Goal: Task Accomplishment & Management: Manage account settings

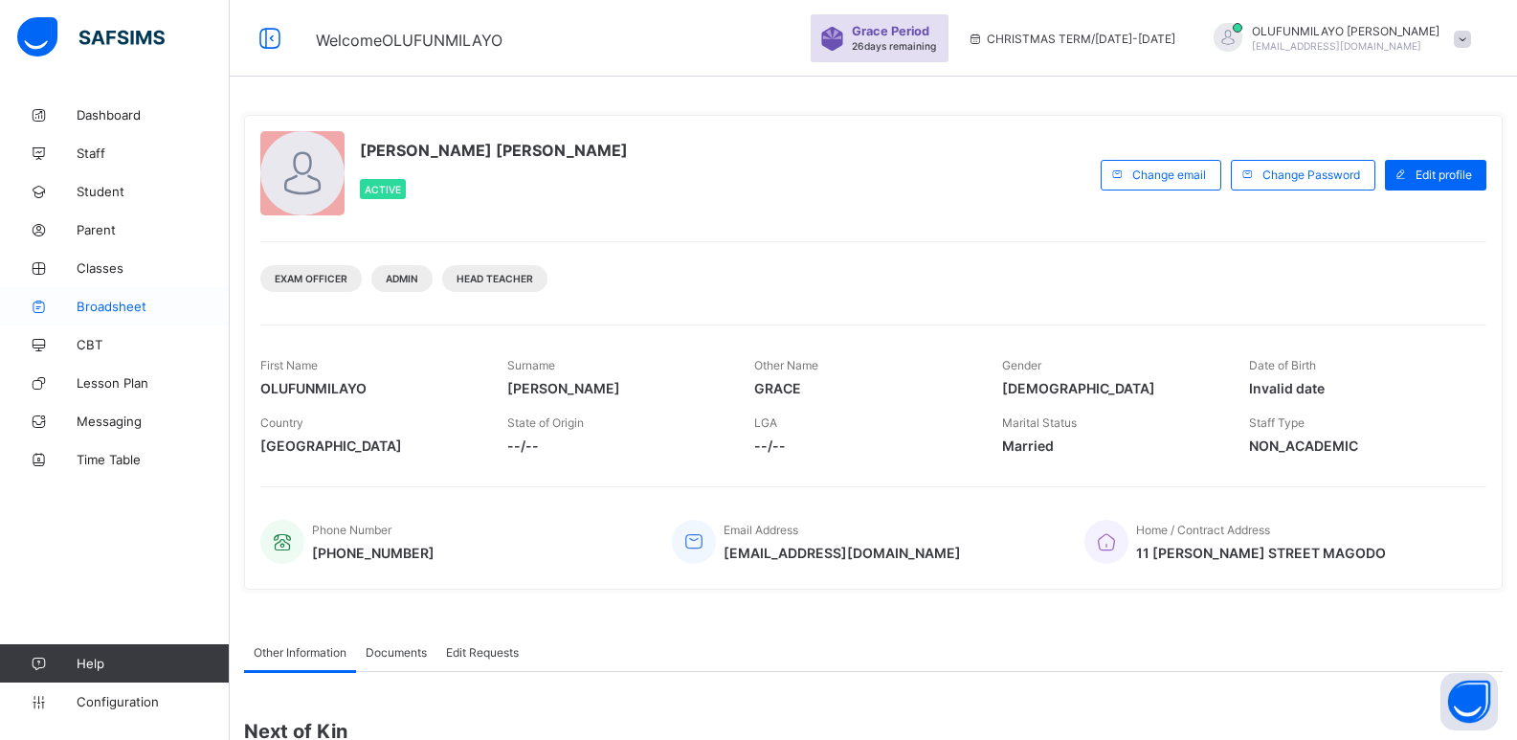
click at [124, 306] on span "Broadsheet" at bounding box center [153, 306] width 153 height 15
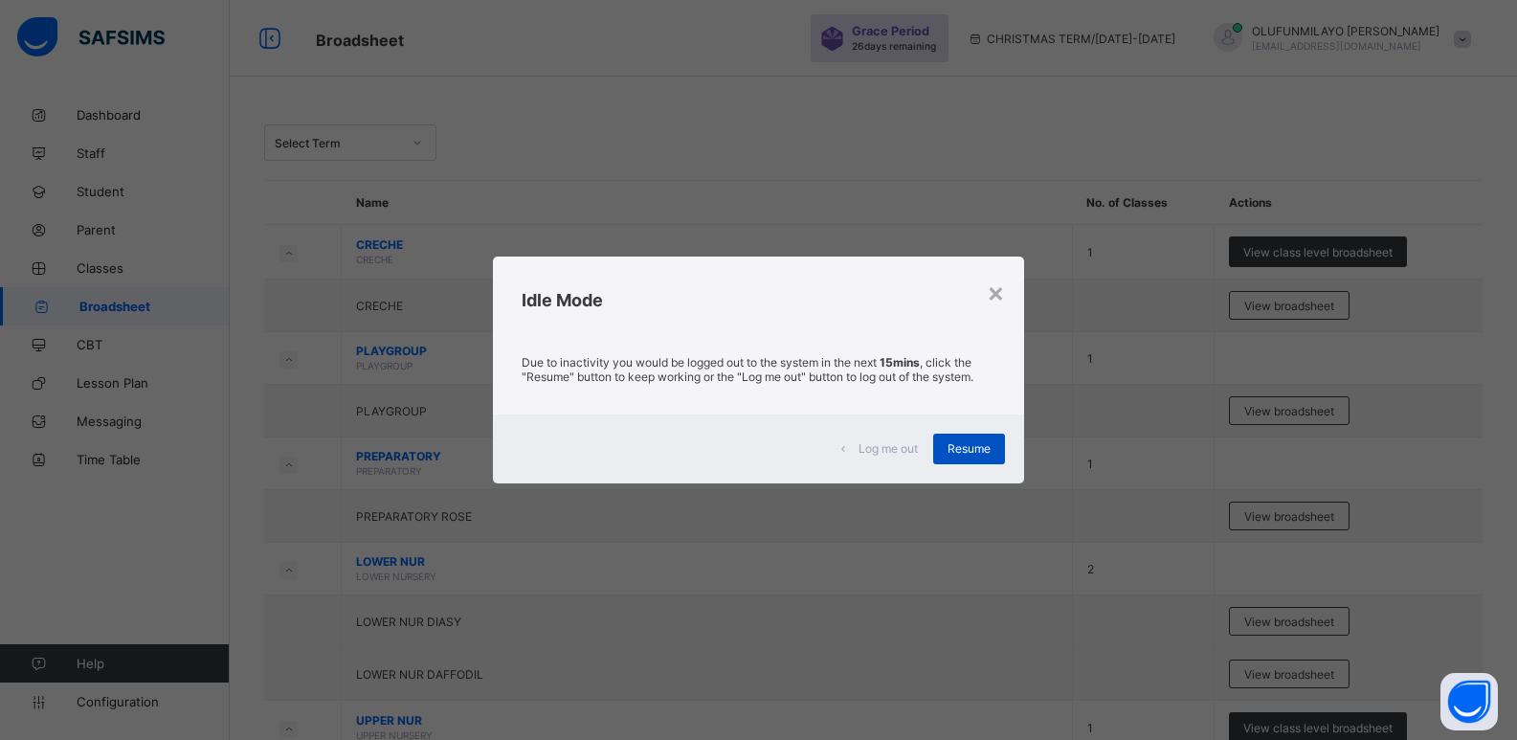
click at [965, 456] on div "Resume" at bounding box center [969, 448] width 72 height 31
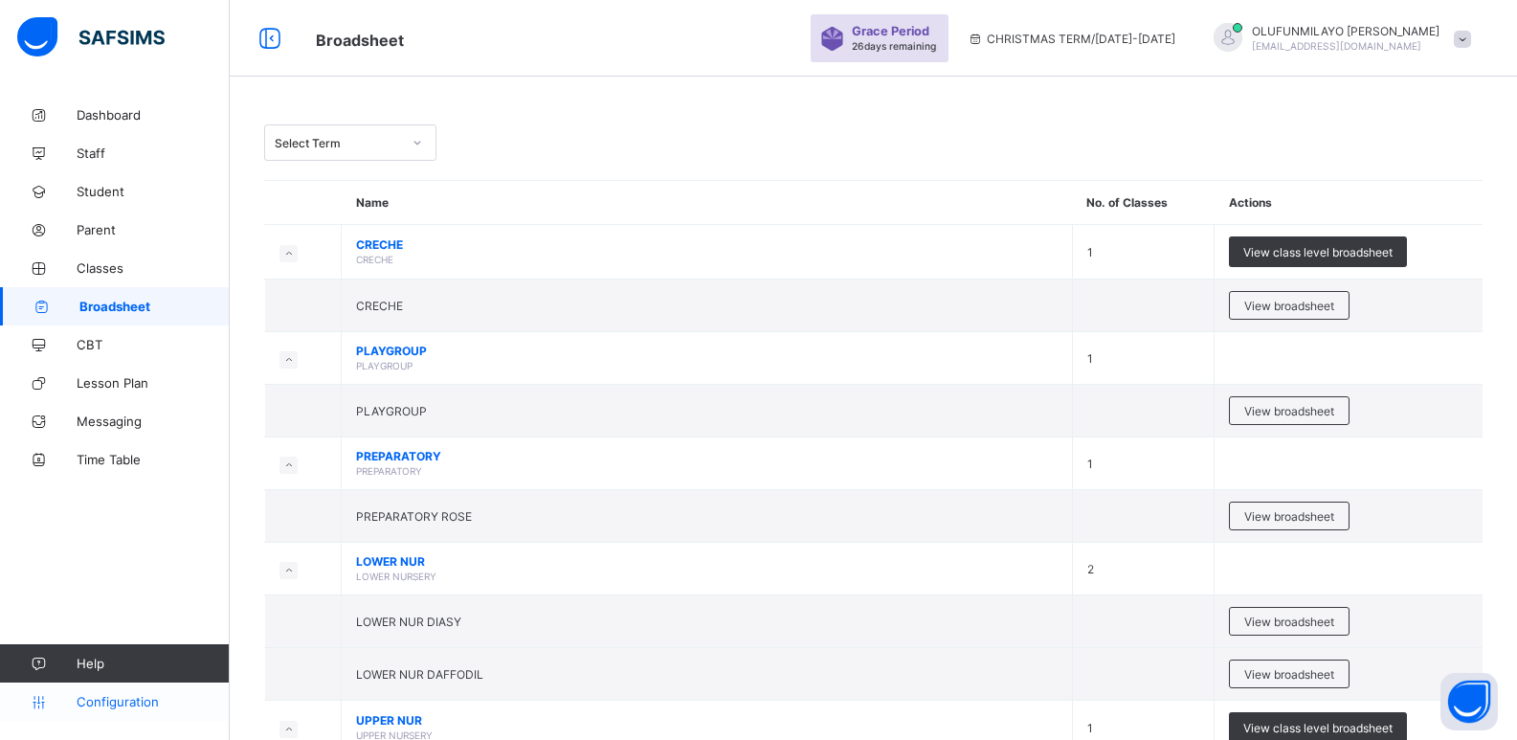
click at [138, 705] on span "Configuration" at bounding box center [153, 701] width 152 height 15
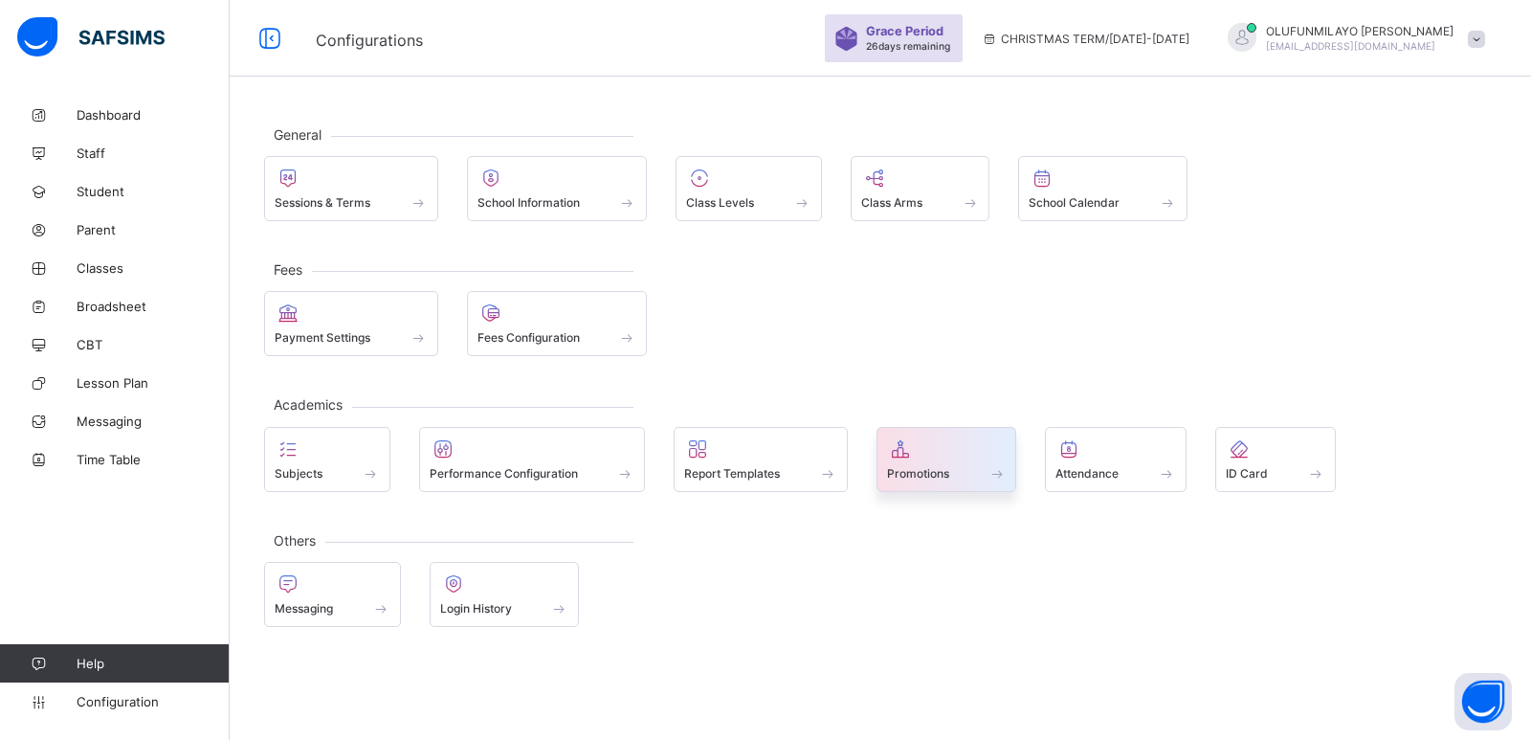
click at [918, 472] on span "Promotions" at bounding box center [918, 473] width 62 height 14
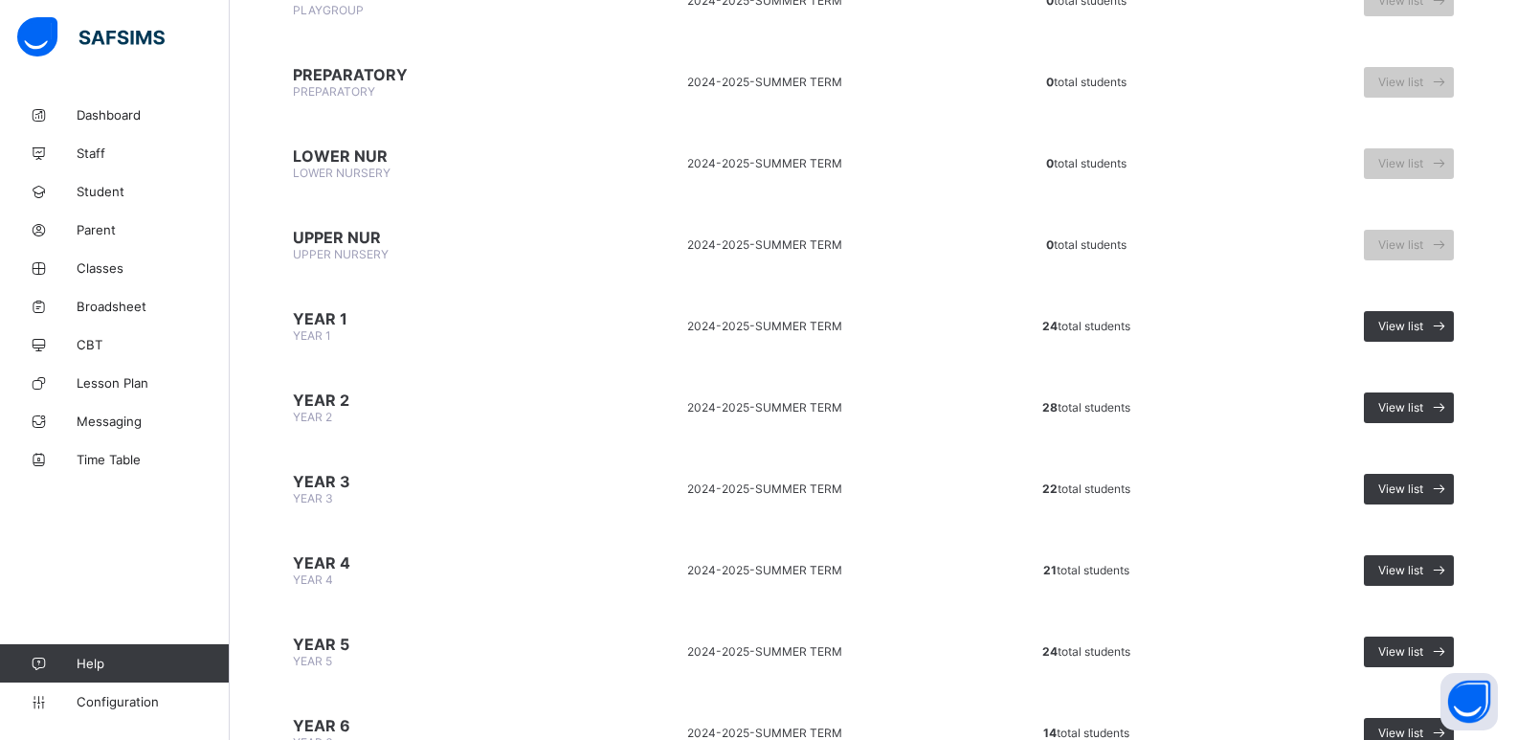
scroll to position [456, 0]
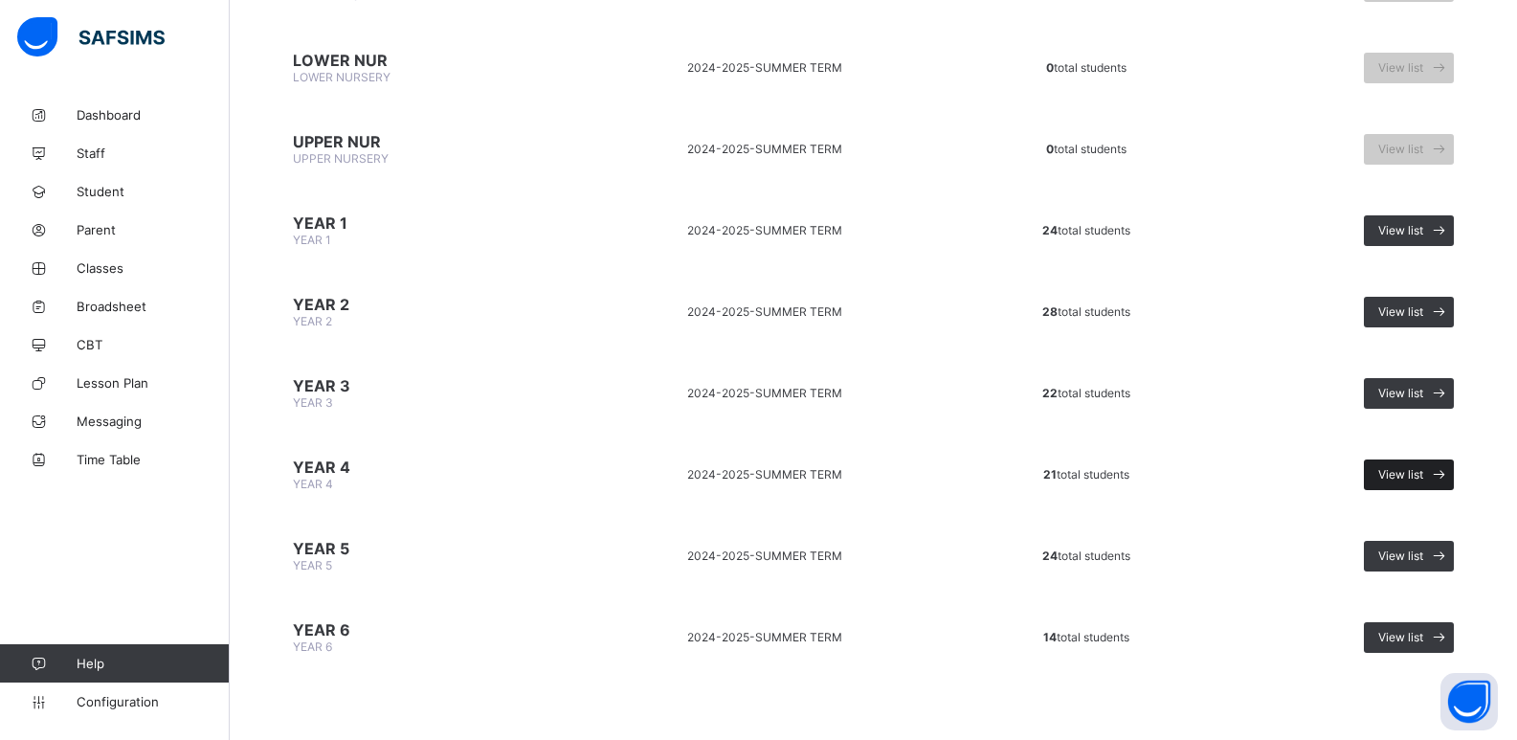
click at [1423, 479] on span "View list" at bounding box center [1400, 474] width 45 height 14
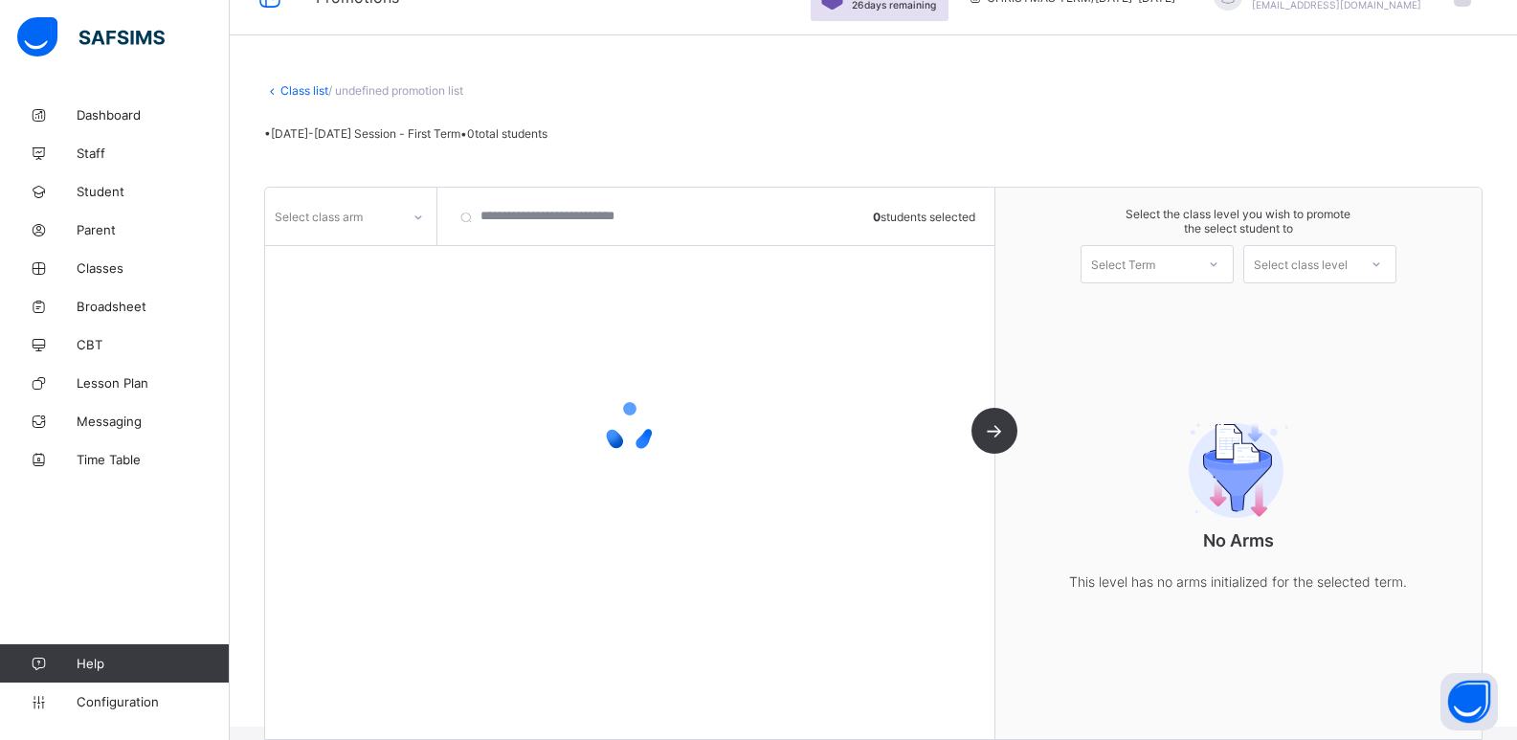
scroll to position [64, 0]
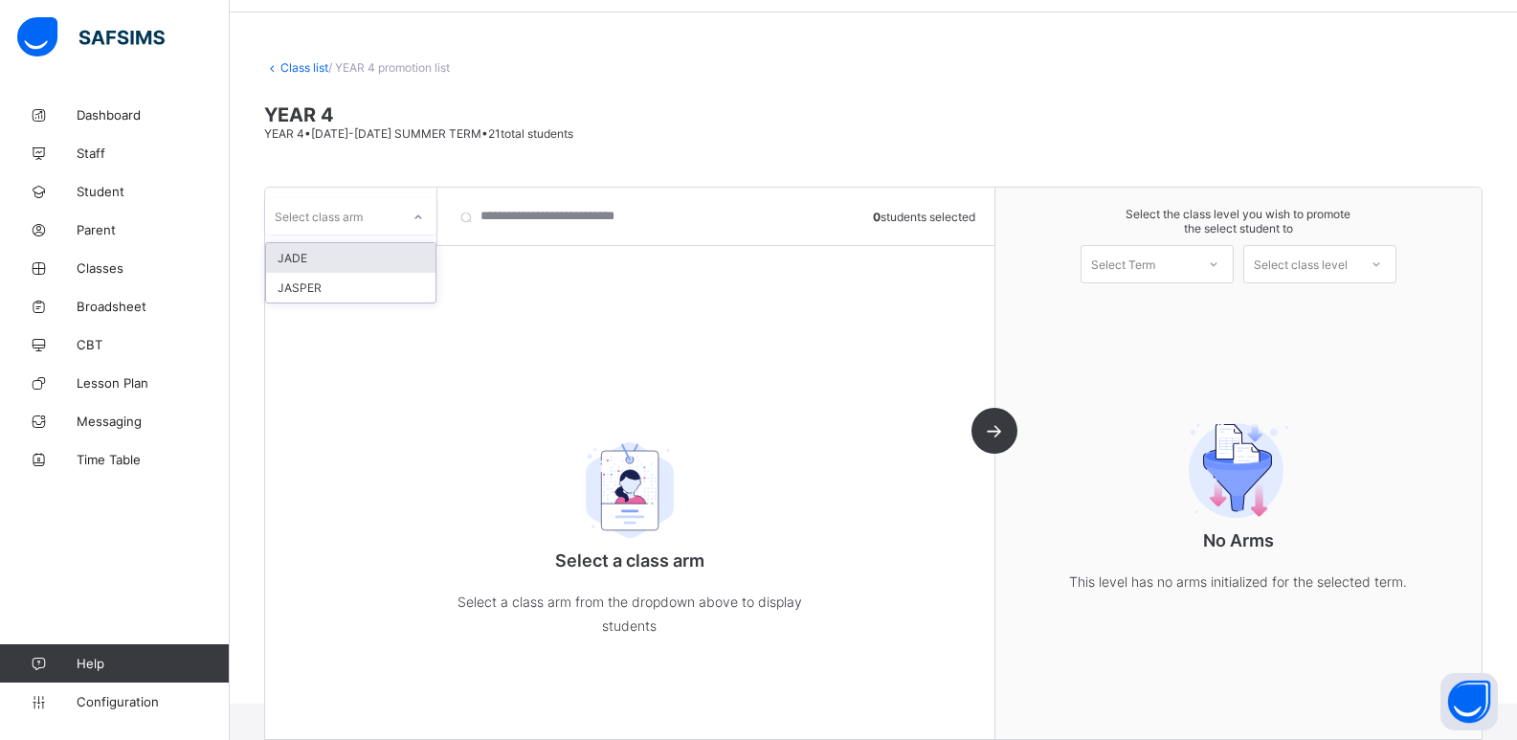
click at [397, 225] on div "Select class arm" at bounding box center [332, 216] width 135 height 27
click at [389, 270] on div "JADE" at bounding box center [350, 258] width 169 height 30
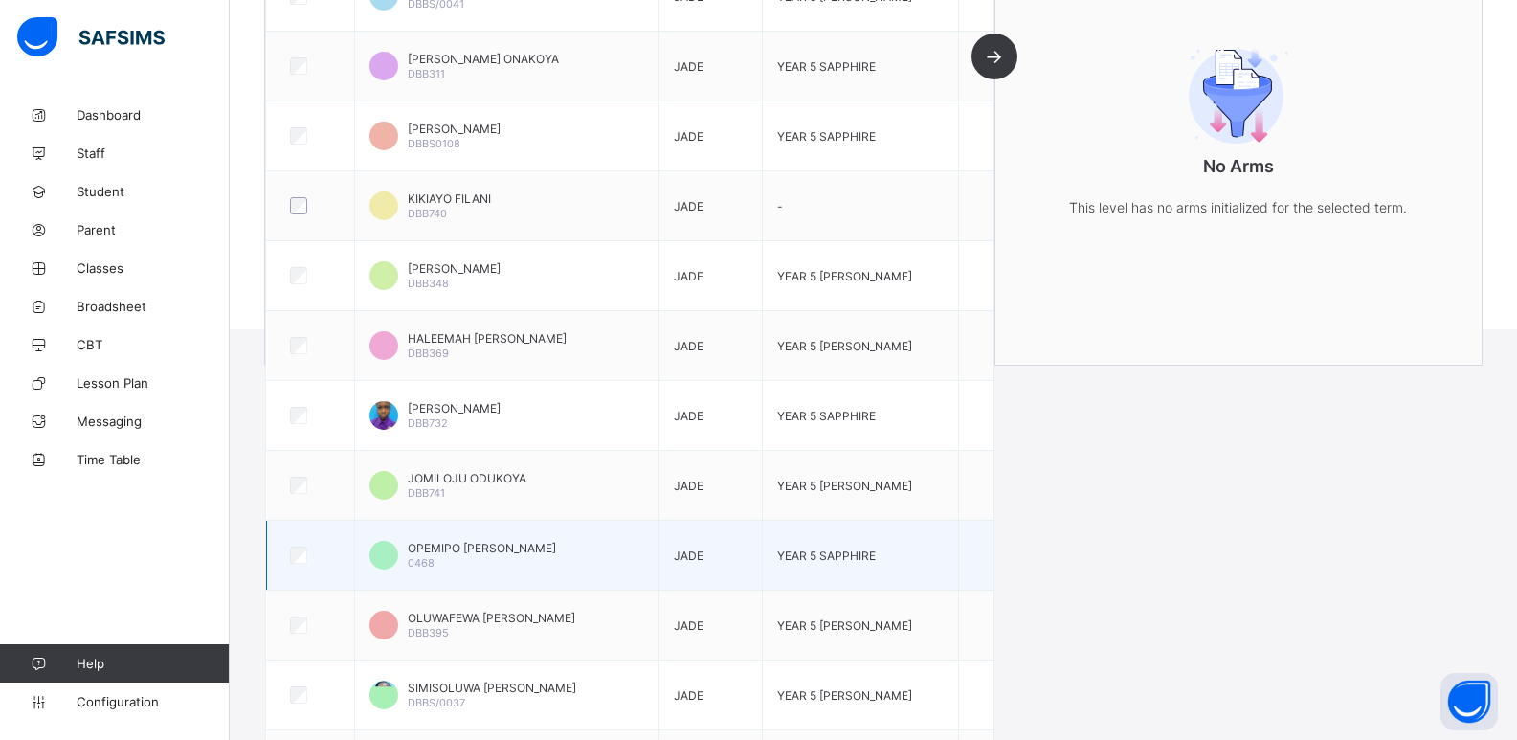
scroll to position [20, 0]
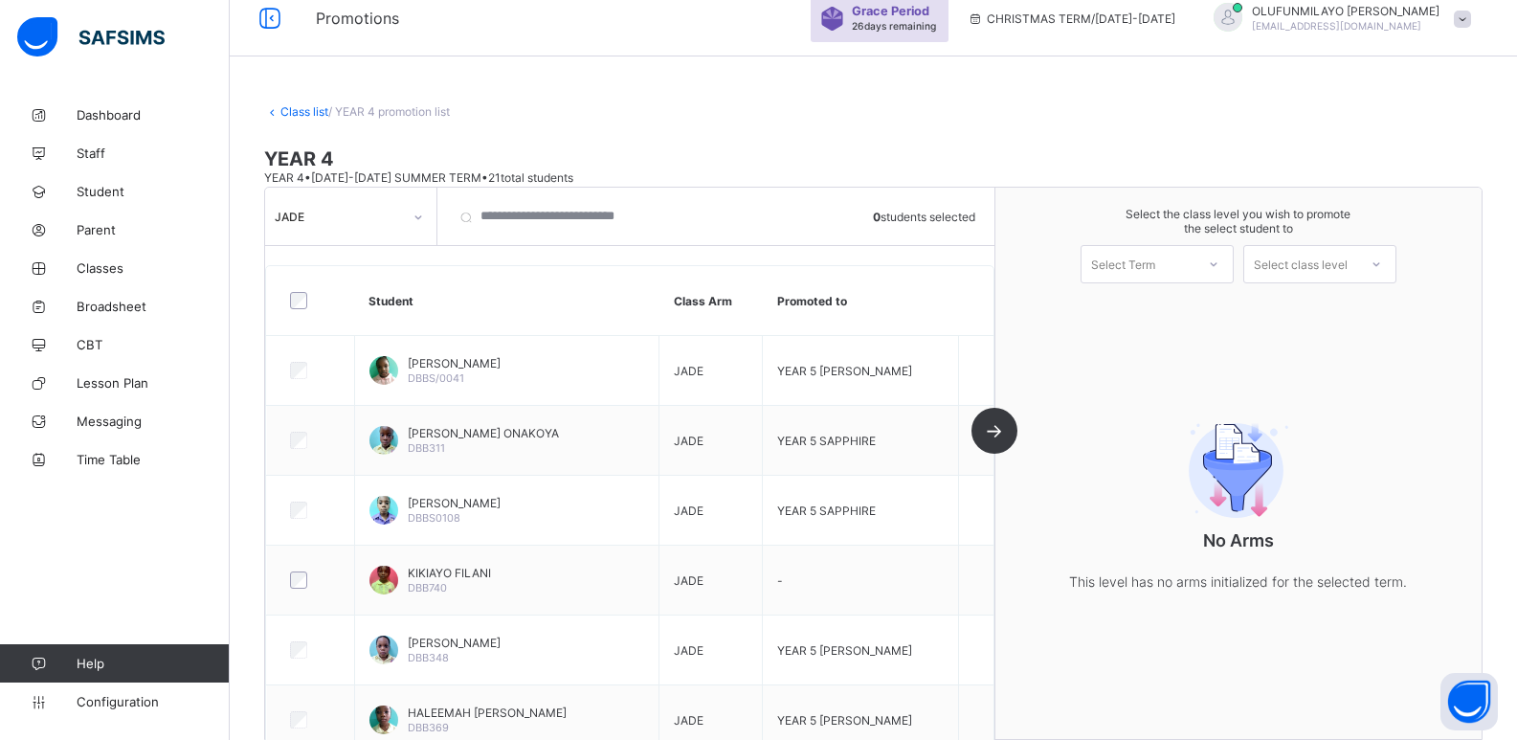
click at [322, 107] on link "Class list" at bounding box center [304, 111] width 48 height 14
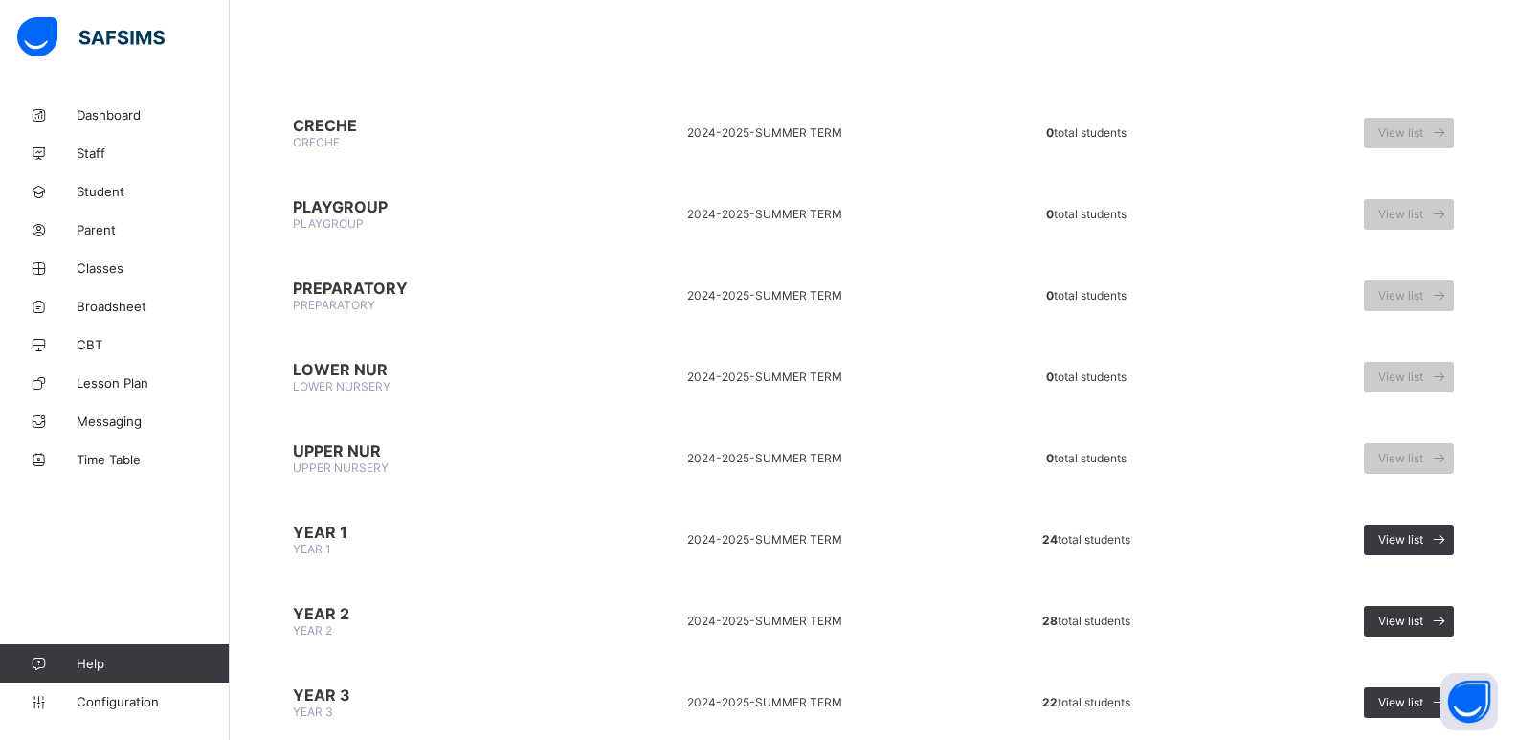
scroll to position [456, 0]
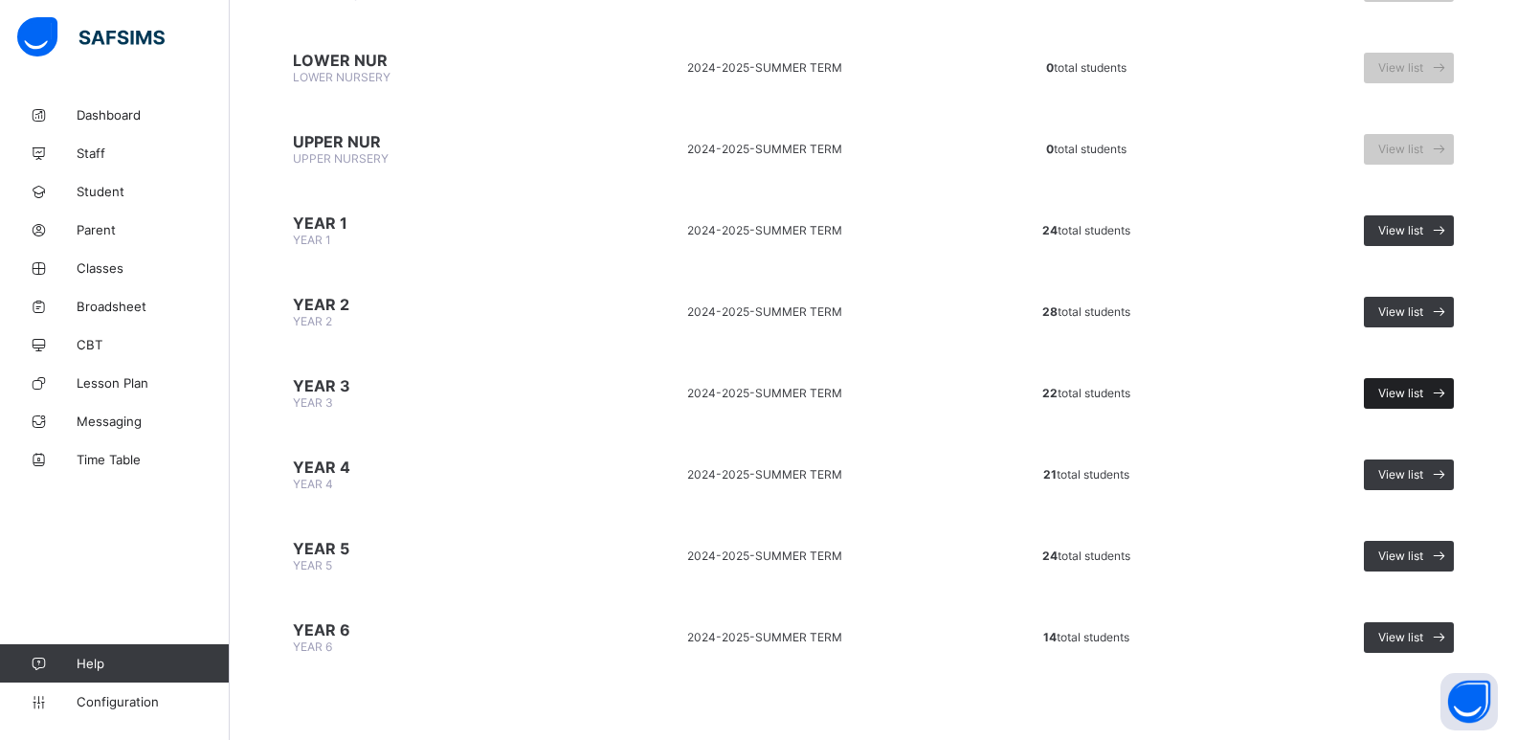
click at [1414, 394] on span "View list" at bounding box center [1400, 393] width 45 height 14
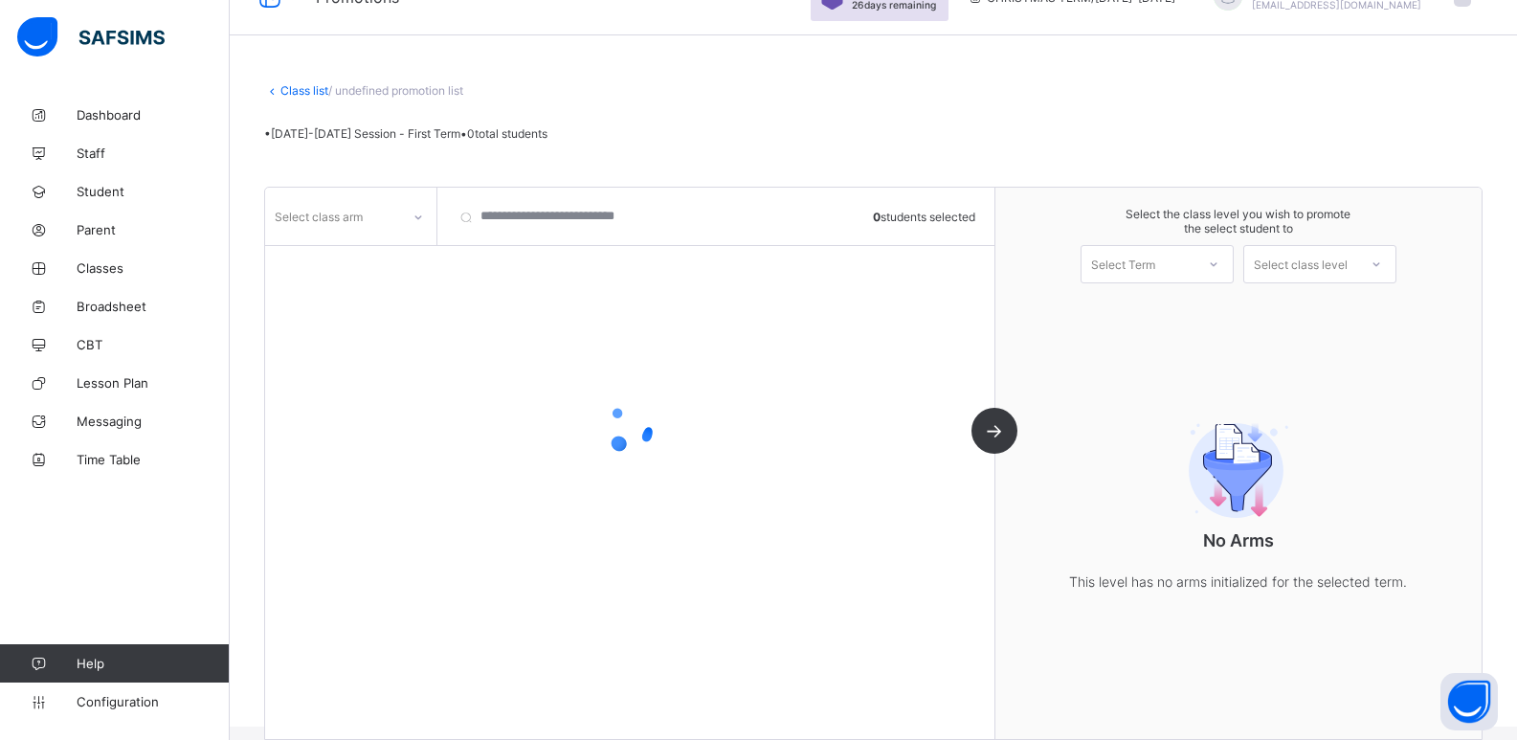
scroll to position [64, 0]
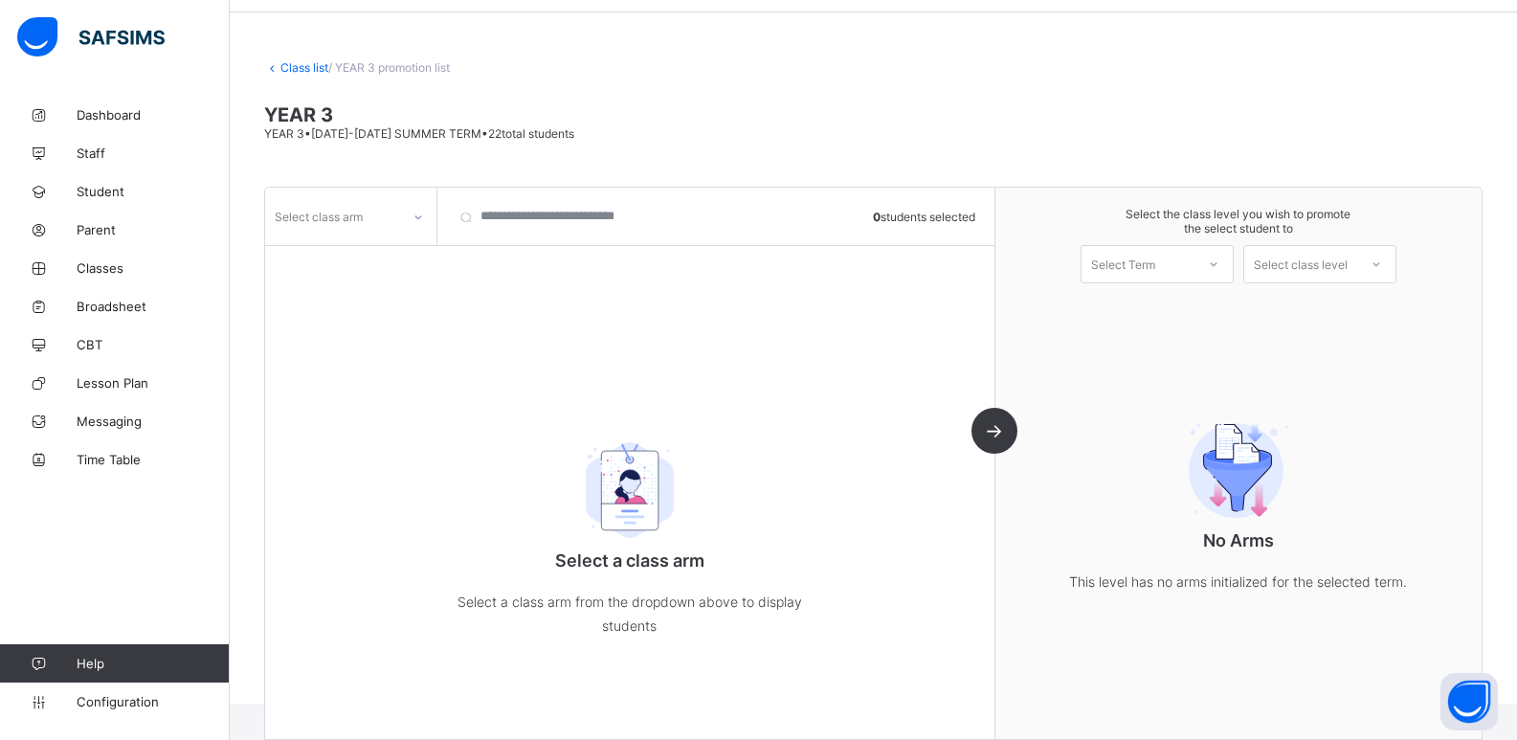
click at [375, 220] on div "Select class arm" at bounding box center [332, 216] width 135 height 27
click at [372, 257] on div "RUBY" at bounding box center [350, 258] width 169 height 30
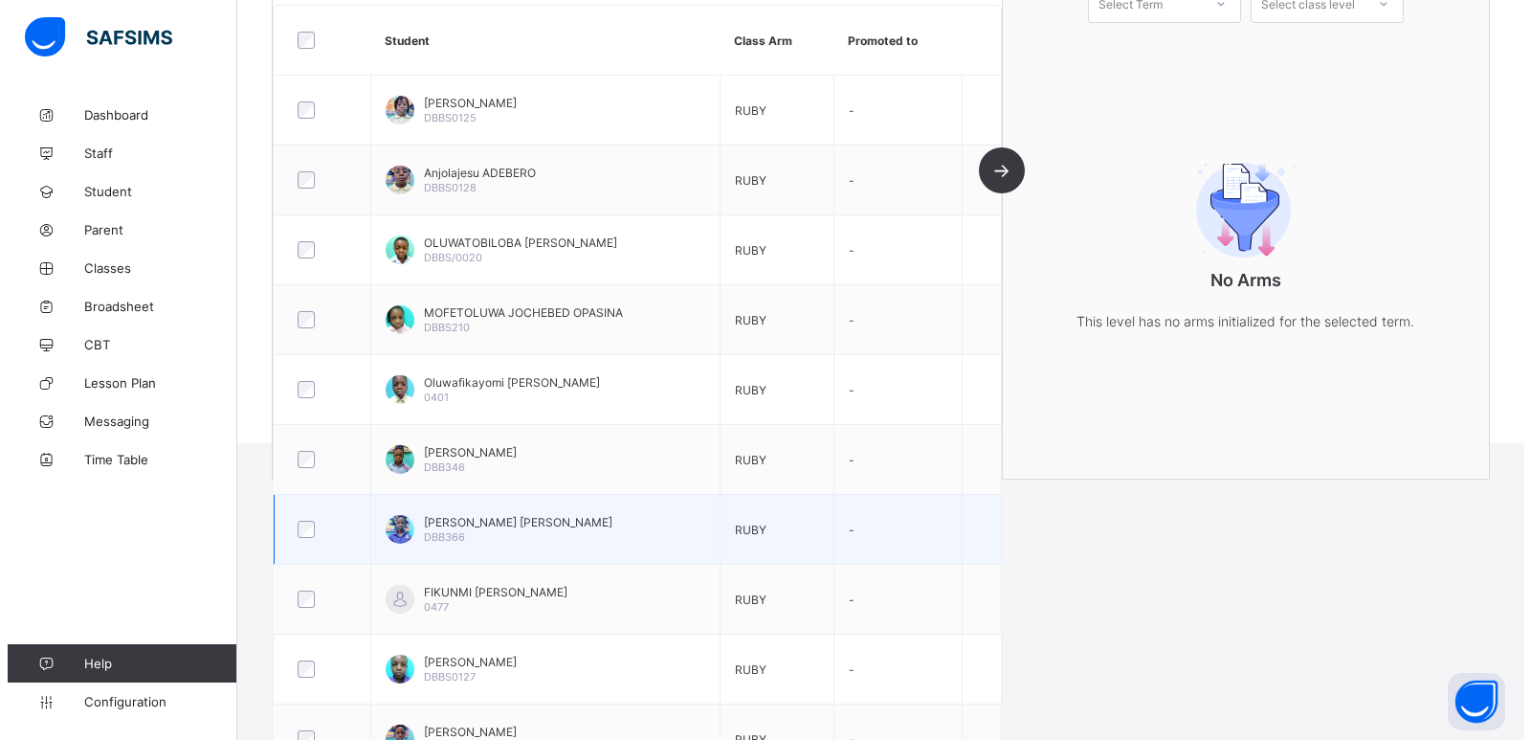
scroll to position [263, 0]
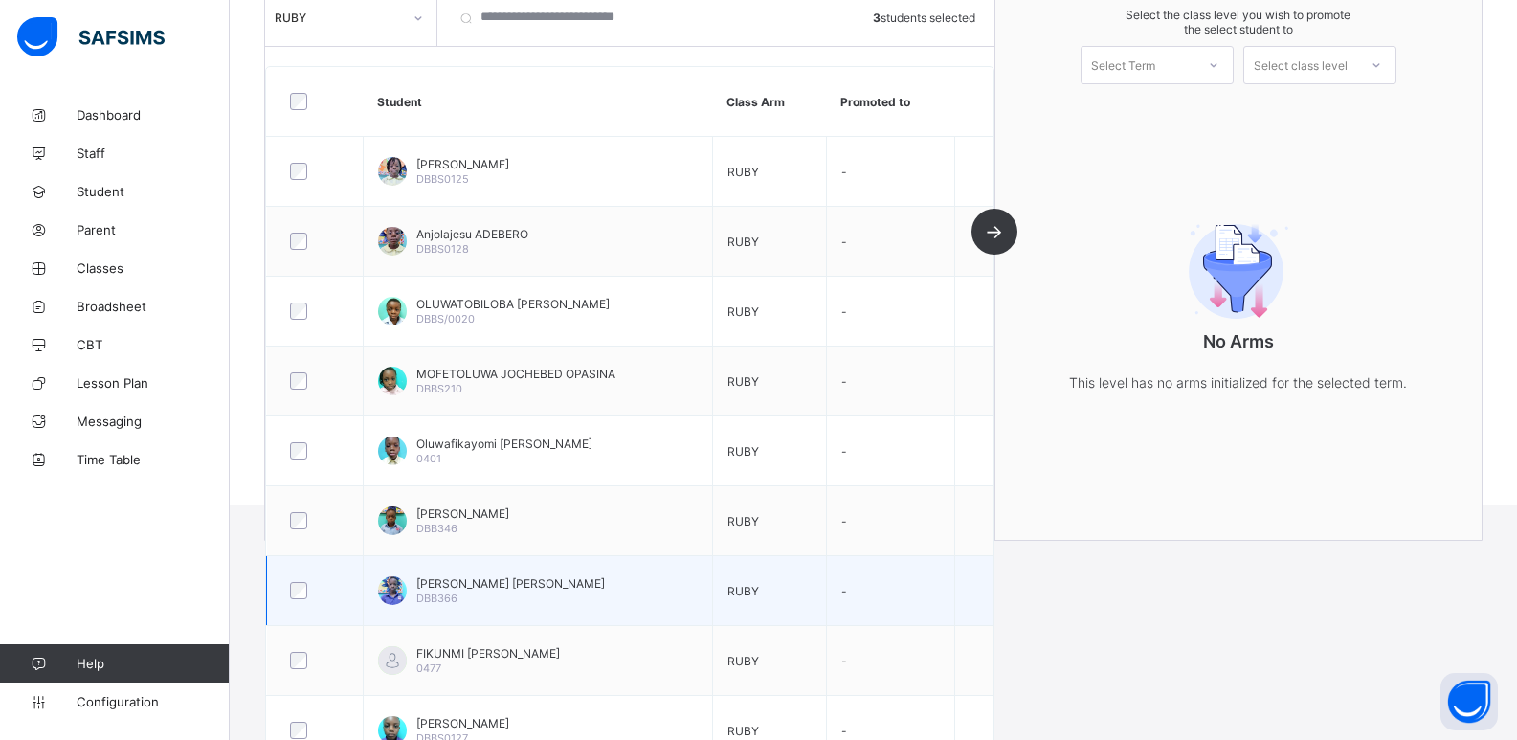
click at [289, 598] on div at bounding box center [314, 590] width 57 height 17
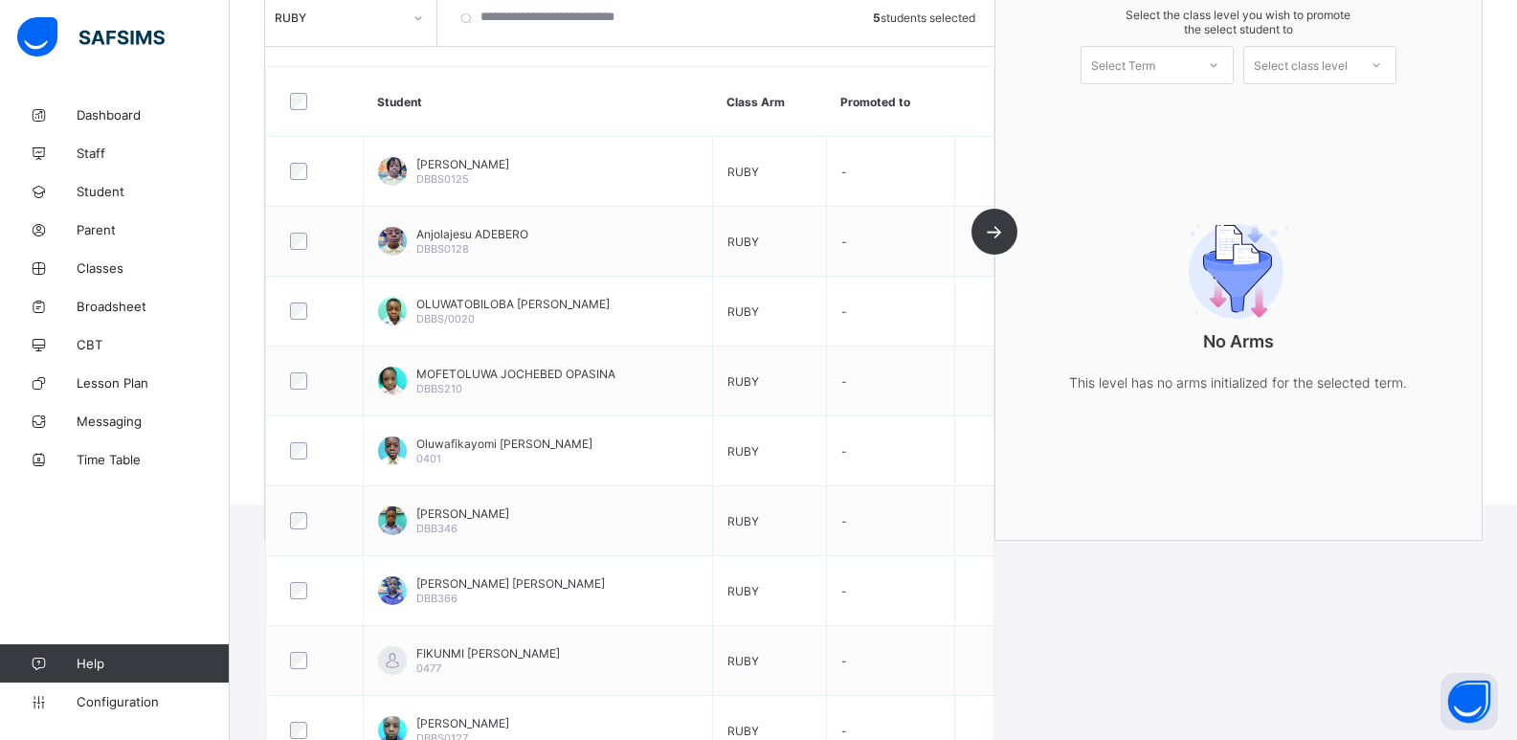
click at [1219, 69] on icon at bounding box center [1213, 65] width 11 height 19
click at [1198, 122] on div "CHRISTMAS TERM [DATE]-[DATE]" at bounding box center [1156, 115] width 151 height 44
click at [1314, 64] on div "Select class level" at bounding box center [1301, 65] width 94 height 38
click at [1314, 106] on div "YEAR 4" at bounding box center [1319, 108] width 151 height 31
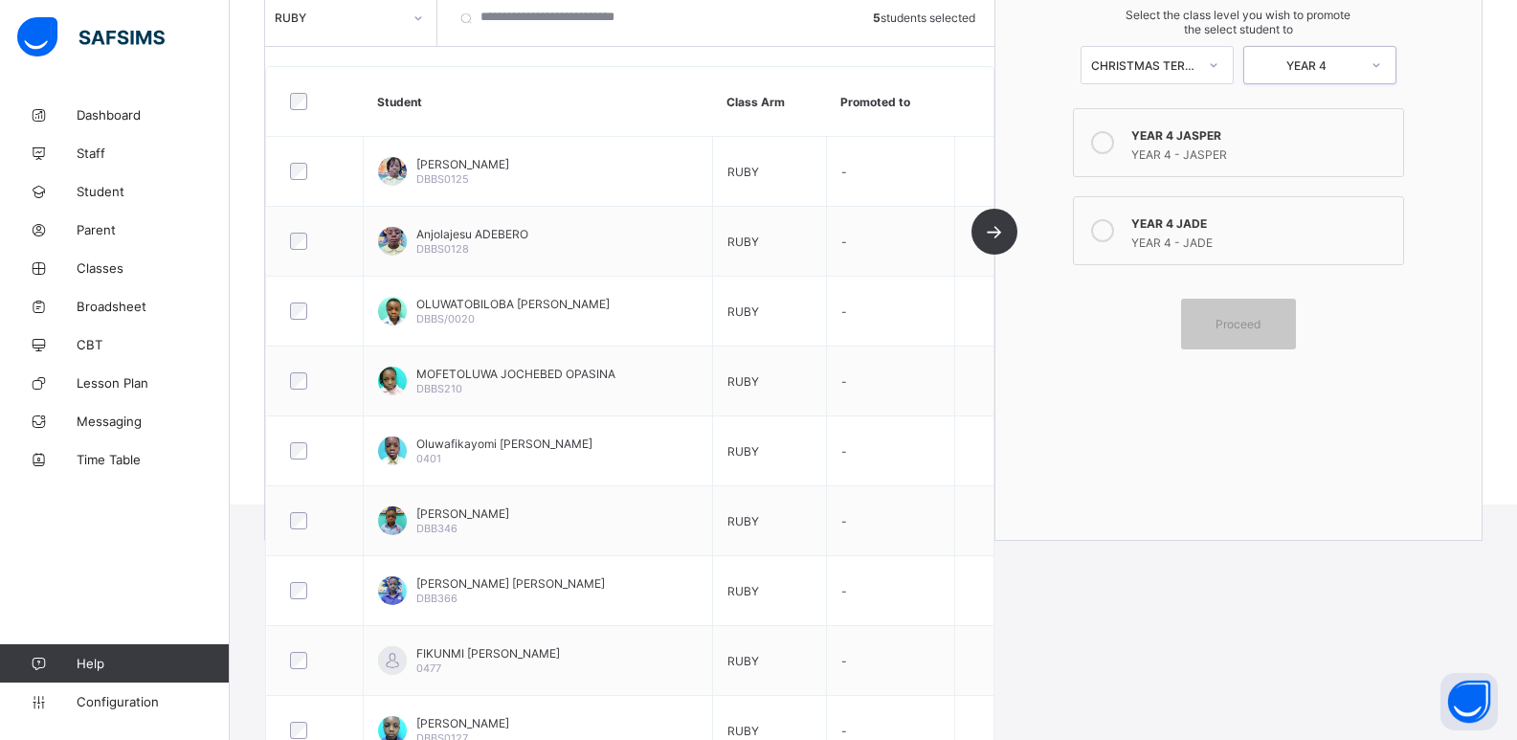
click at [1222, 151] on div "YEAR 4 - JASPER" at bounding box center [1262, 152] width 262 height 19
click at [1238, 328] on span "Proceed" at bounding box center [1237, 324] width 45 height 14
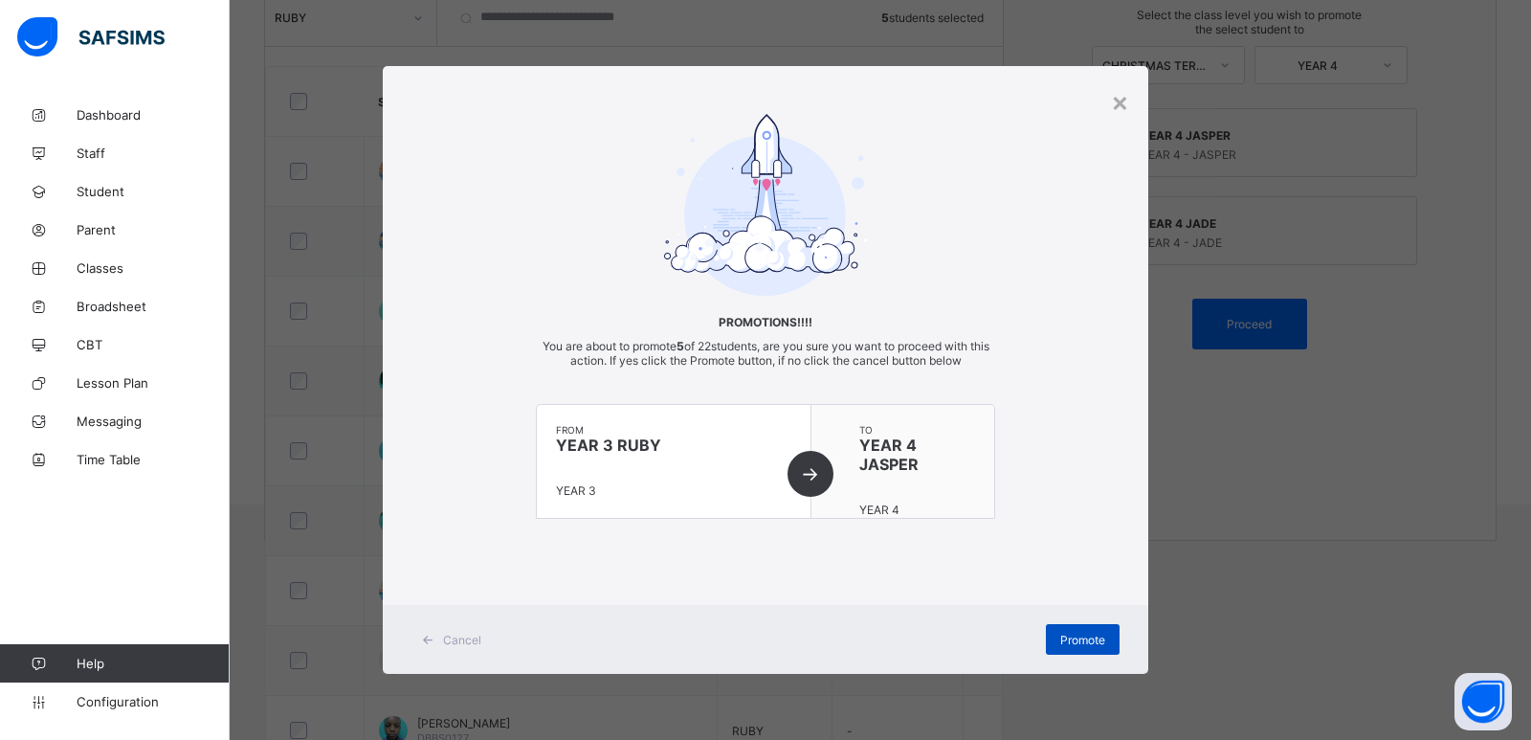
click at [1088, 631] on div "Promote" at bounding box center [1083, 639] width 74 height 31
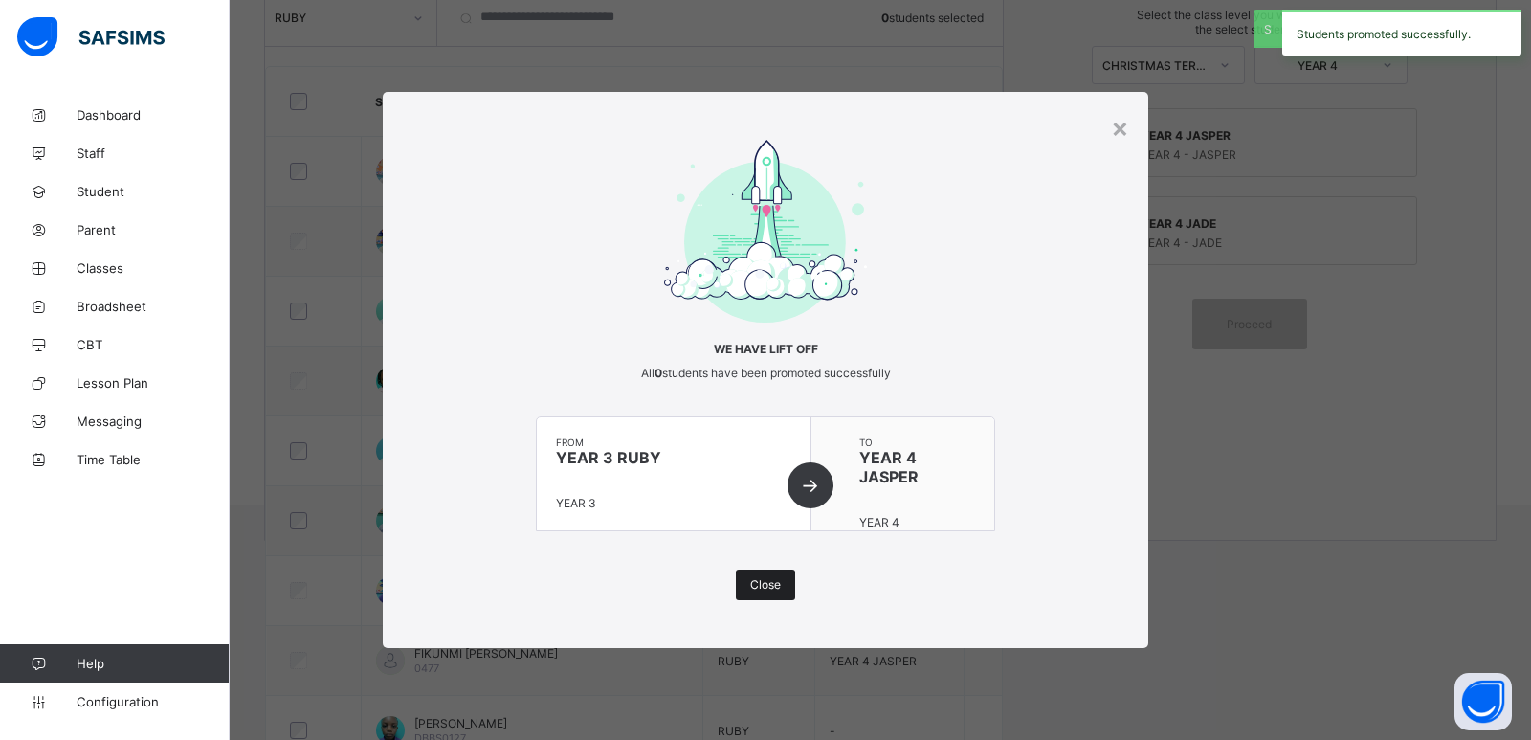
click at [754, 585] on span "Close" at bounding box center [765, 584] width 31 height 14
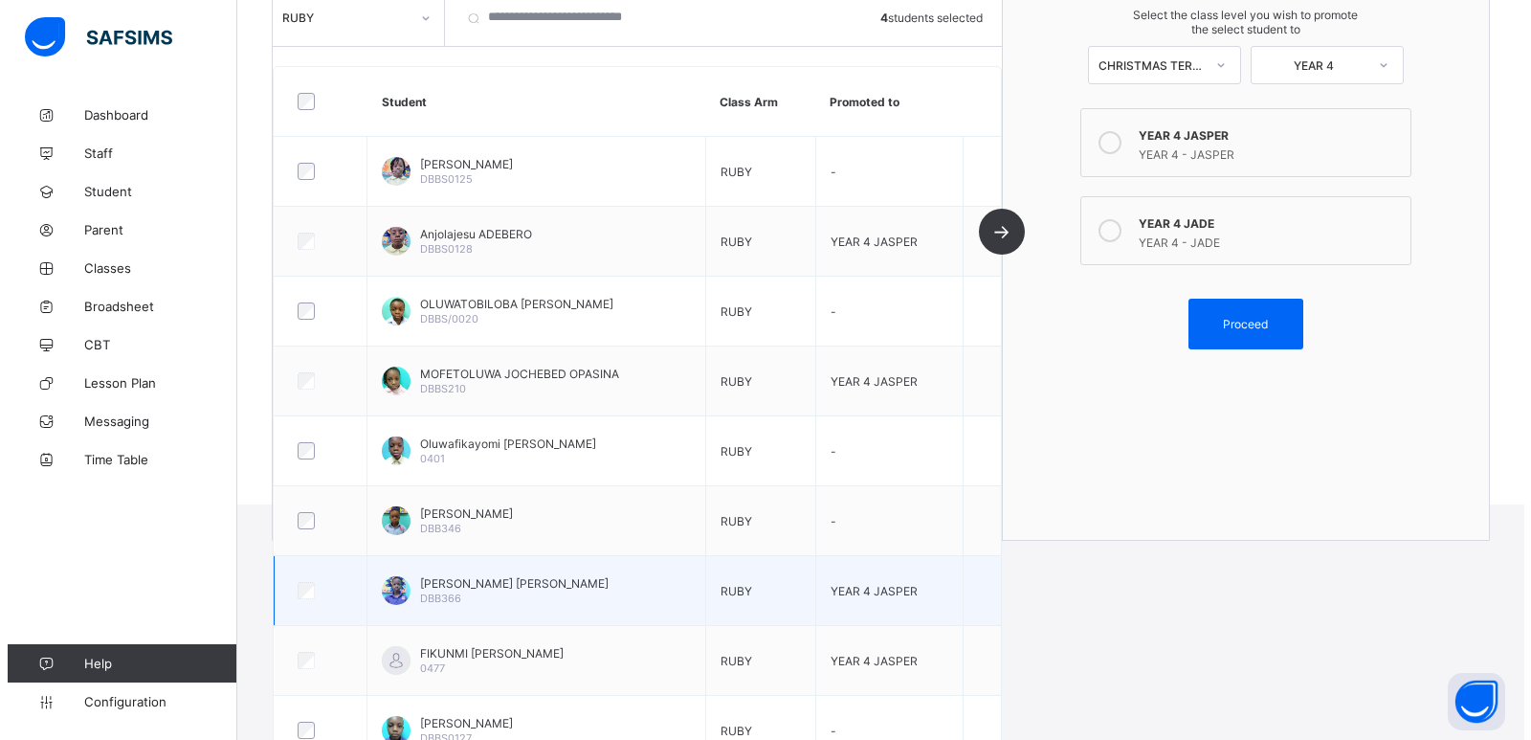
scroll to position [359, 0]
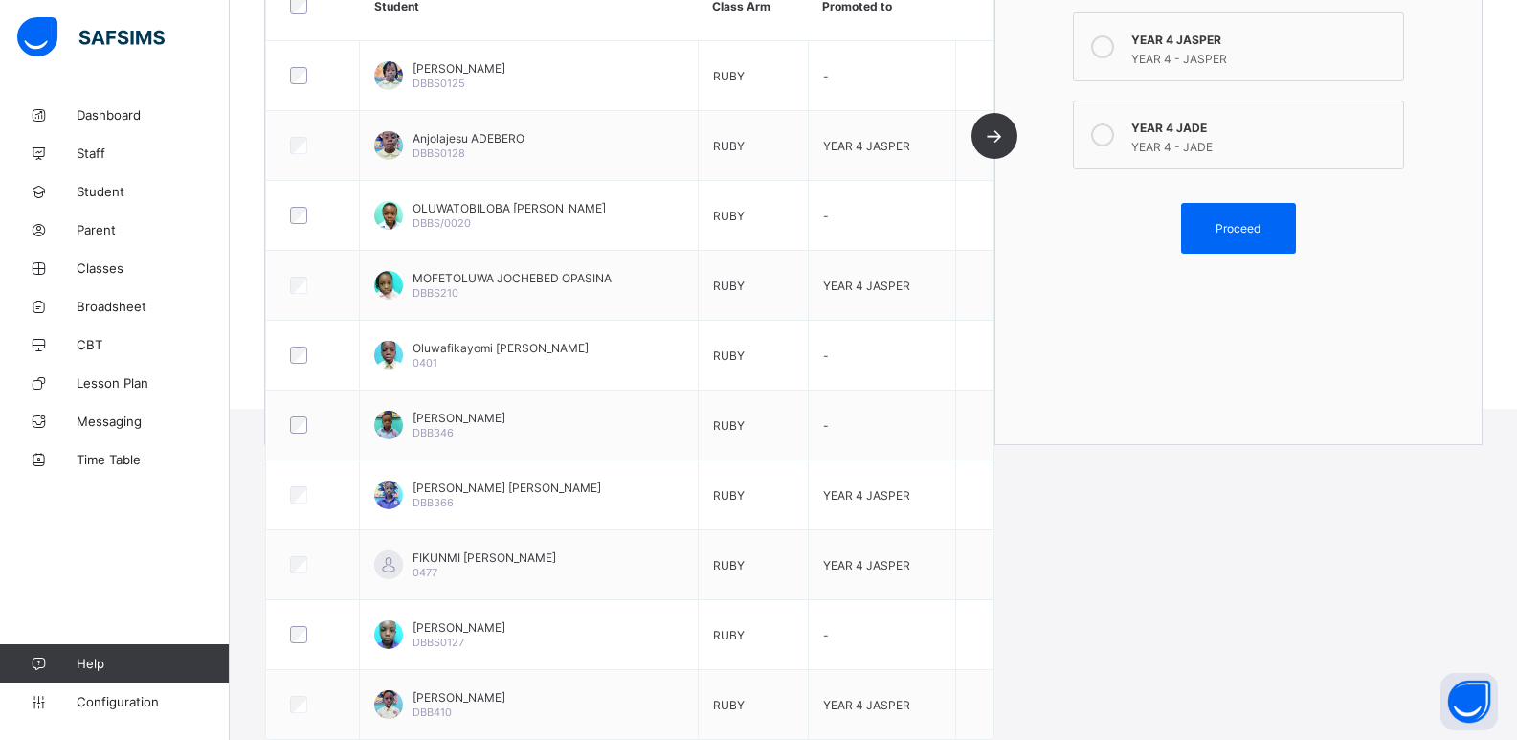
click at [1132, 148] on label "YEAR 4 JADE YEAR 4 - JADE" at bounding box center [1238, 134] width 331 height 69
click at [1248, 228] on span "Proceed" at bounding box center [1237, 228] width 45 height 14
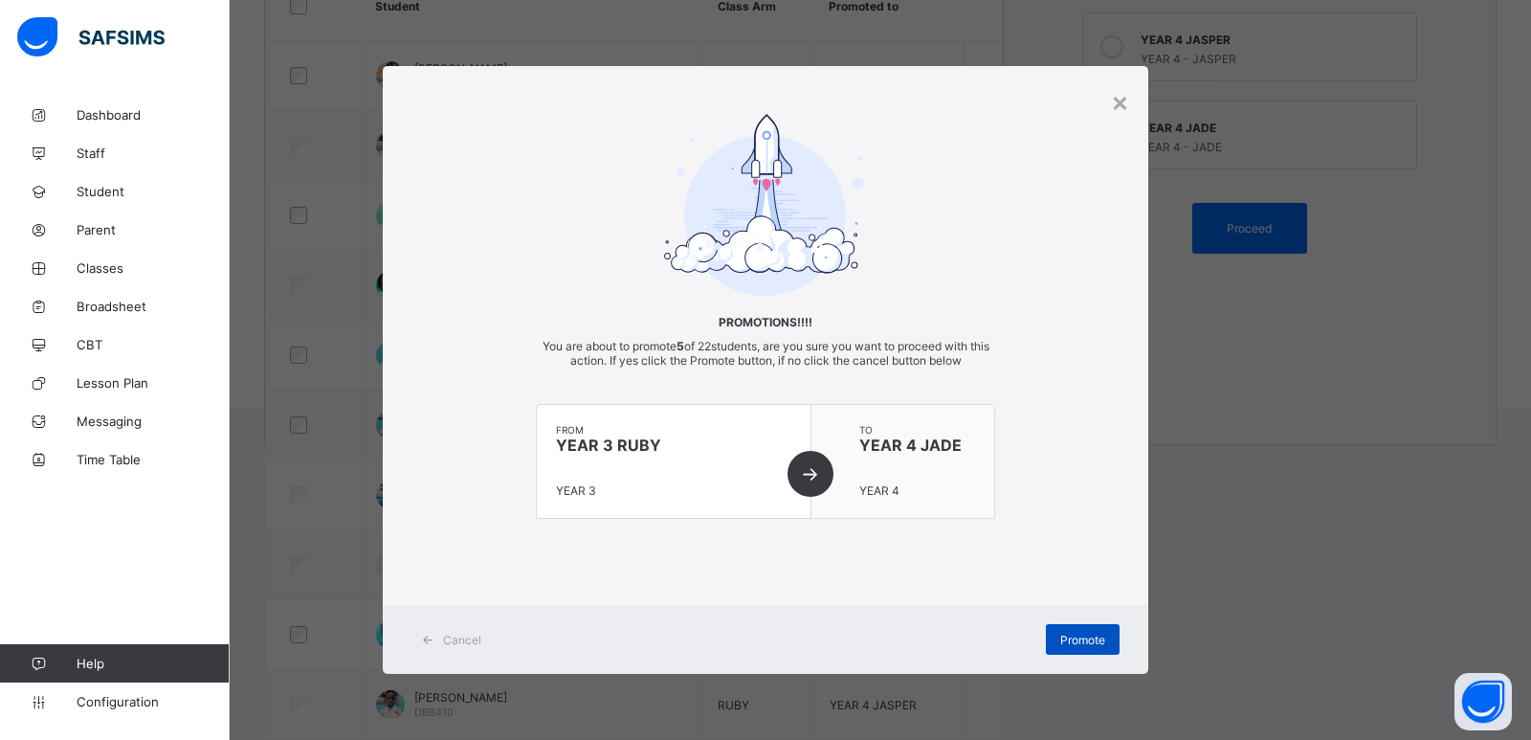
click at [1085, 631] on div "Promote" at bounding box center [1083, 639] width 74 height 31
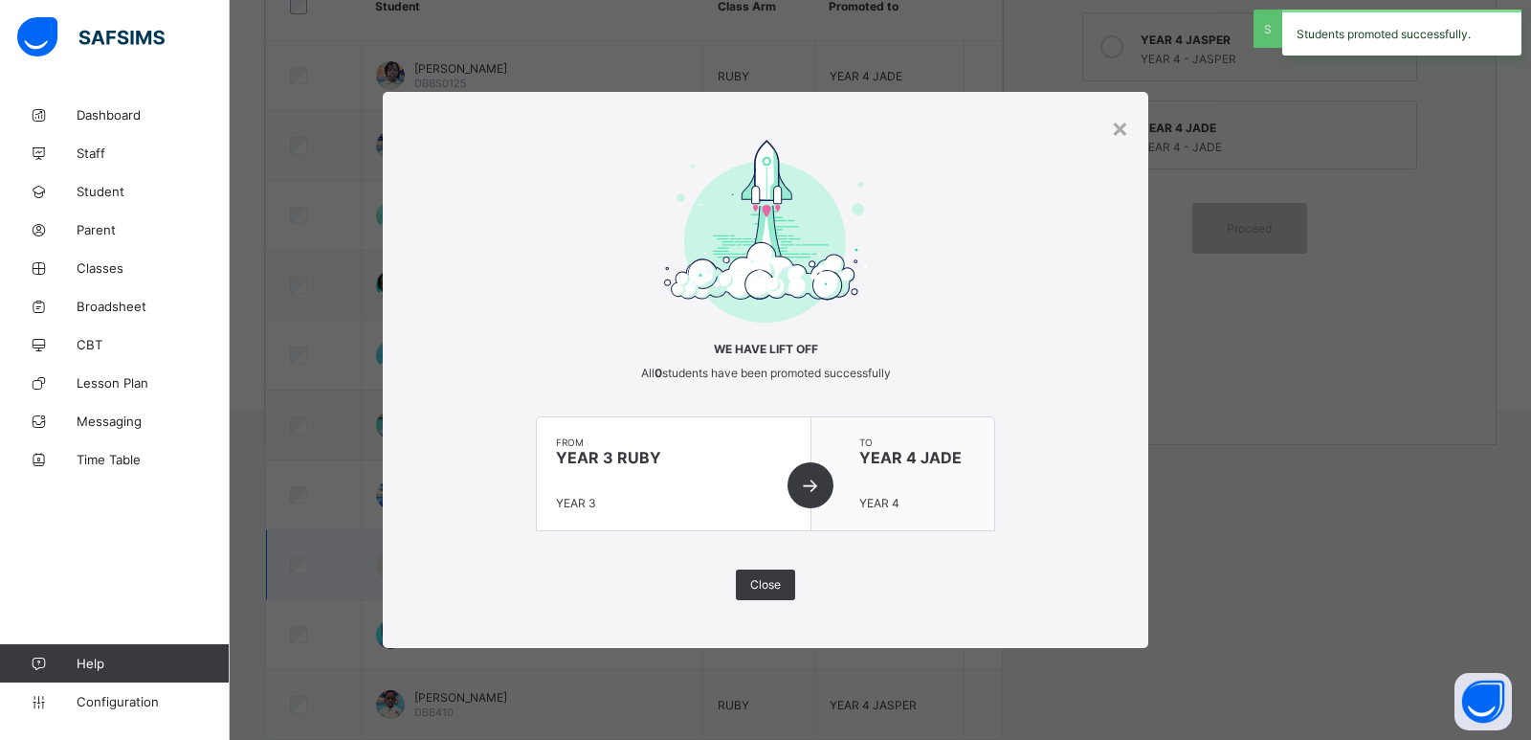
click at [773, 594] on div "Close" at bounding box center [765, 584] width 59 height 31
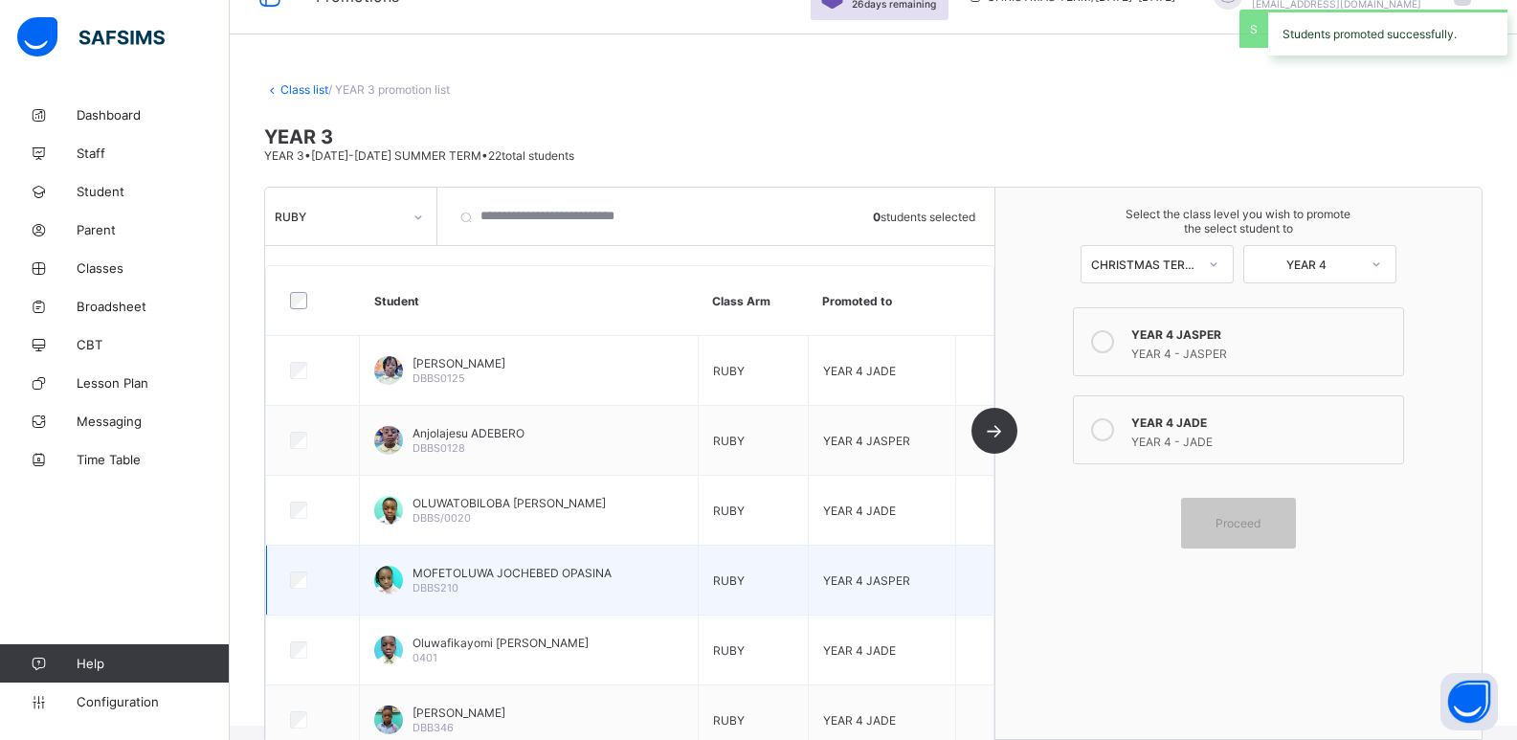
scroll to position [0, 0]
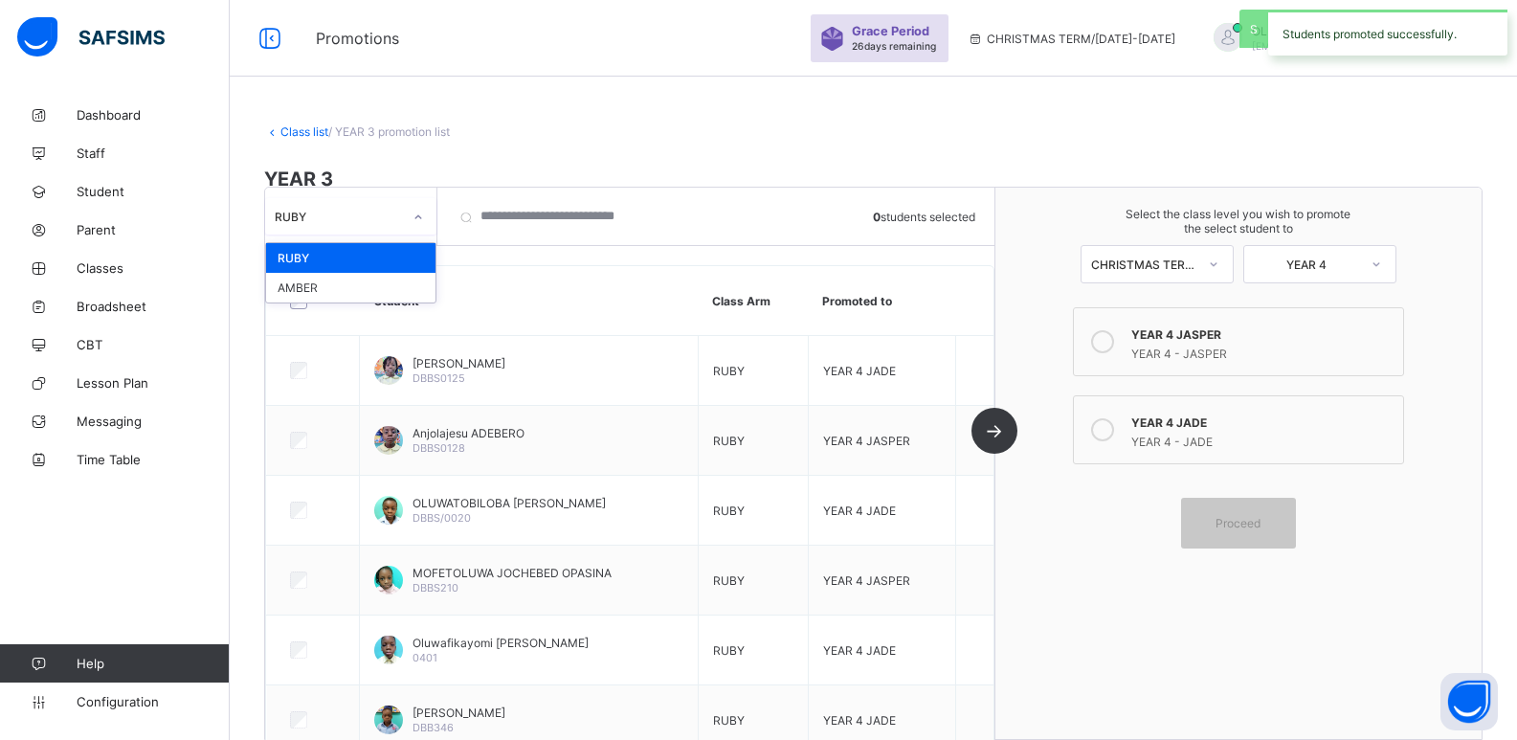
click at [397, 220] on div "RUBY" at bounding box center [338, 217] width 127 height 14
click at [369, 284] on div "AMBER" at bounding box center [350, 288] width 169 height 30
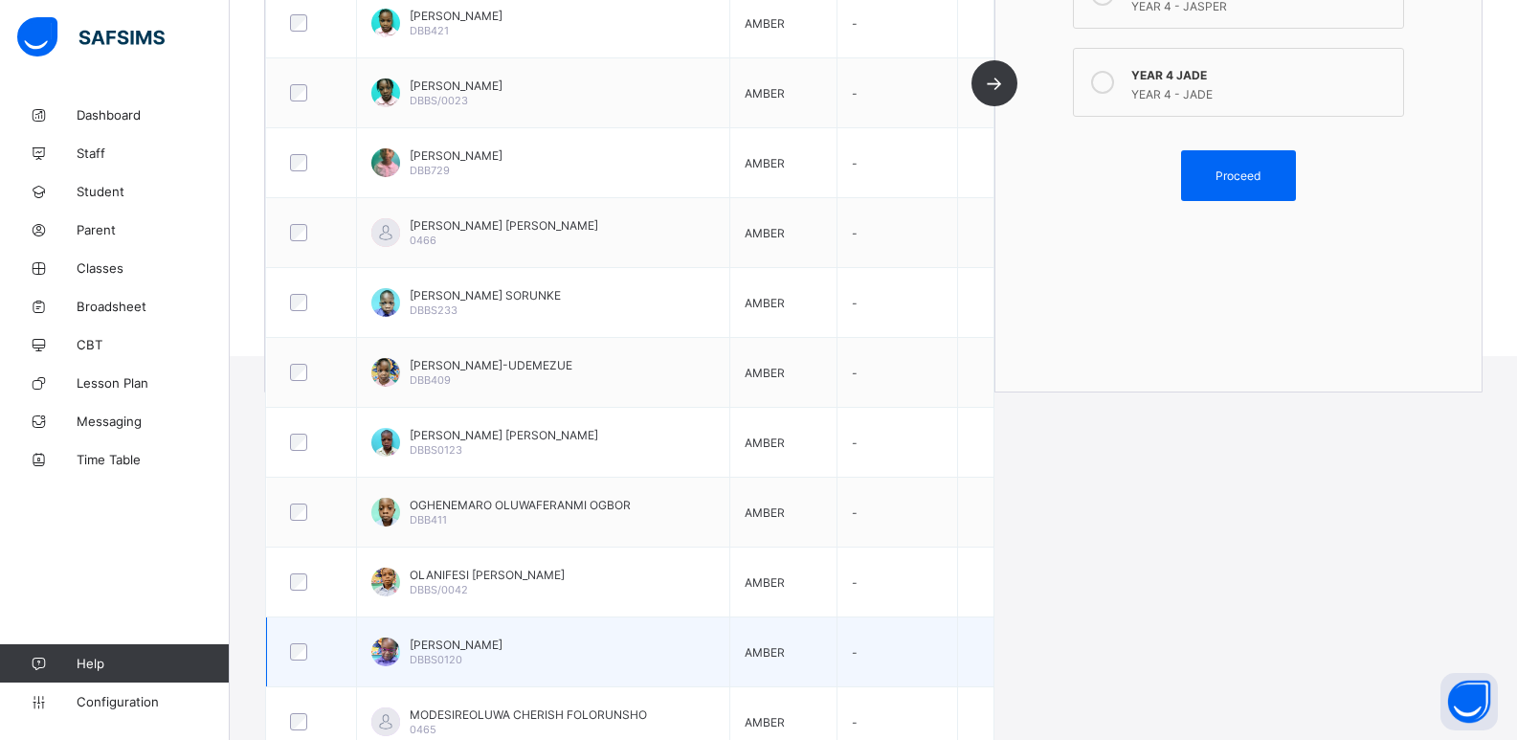
scroll to position [499, 0]
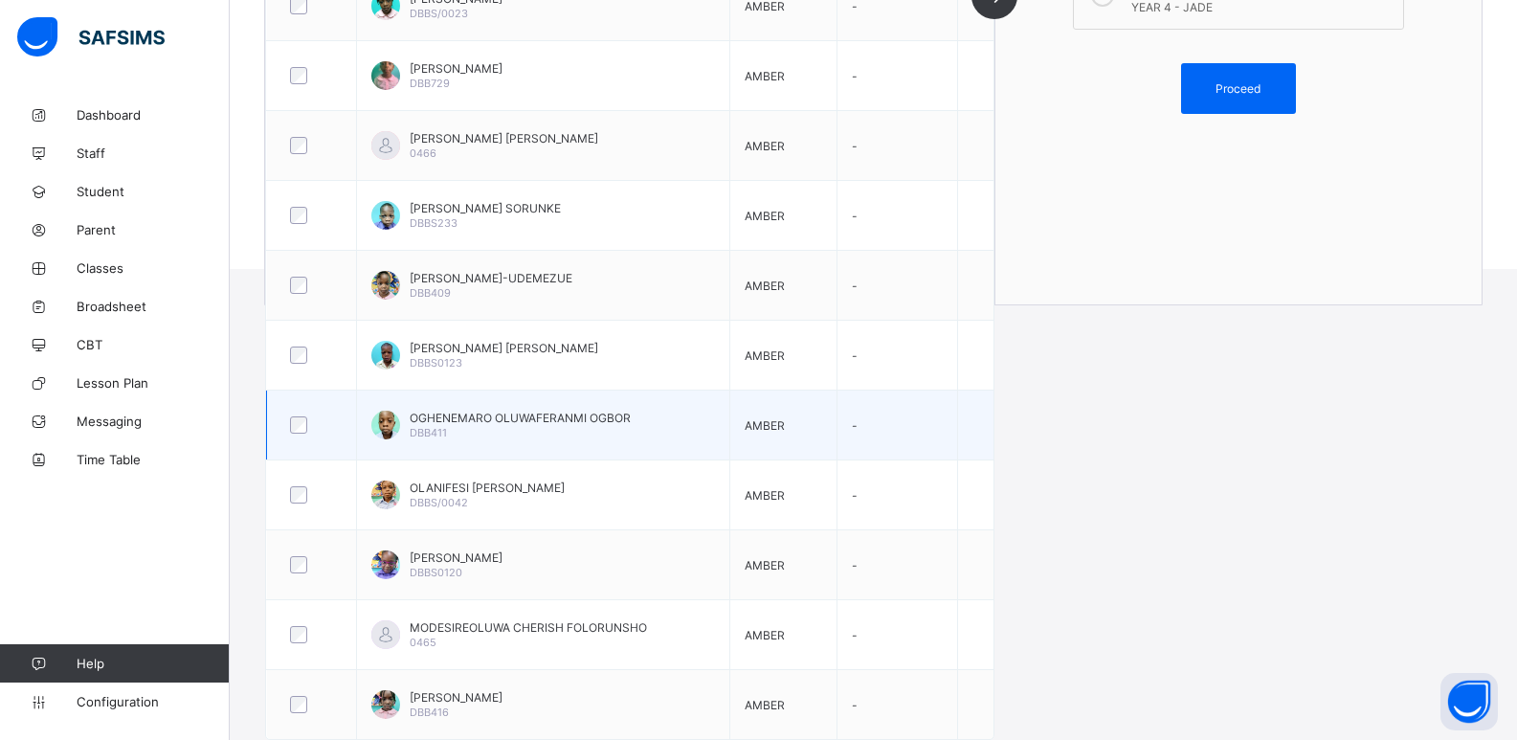
click at [288, 417] on div at bounding box center [311, 424] width 51 height 17
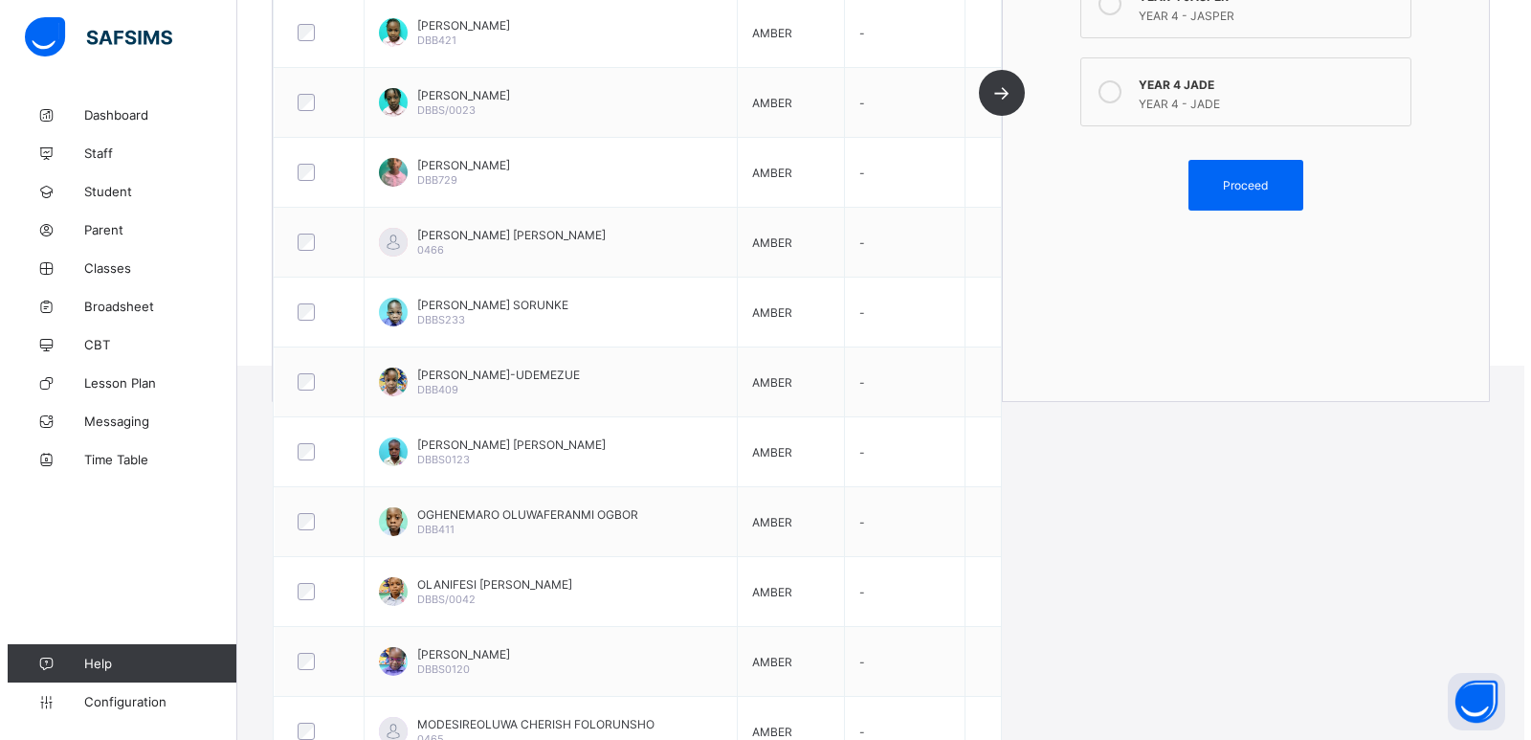
scroll to position [307, 0]
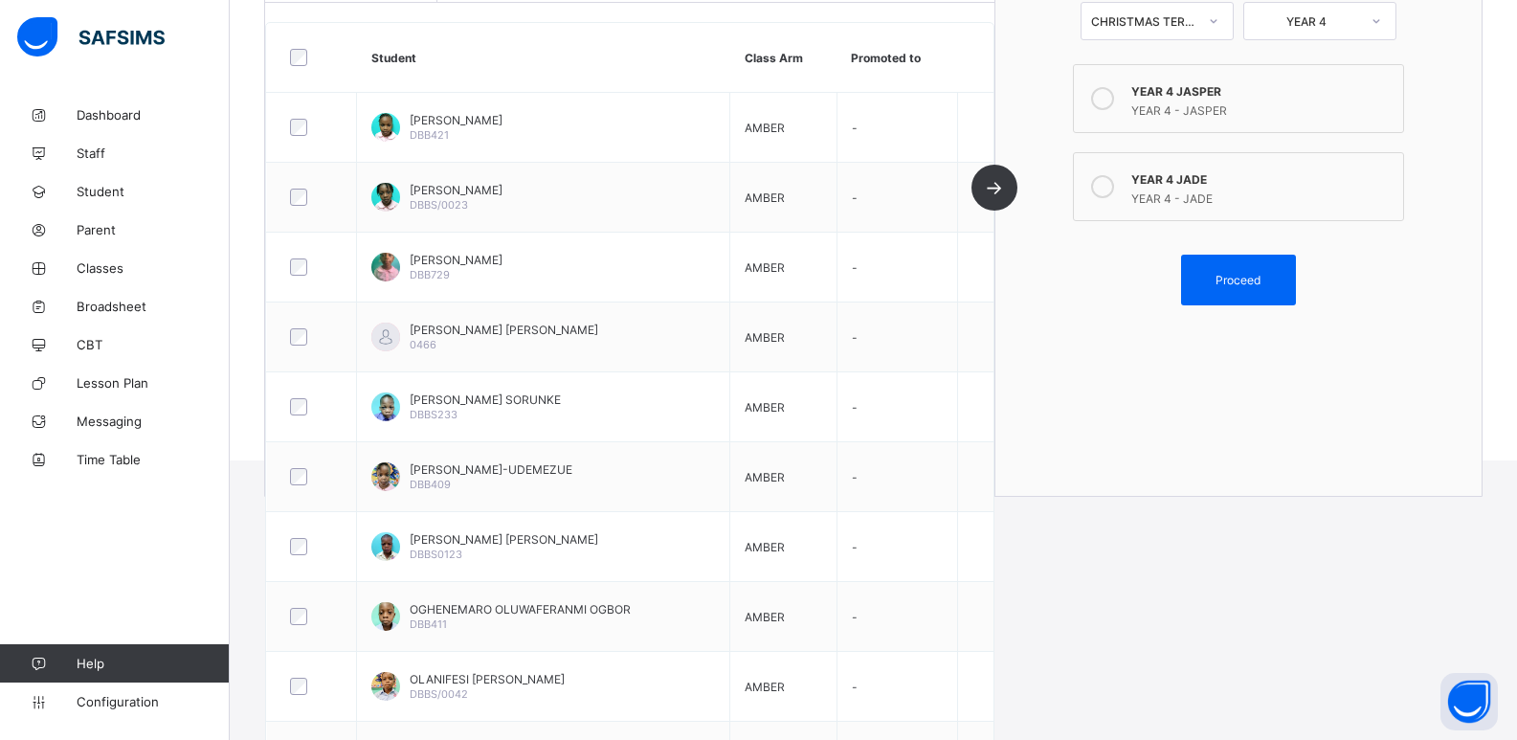
click at [1167, 96] on div "YEAR 4 JASPER" at bounding box center [1262, 88] width 262 height 19
click at [1254, 277] on span "Proceed" at bounding box center [1237, 280] width 45 height 14
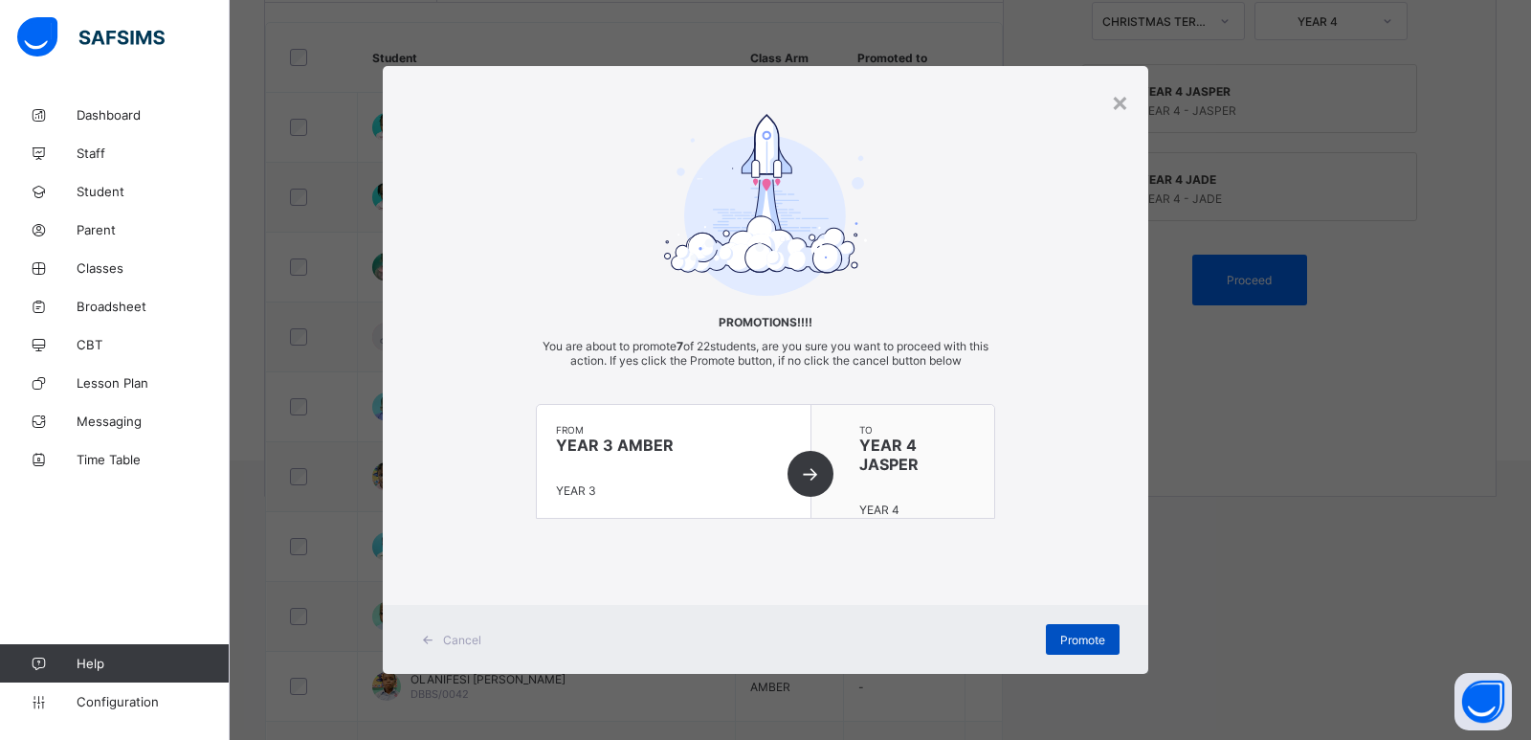
click at [1071, 639] on span "Promote" at bounding box center [1082, 640] width 45 height 14
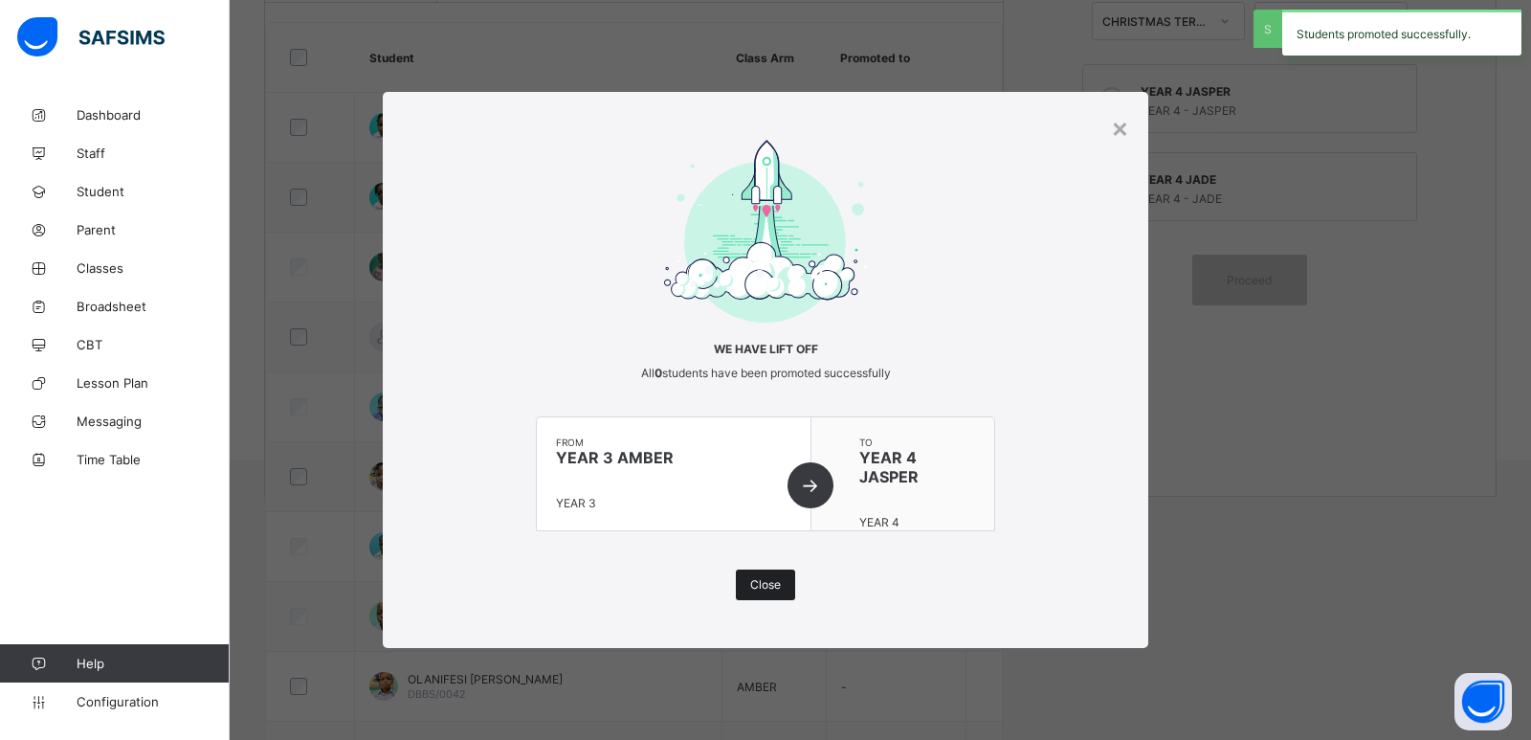
click at [776, 587] on span "Close" at bounding box center [765, 584] width 31 height 14
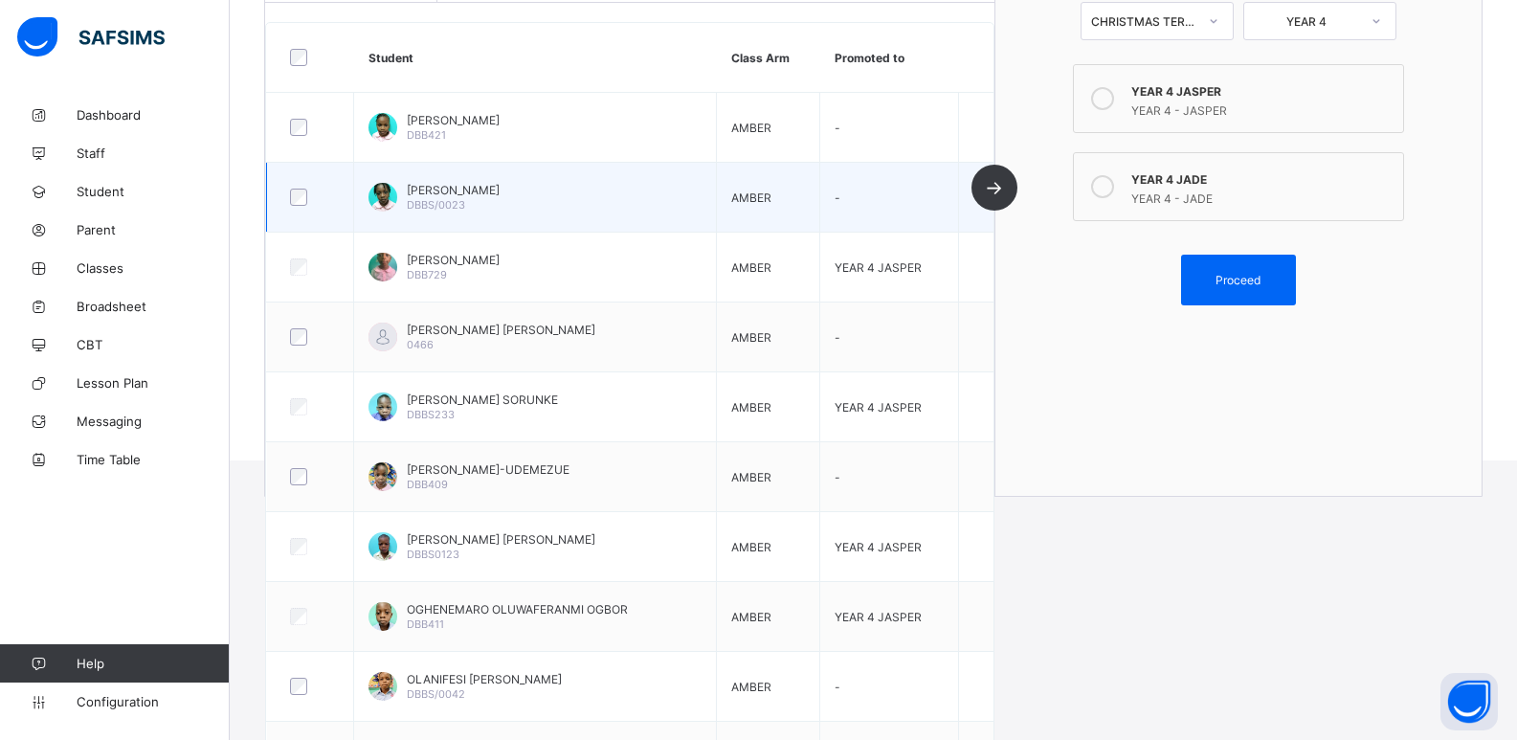
click at [300, 189] on td at bounding box center [310, 198] width 87 height 70
click at [328, 191] on div at bounding box center [310, 197] width 48 height 17
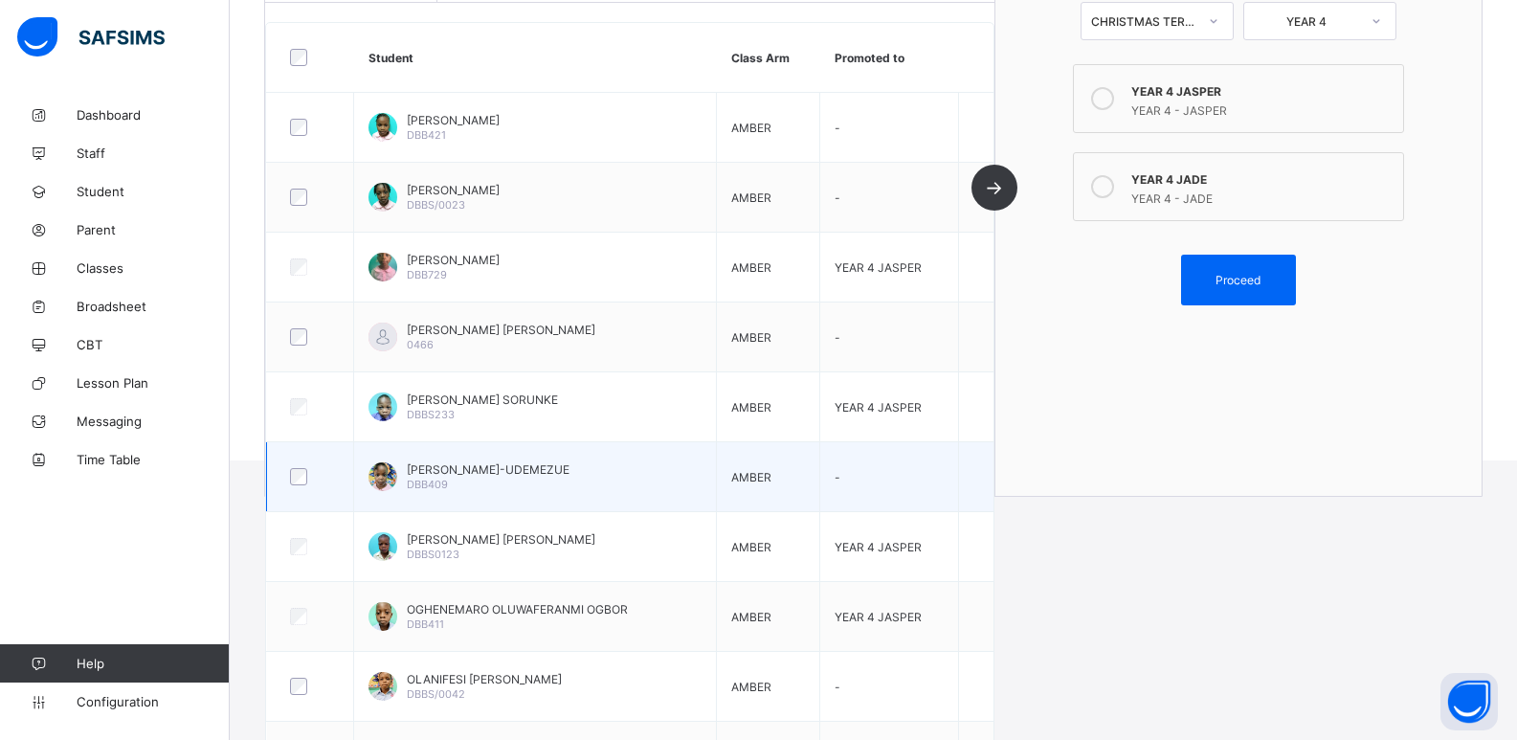
click at [304, 485] on div at bounding box center [309, 476] width 57 height 40
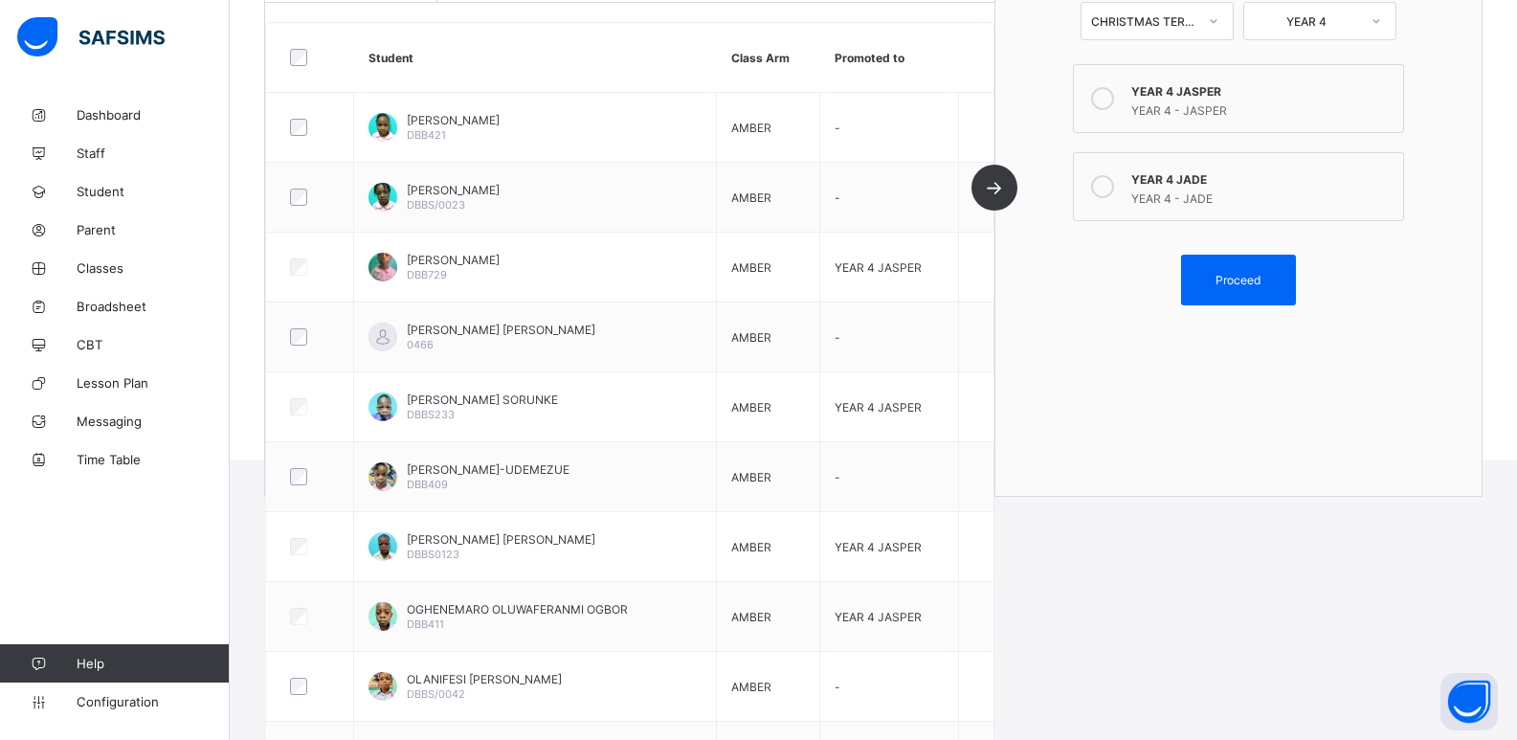
click at [1114, 189] on icon at bounding box center [1102, 186] width 23 height 23
click at [1231, 293] on div "Proceed" at bounding box center [1238, 280] width 115 height 51
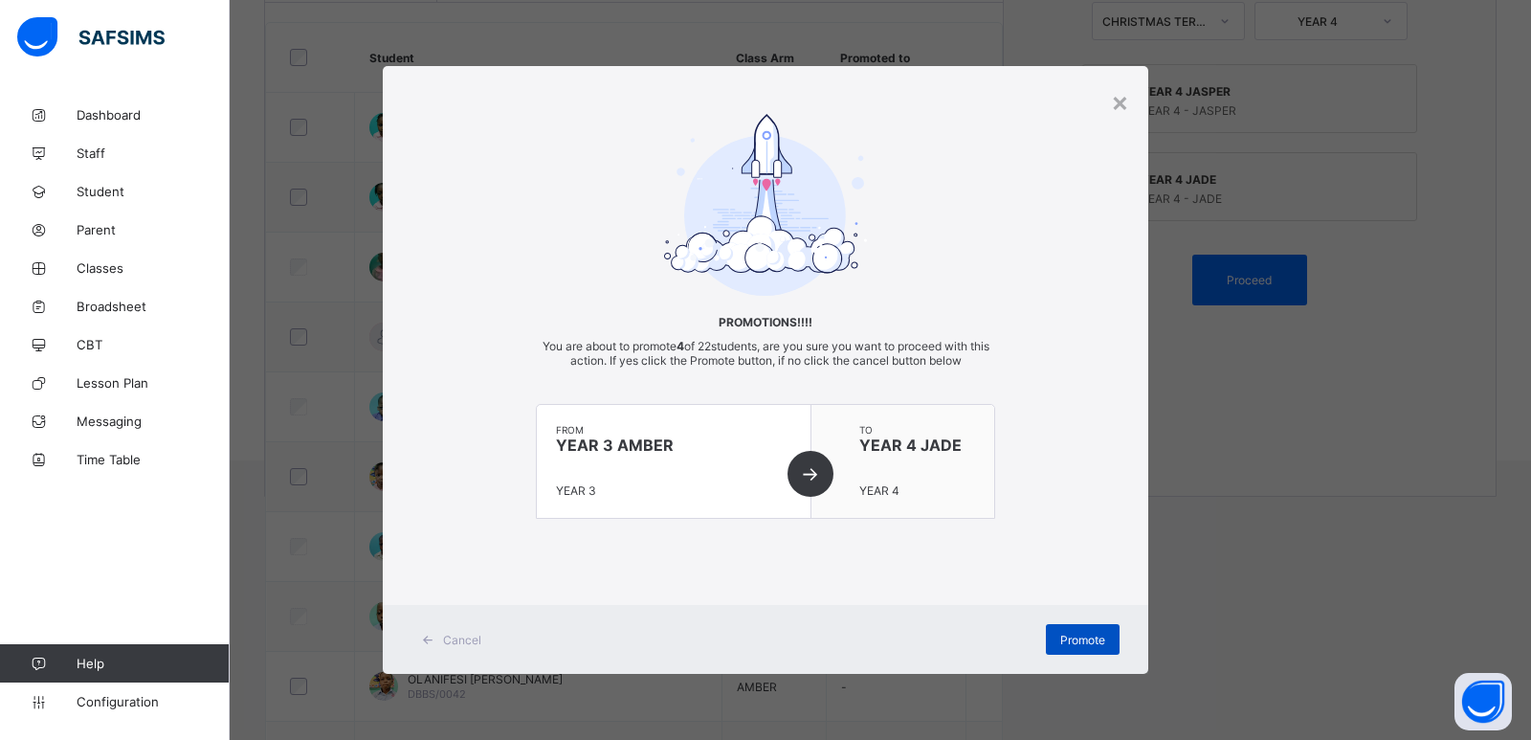
click at [1095, 643] on span "Promote" at bounding box center [1082, 640] width 45 height 14
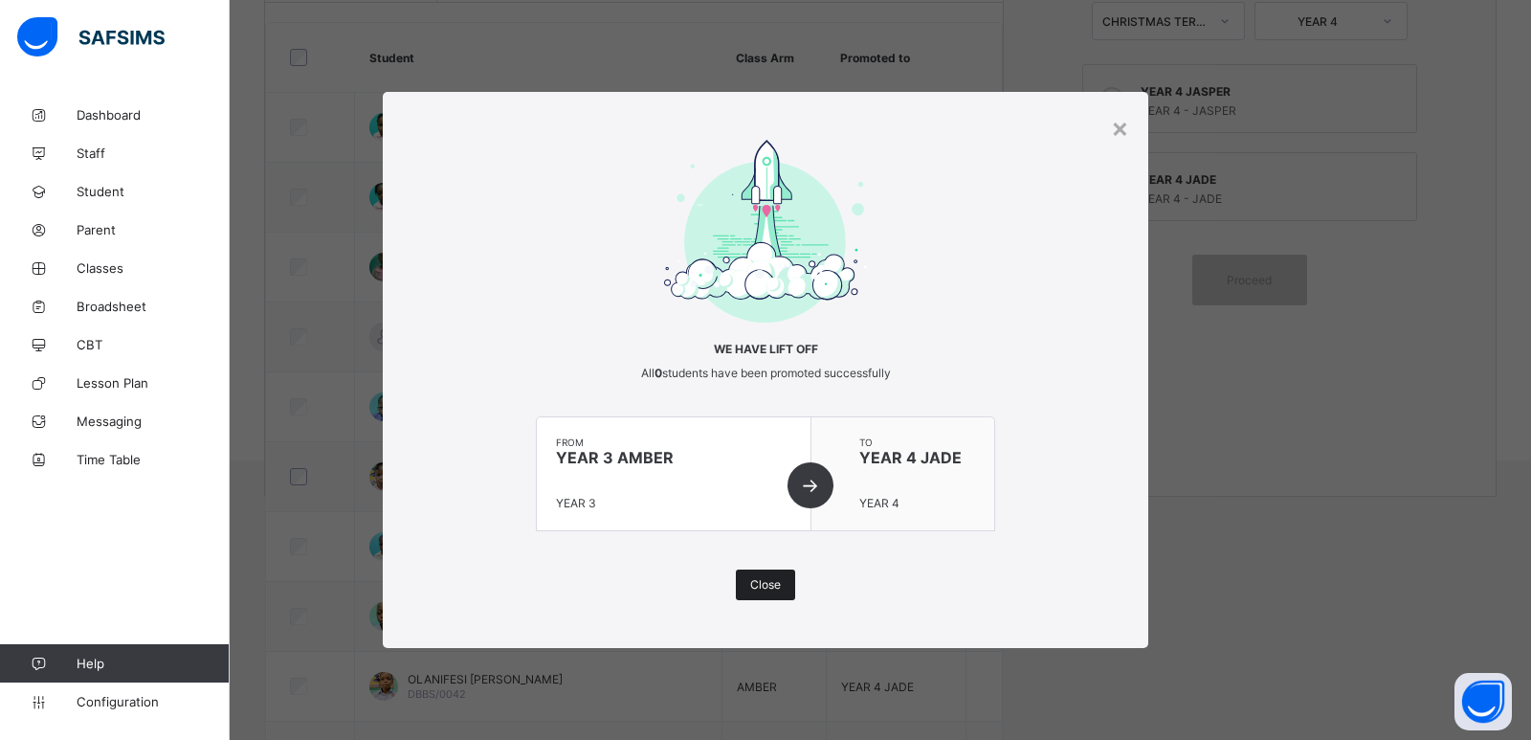
click at [775, 580] on span "Close" at bounding box center [765, 584] width 31 height 14
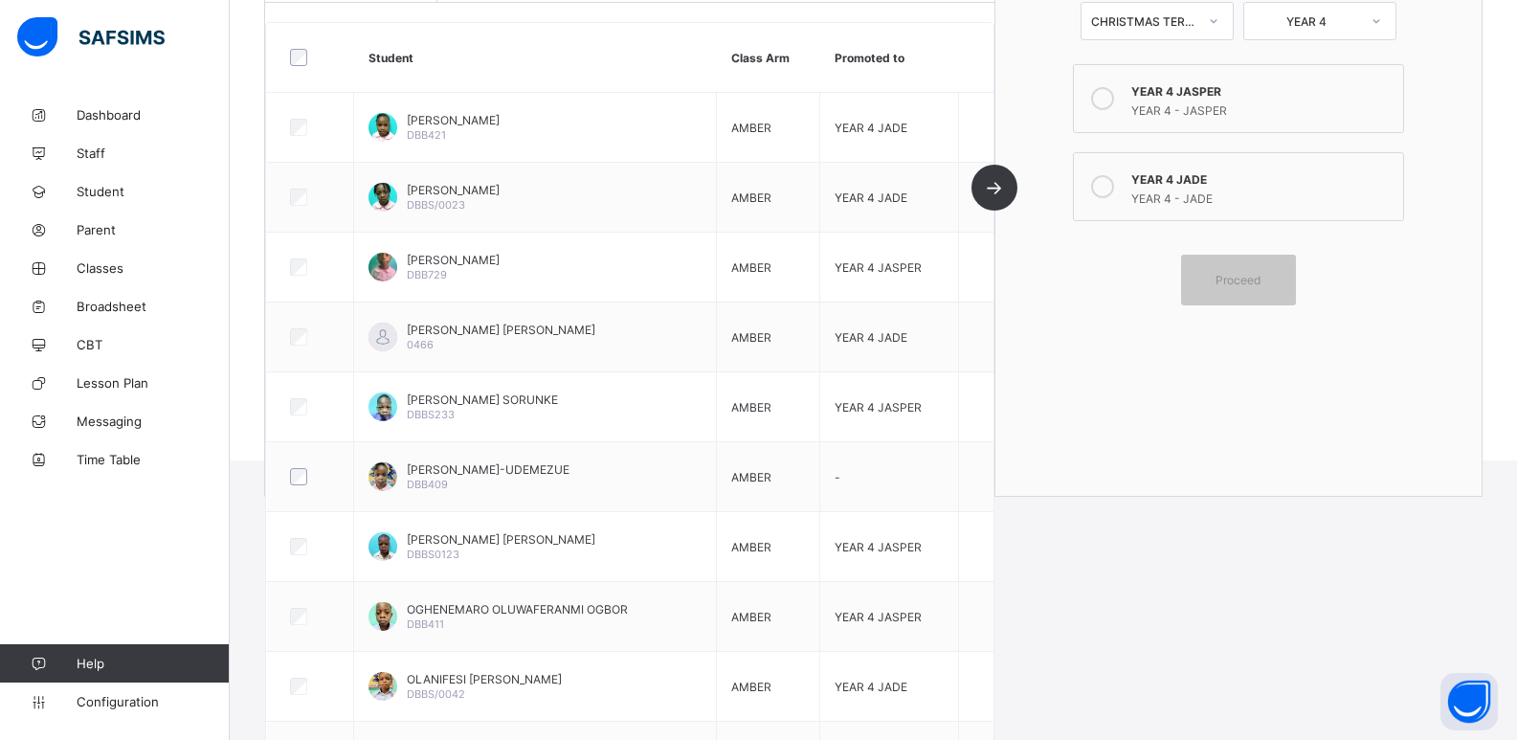
click at [1226, 363] on div "Select the class level you wish to promote the select student to CHRISTMAS TERM…" at bounding box center [1238, 219] width 486 height 551
click at [1241, 287] on div "Proceed" at bounding box center [1238, 280] width 115 height 51
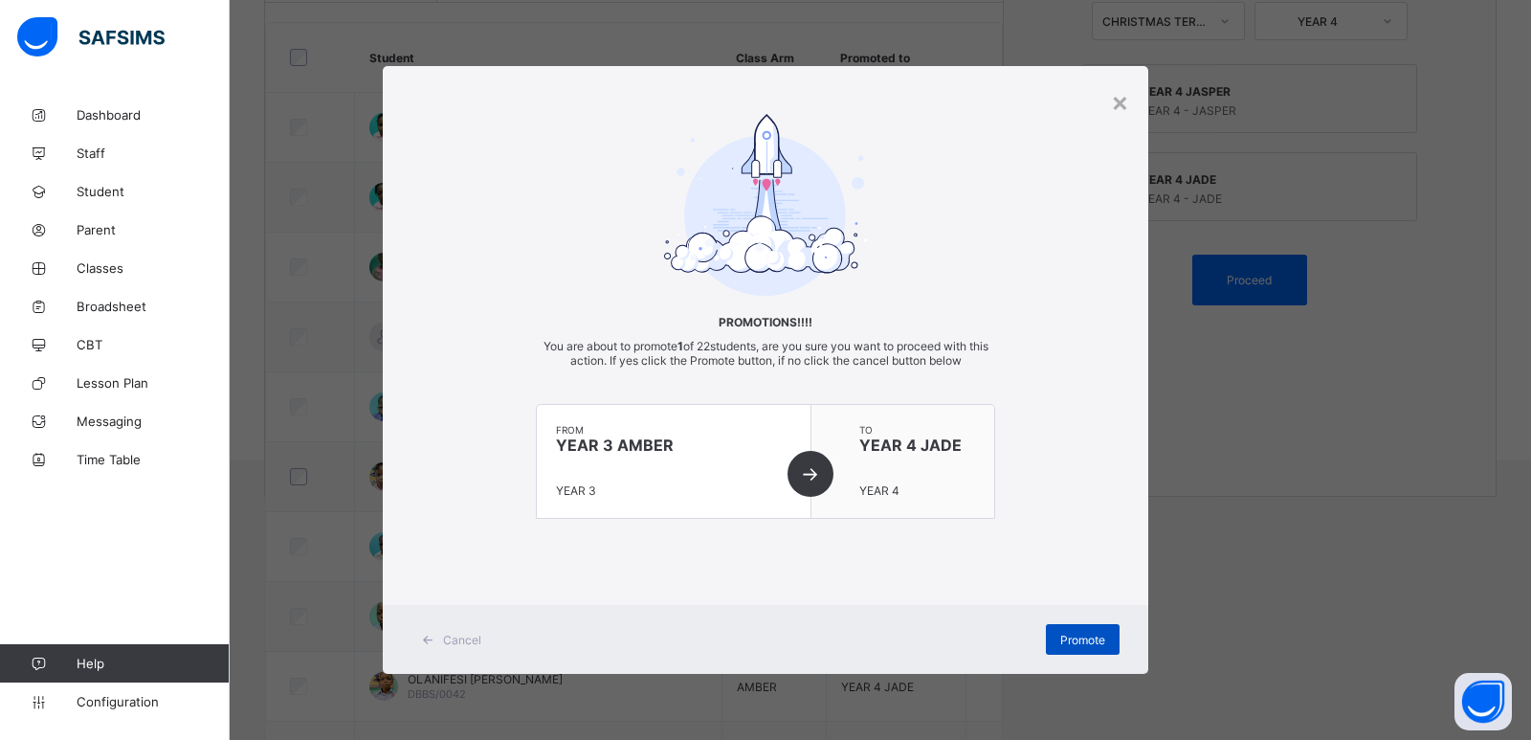
click at [1071, 638] on span "Promote" at bounding box center [1082, 640] width 45 height 14
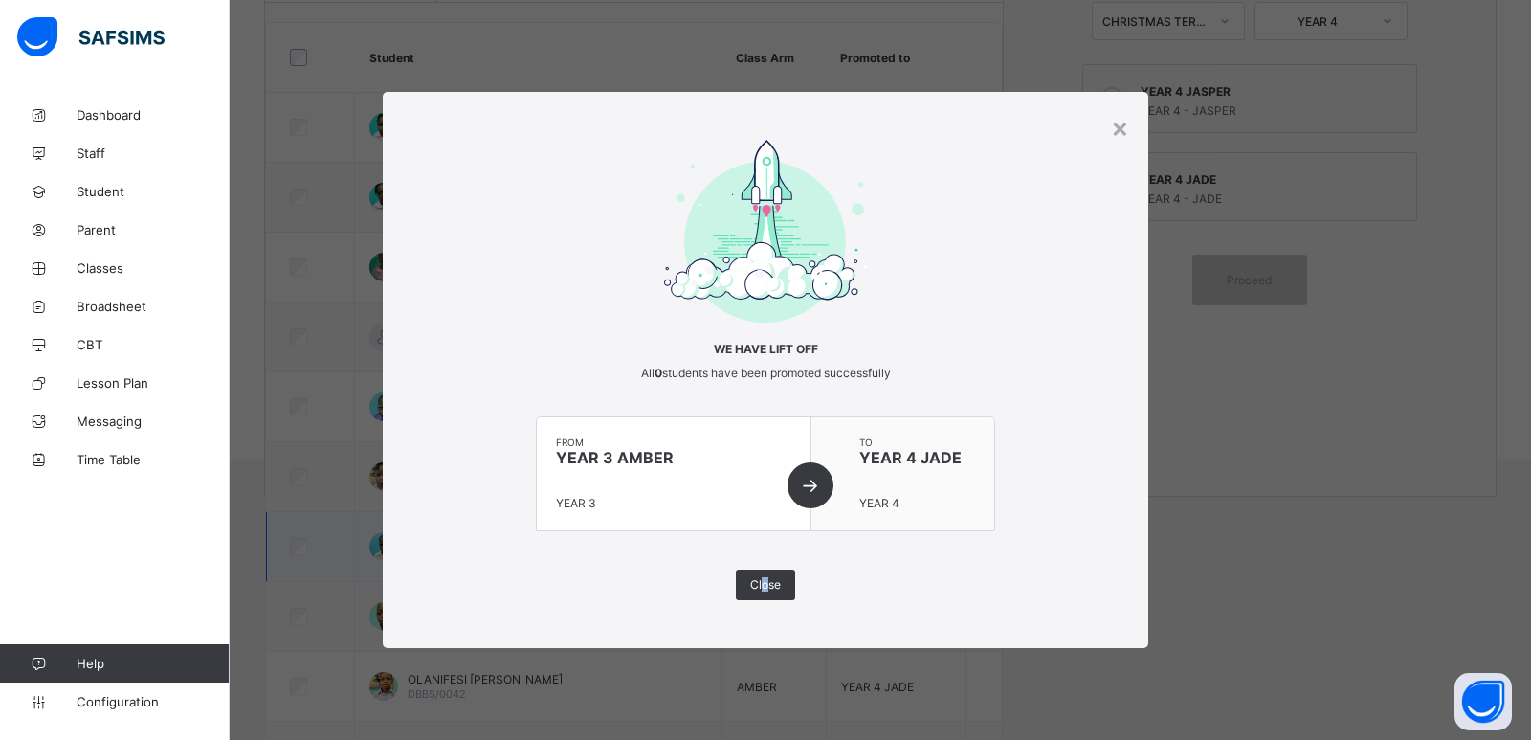
click at [766, 573] on div "Close" at bounding box center [765, 584] width 59 height 31
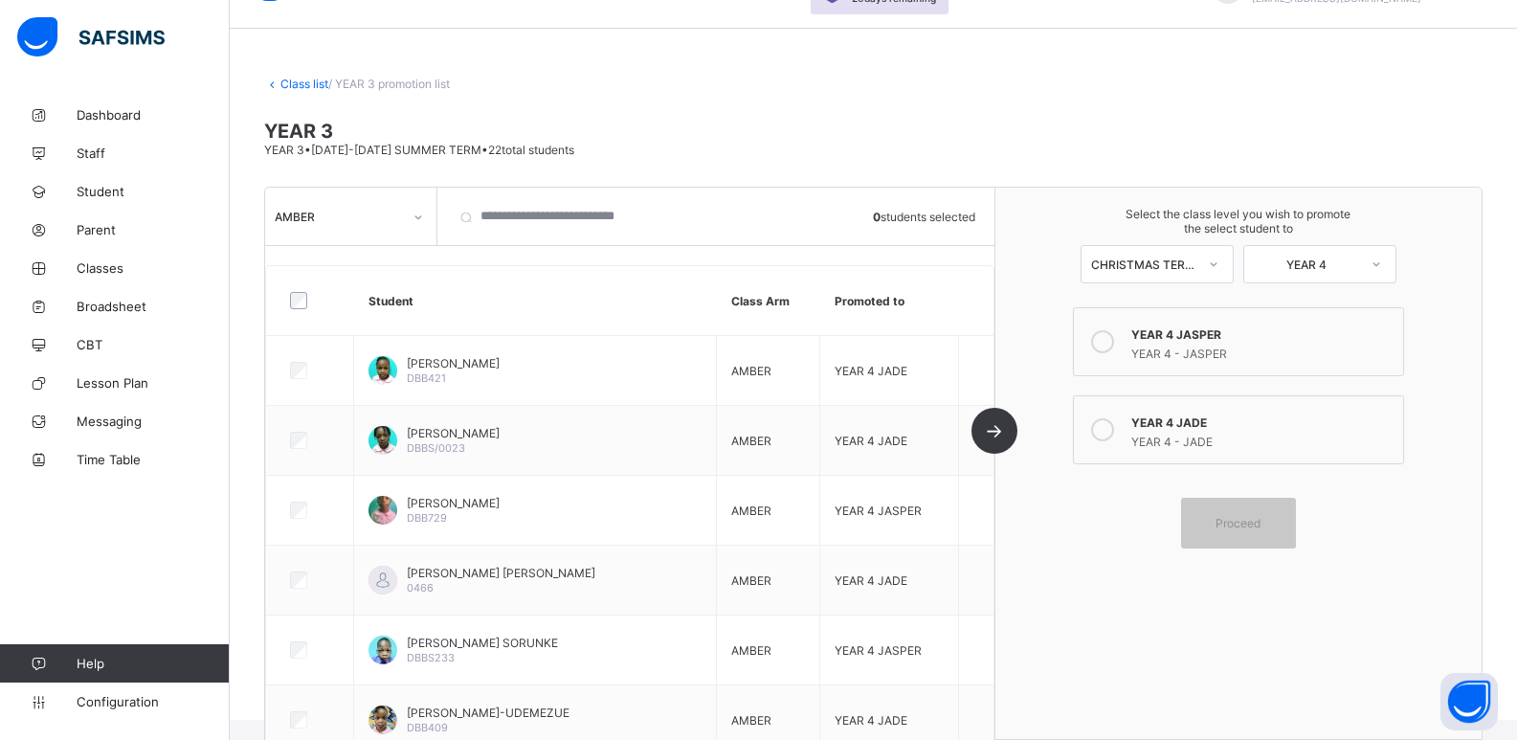
scroll to position [0, 0]
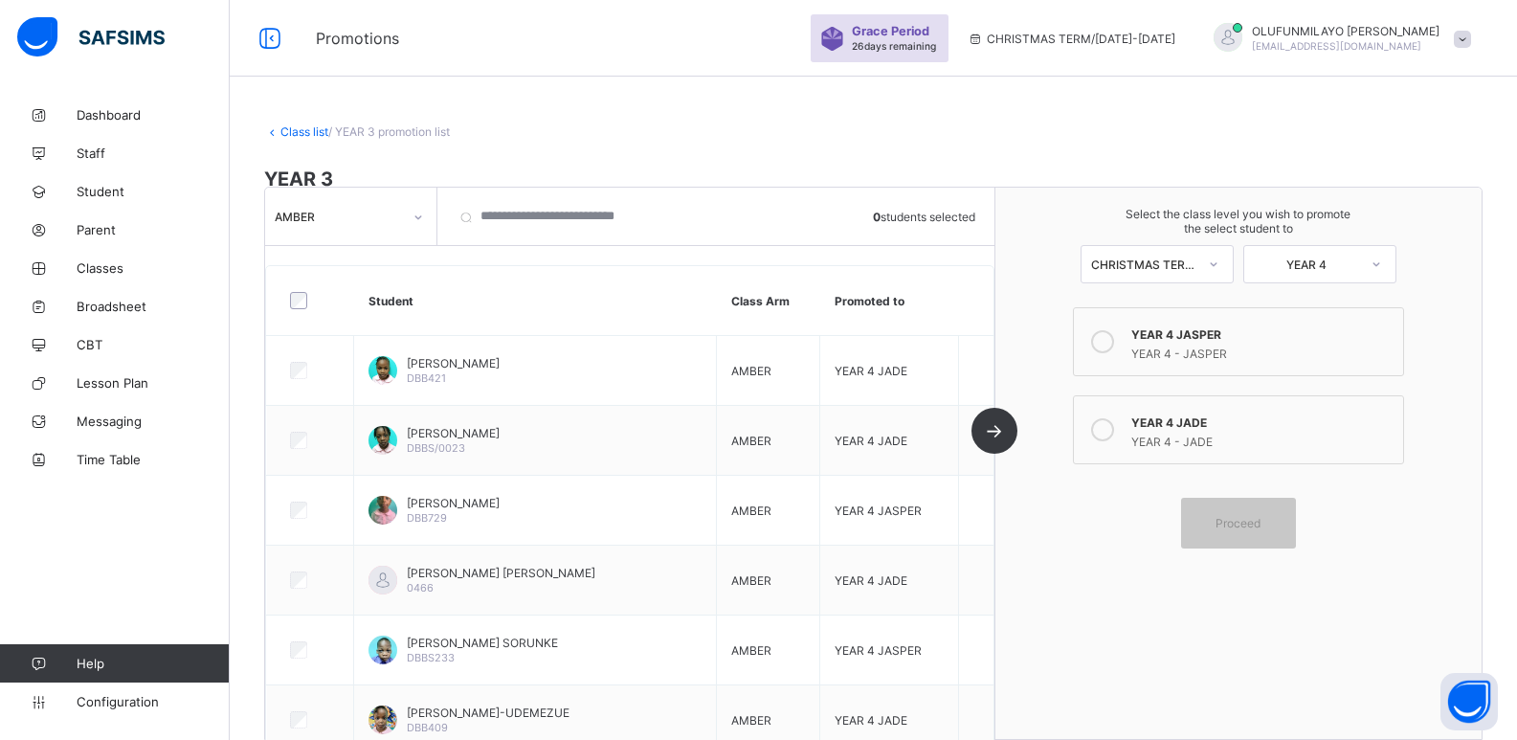
click at [300, 124] on link "Class list" at bounding box center [304, 131] width 48 height 14
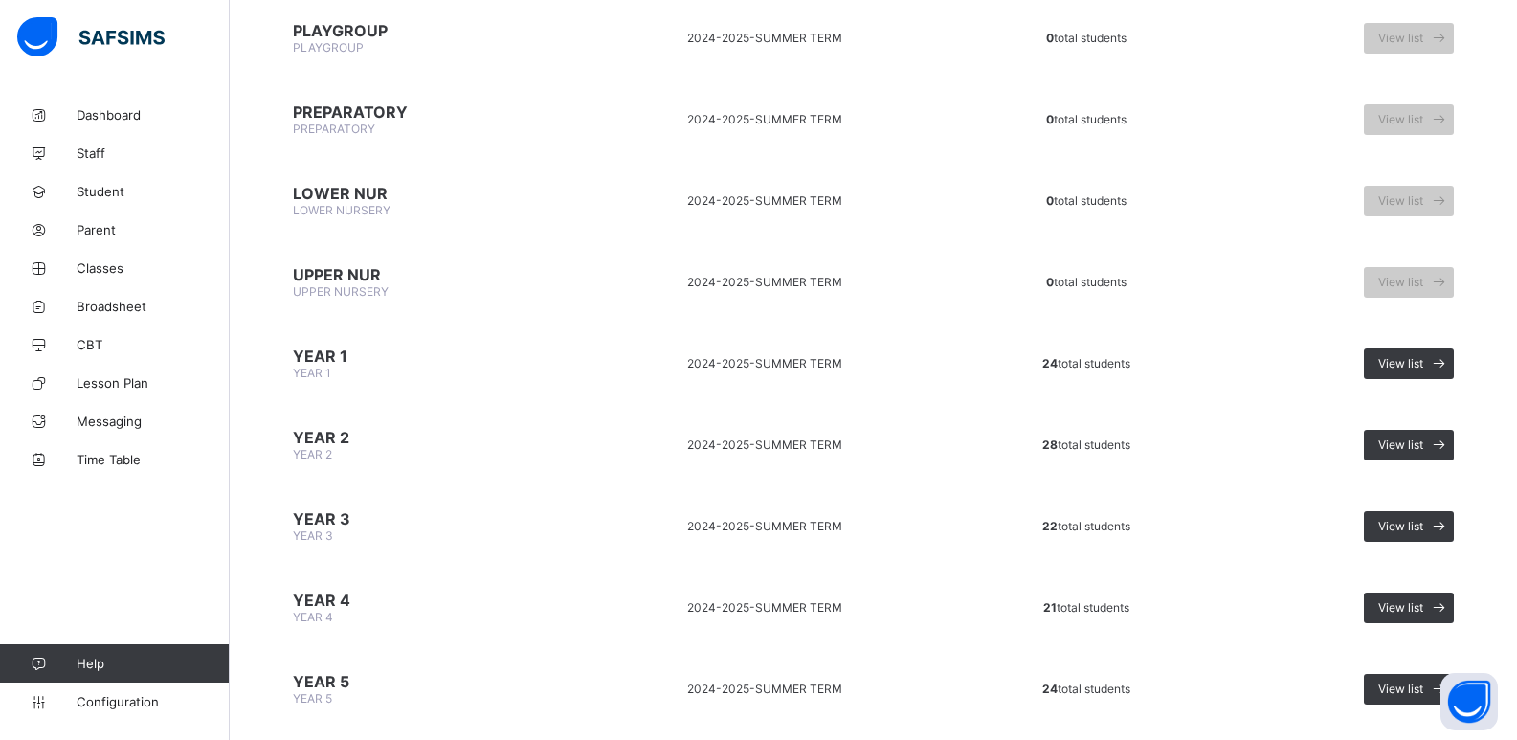
scroll to position [383, 0]
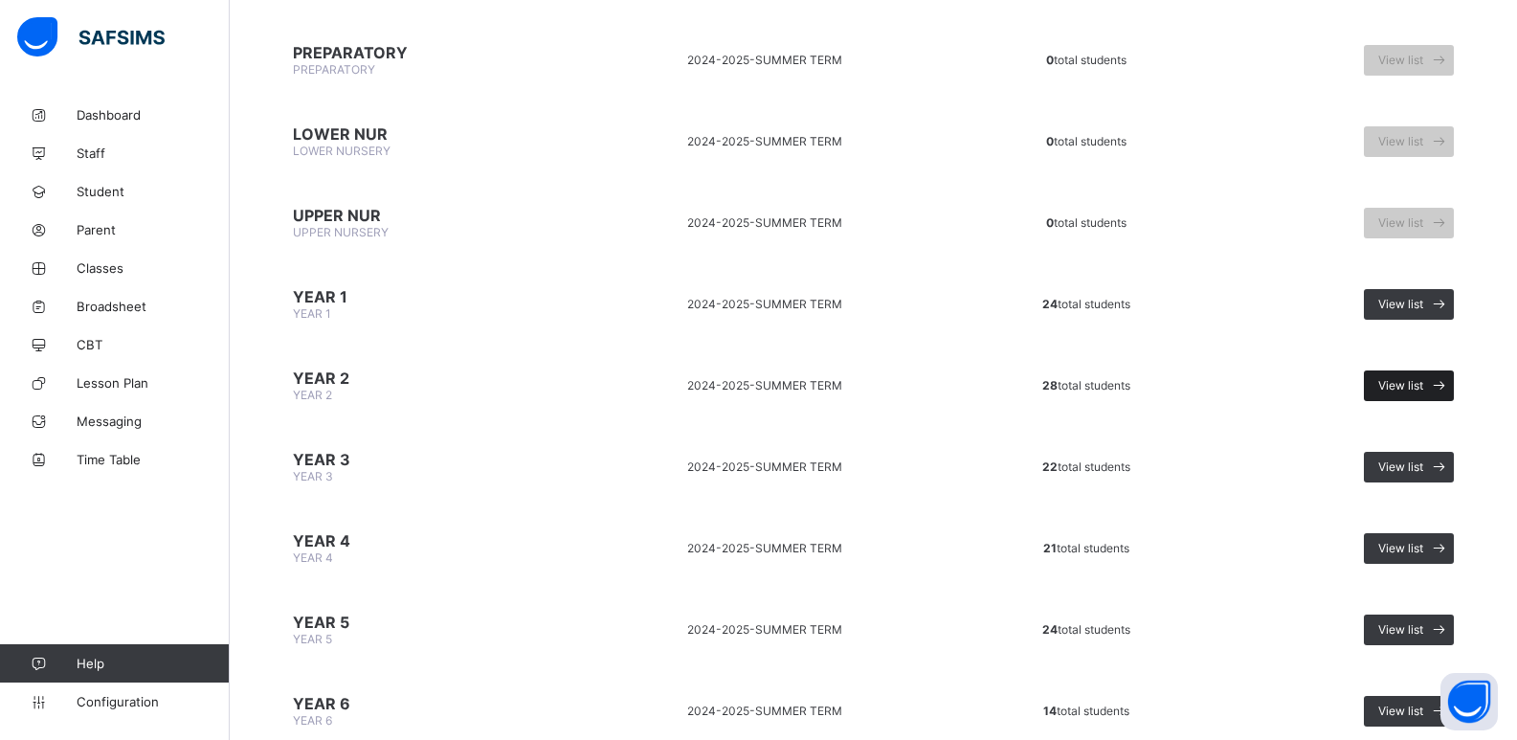
click at [1401, 376] on div "View list" at bounding box center [1409, 385] width 90 height 31
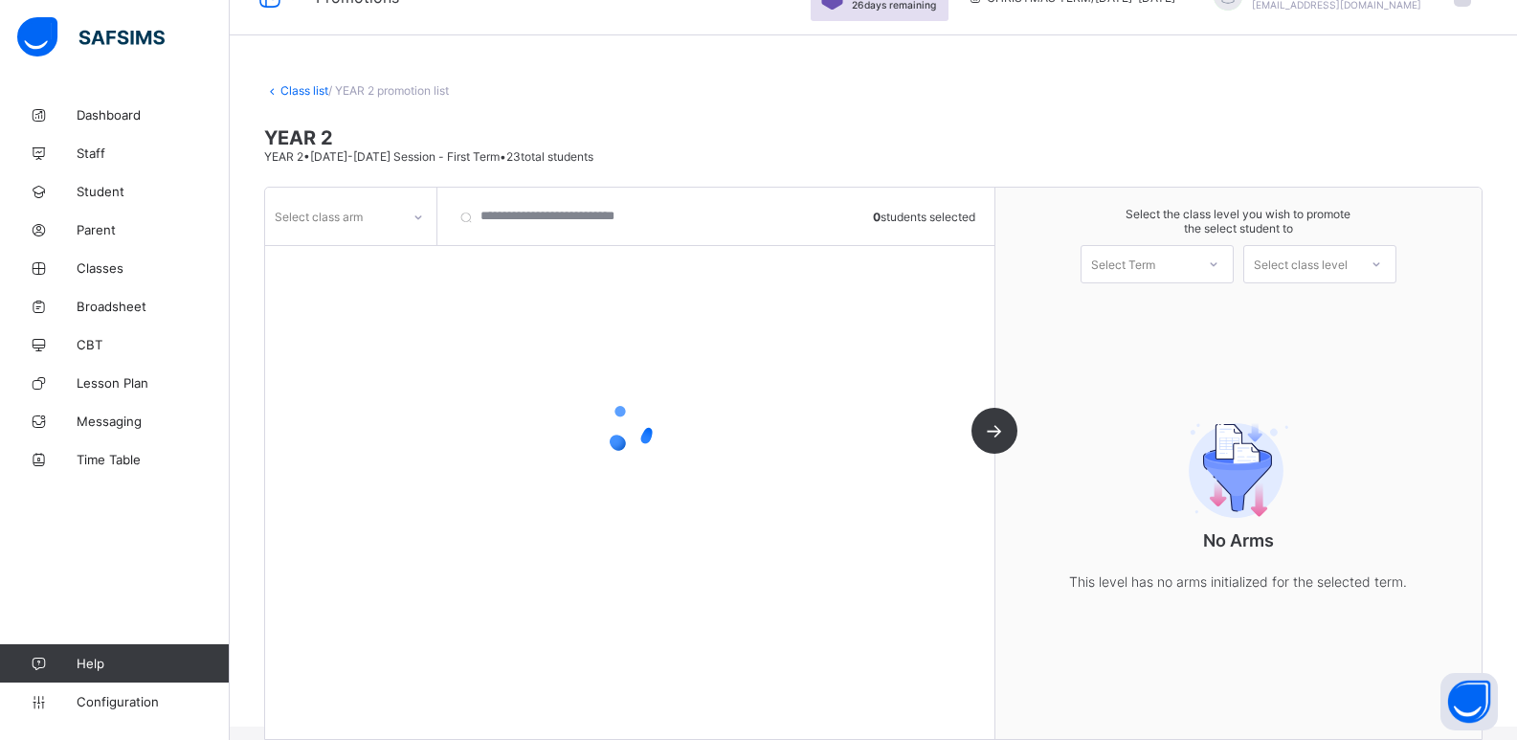
scroll to position [64, 0]
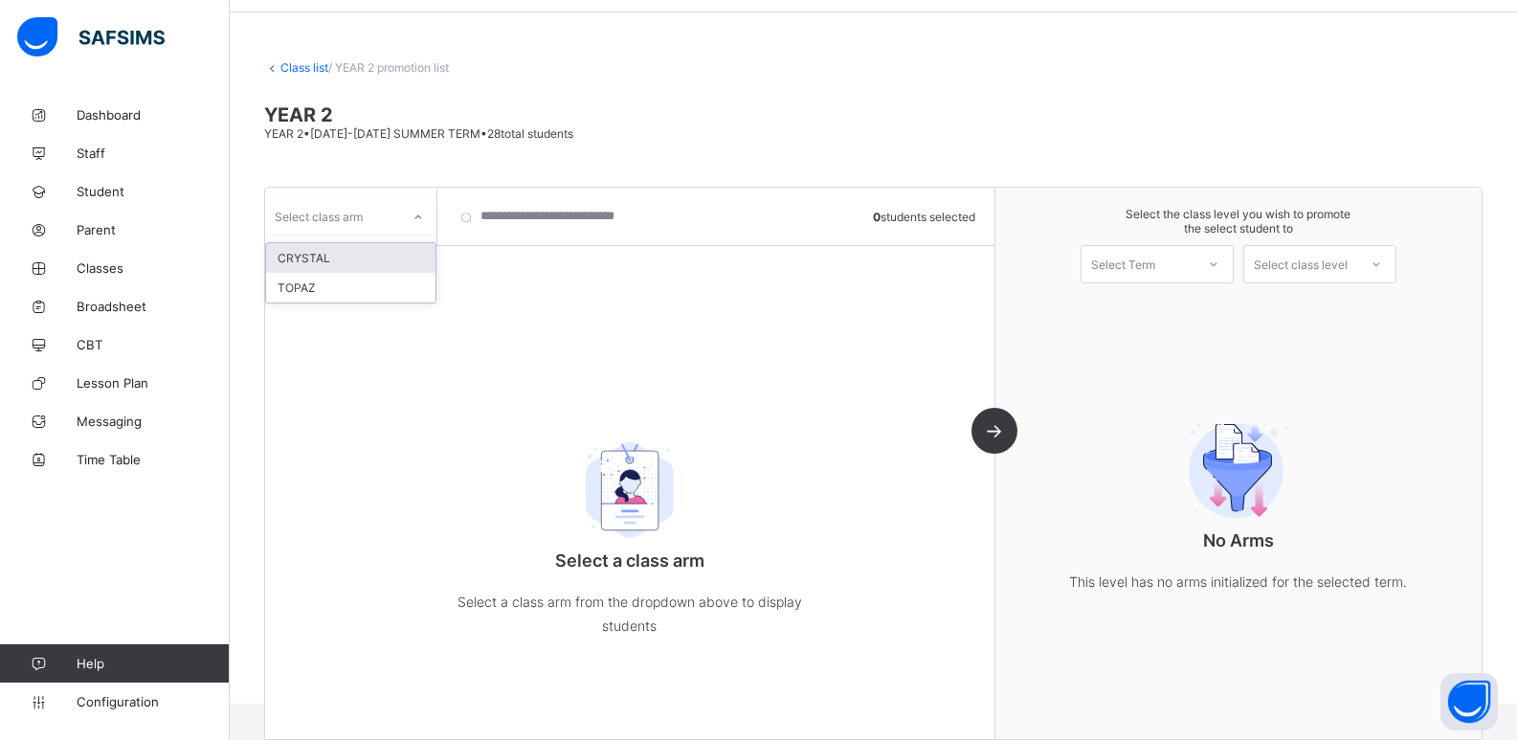
click at [343, 220] on div "Select class arm" at bounding box center [319, 216] width 88 height 36
click at [332, 292] on div "TOPAZ" at bounding box center [350, 288] width 169 height 30
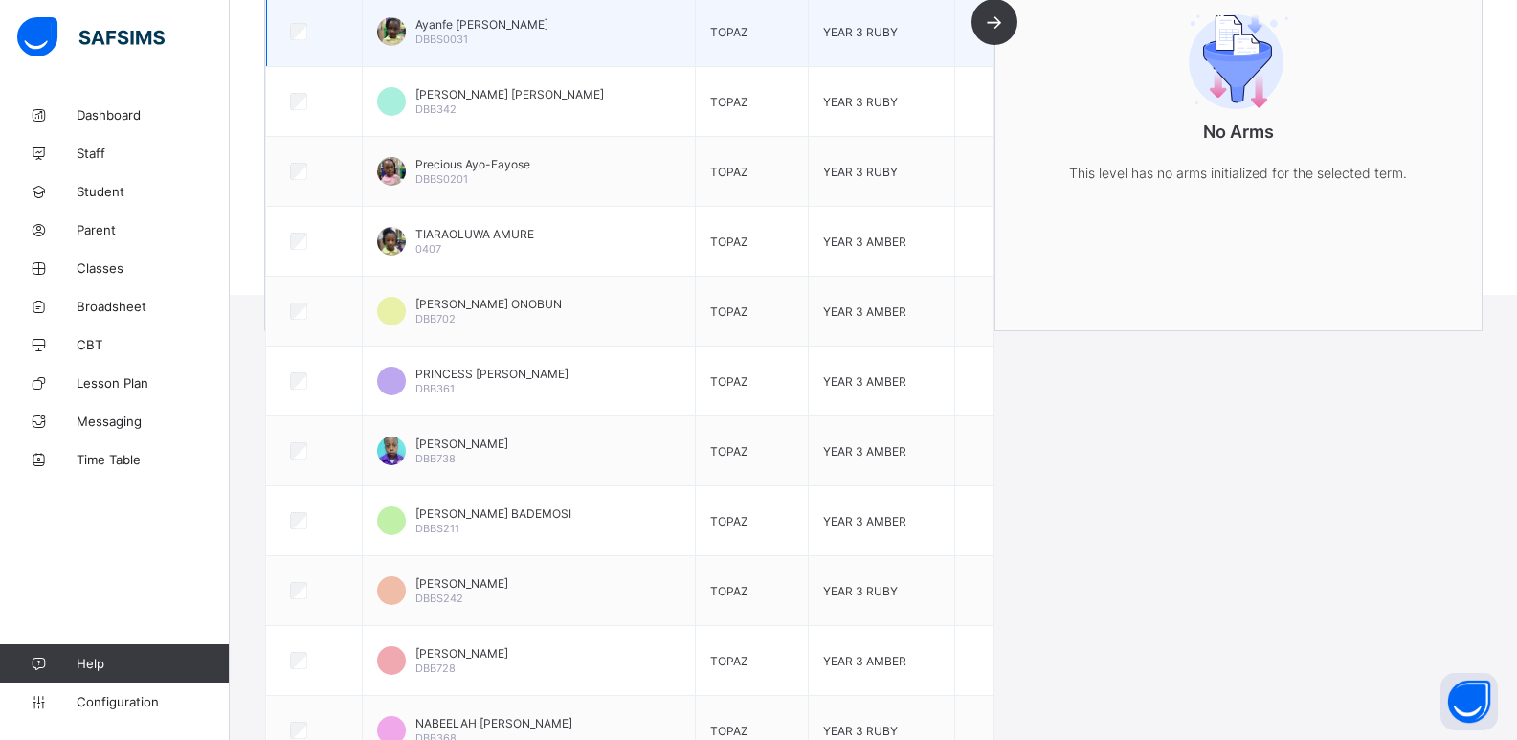
scroll to position [0, 0]
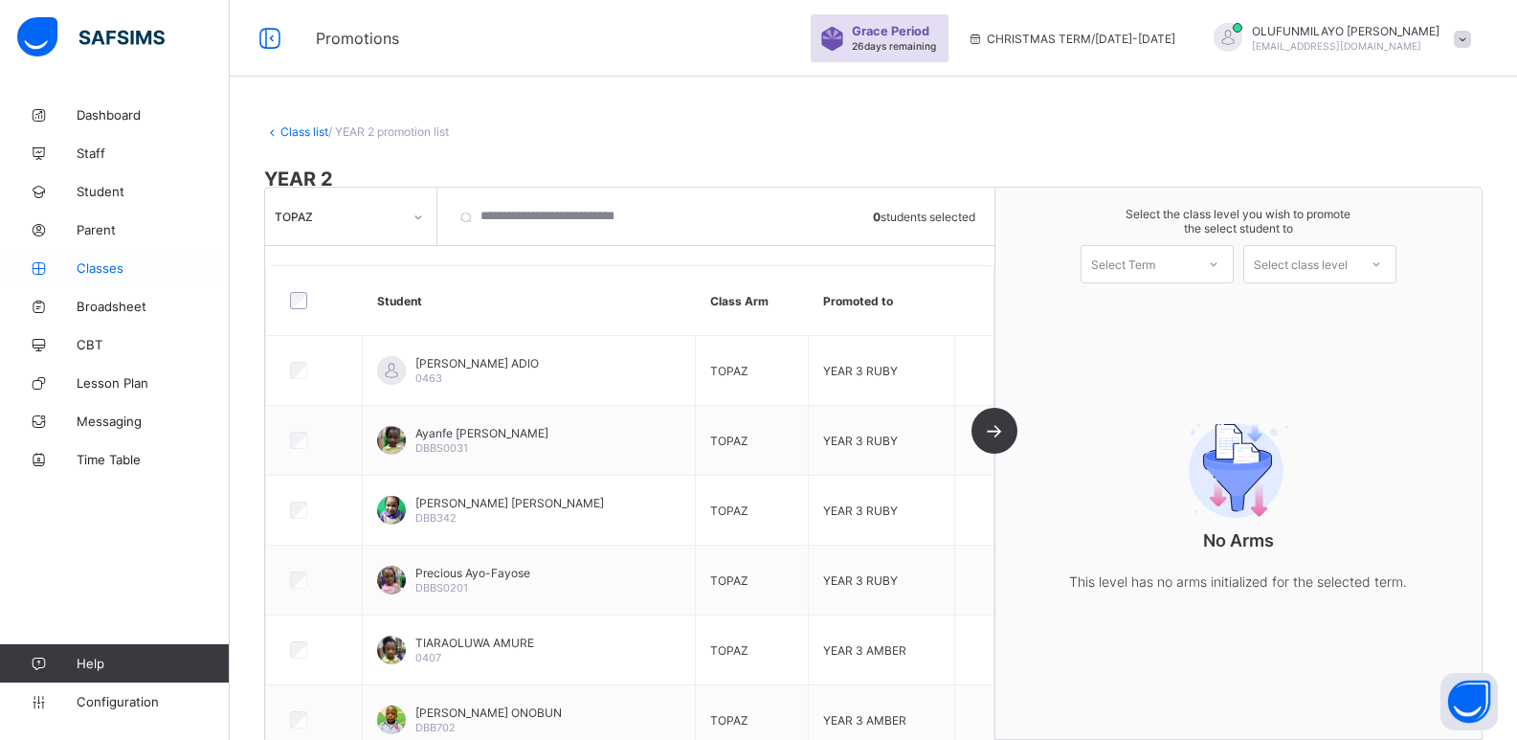
click at [106, 272] on span "Classes" at bounding box center [153, 267] width 153 height 15
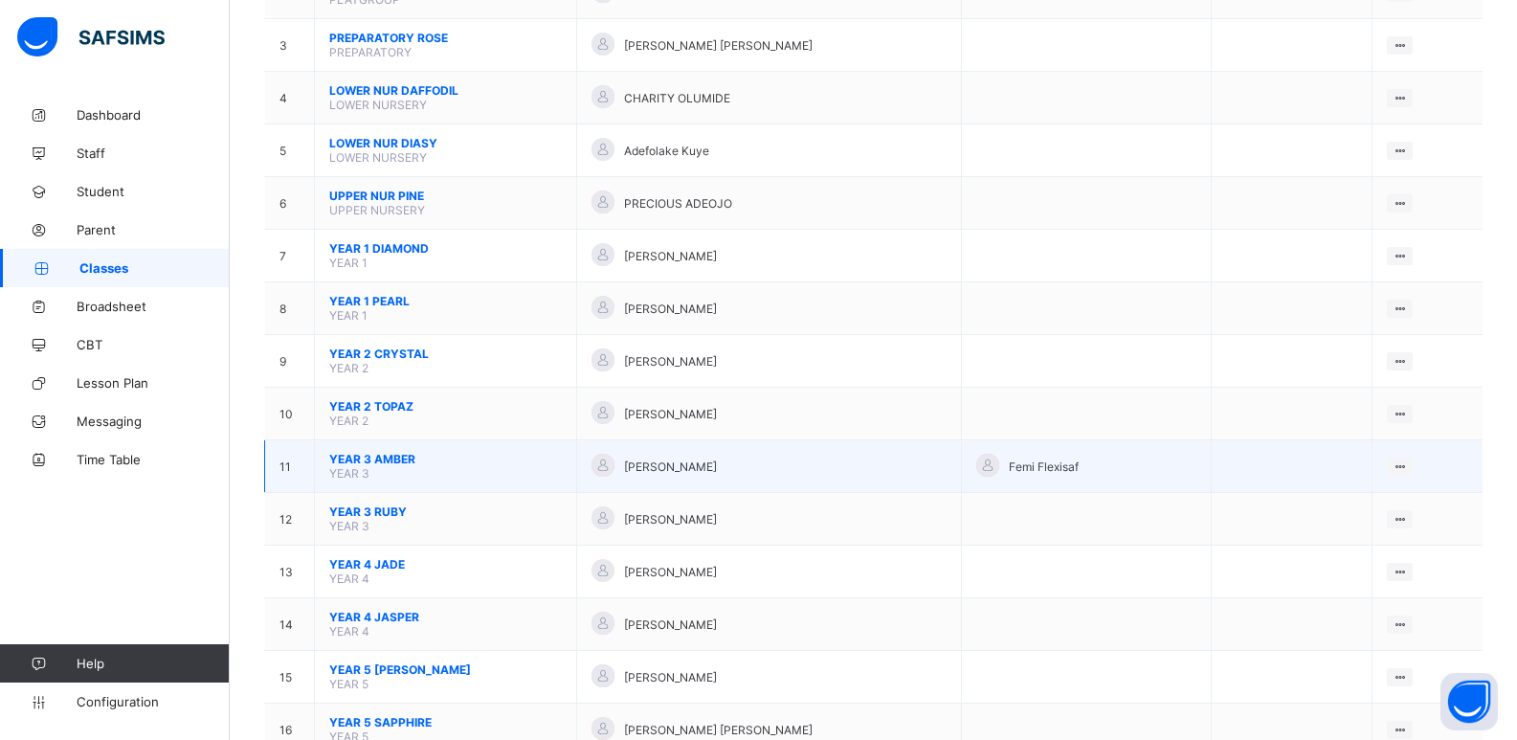
scroll to position [383, 0]
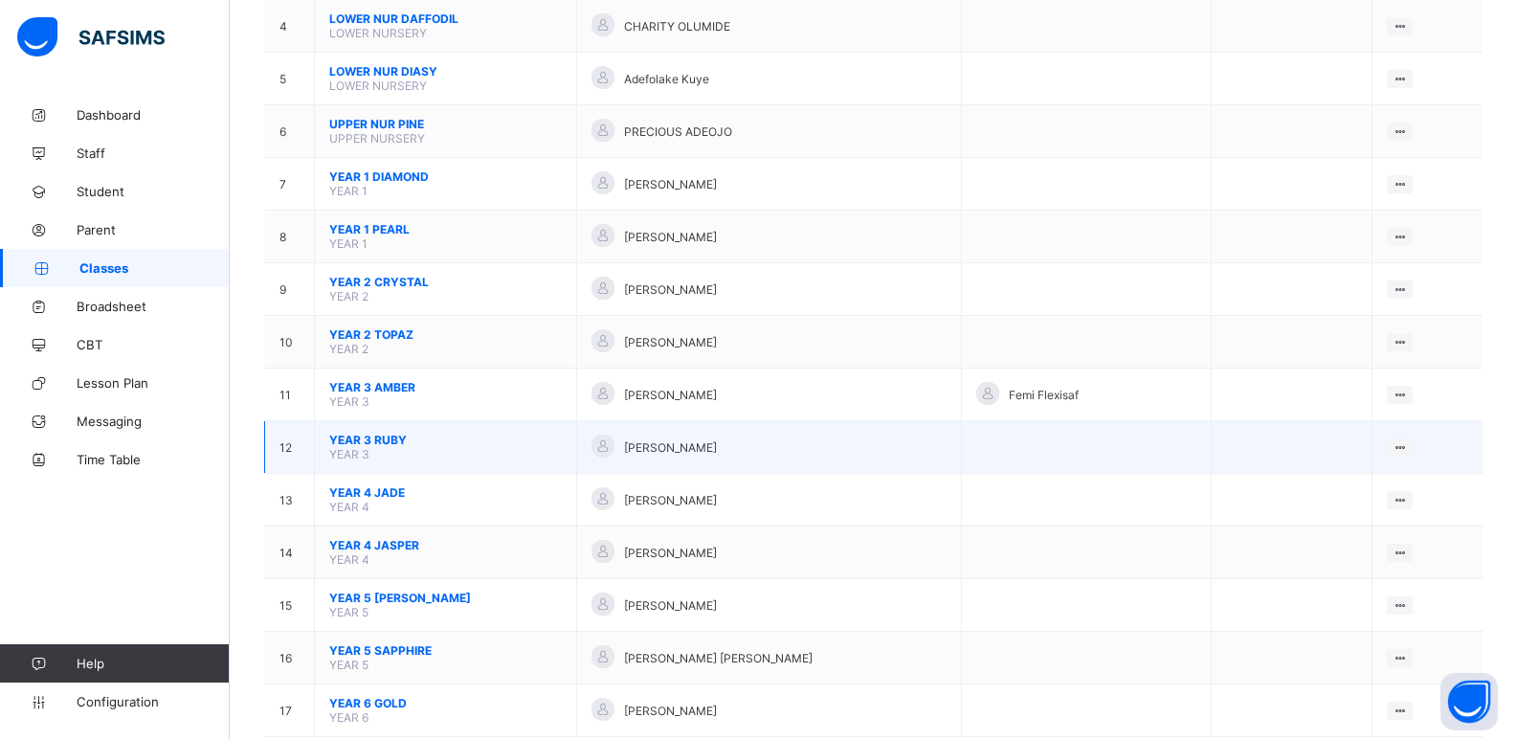
click at [383, 442] on span "YEAR 3 RUBY" at bounding box center [445, 440] width 233 height 14
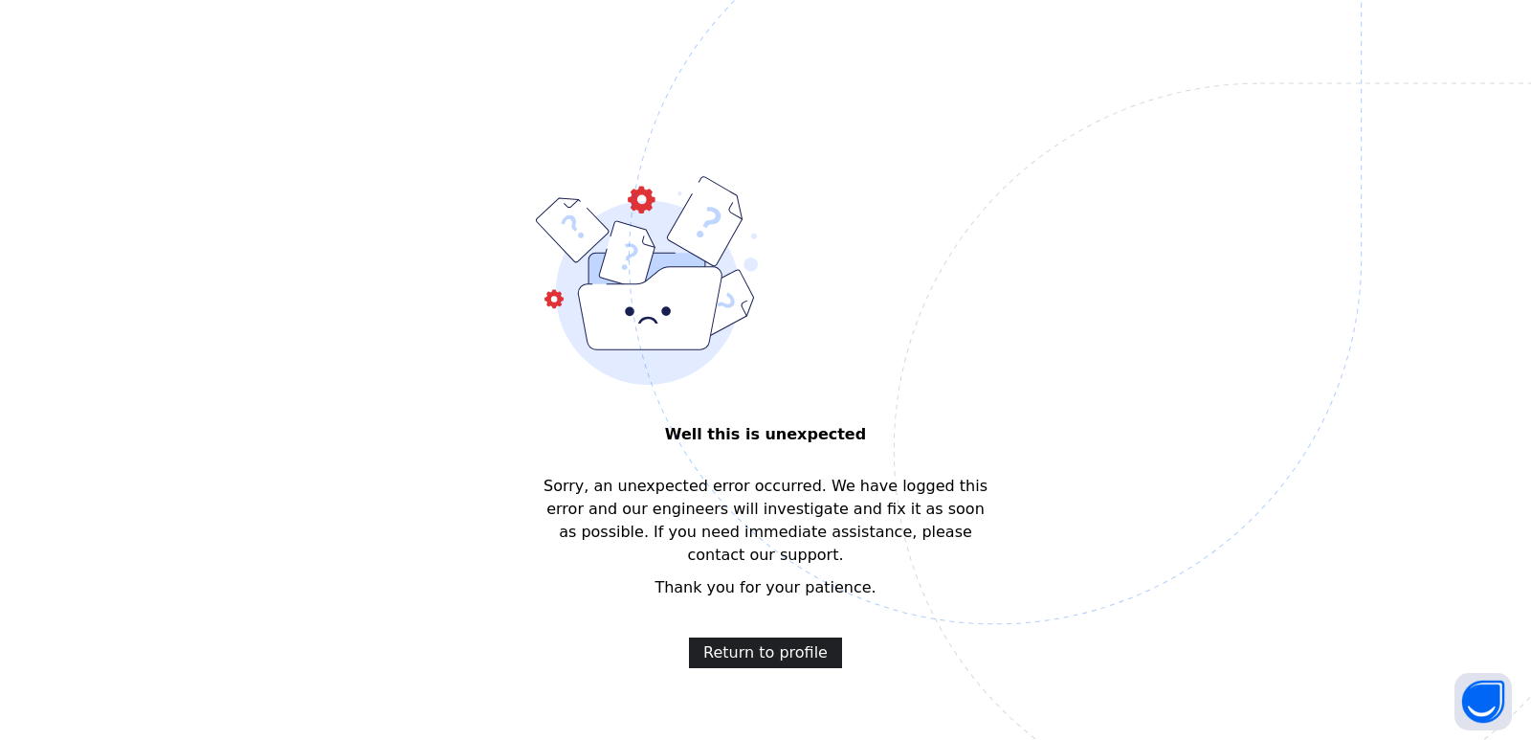
click at [750, 641] on span "Return to profile" at bounding box center [765, 652] width 124 height 23
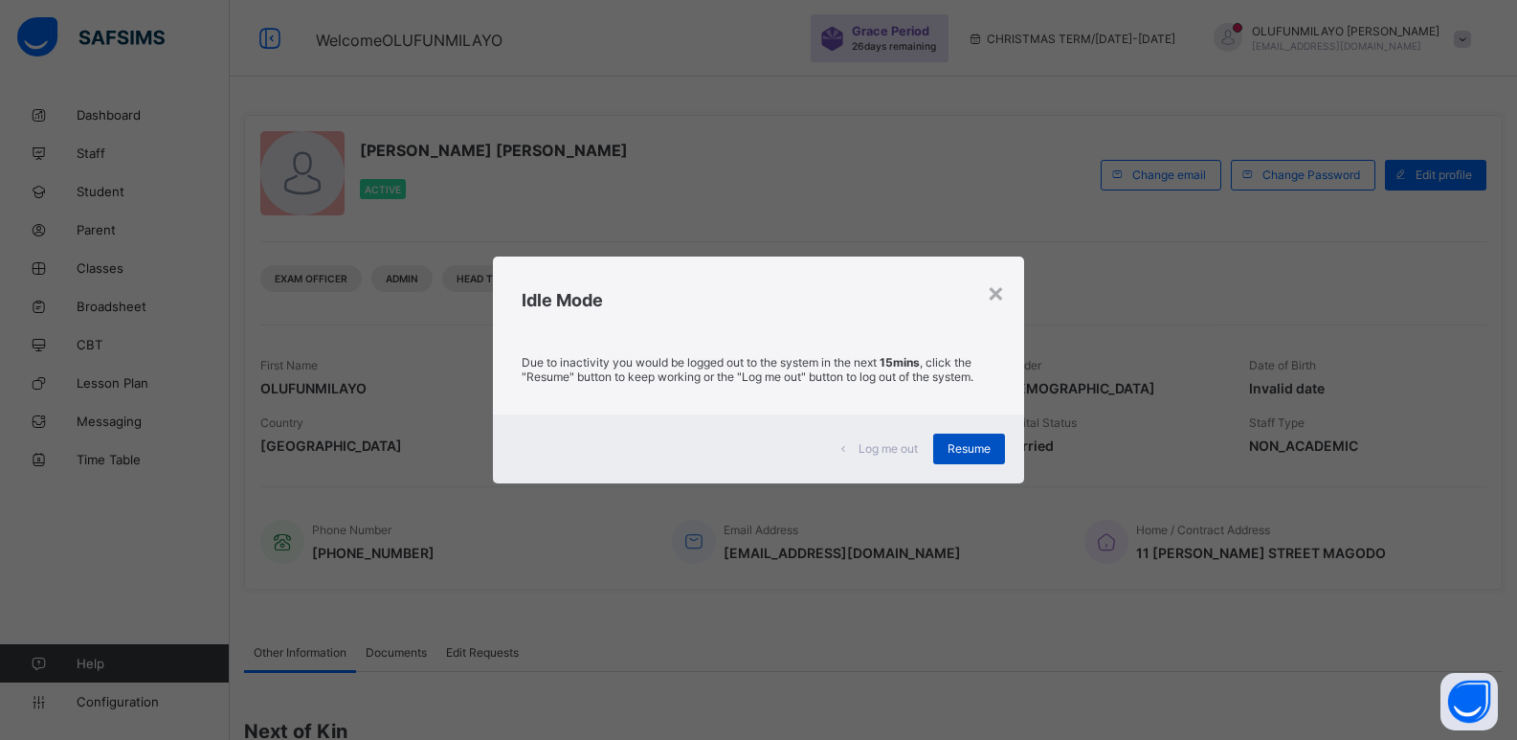
click at [950, 452] on span "Resume" at bounding box center [968, 448] width 43 height 14
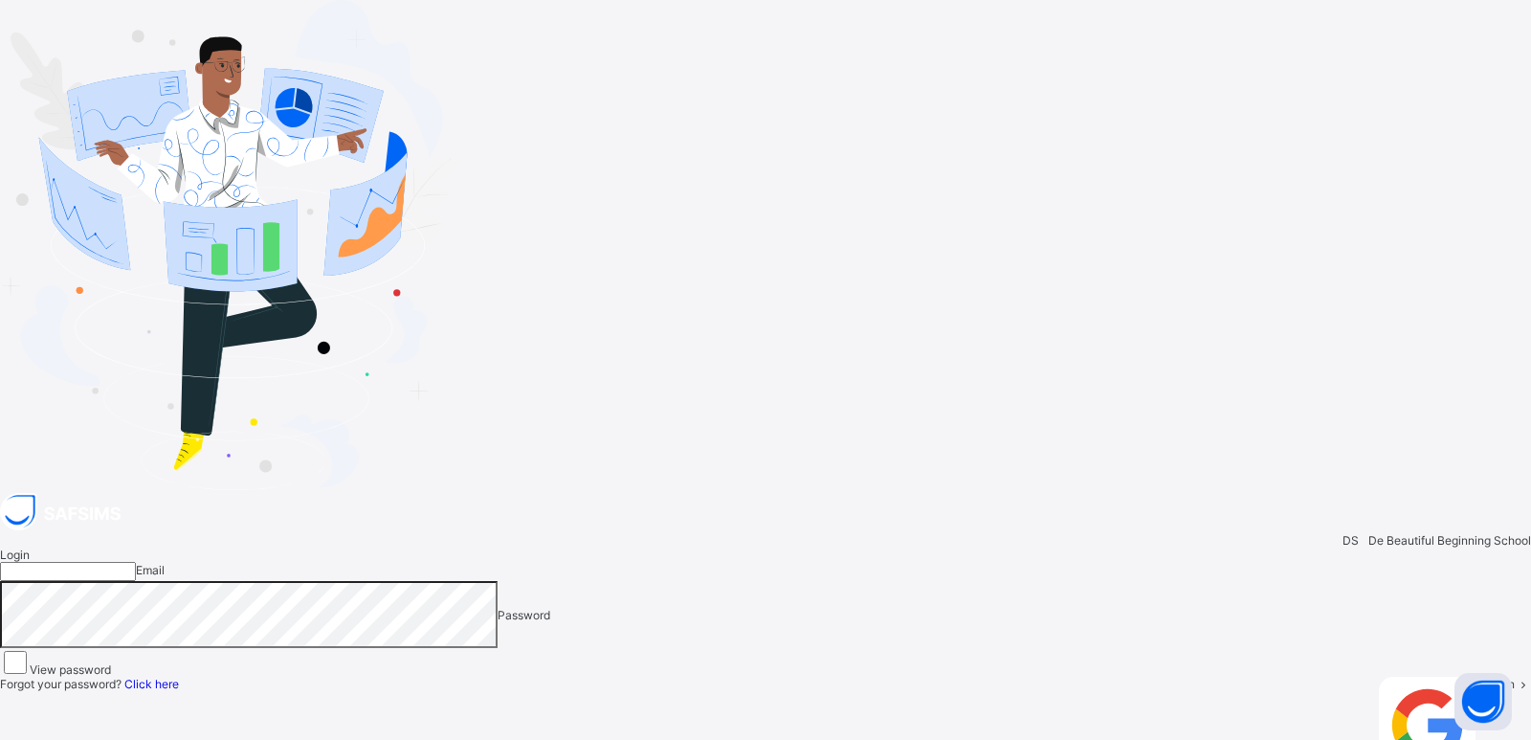
type input "**********"
click at [1485, 677] on div "Login" at bounding box center [1508, 734] width 46 height 114
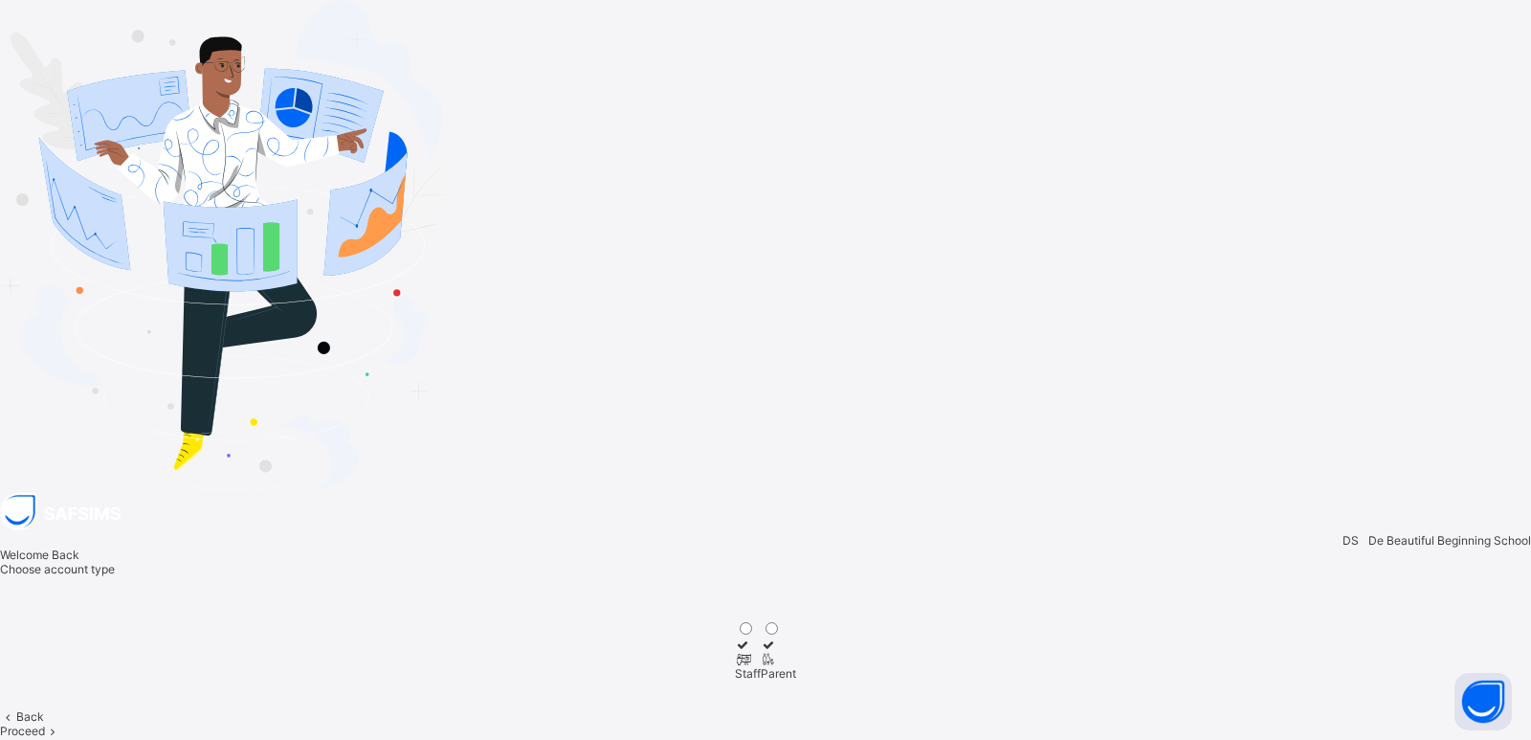
click at [45, 723] on span "Proceed" at bounding box center [22, 730] width 45 height 14
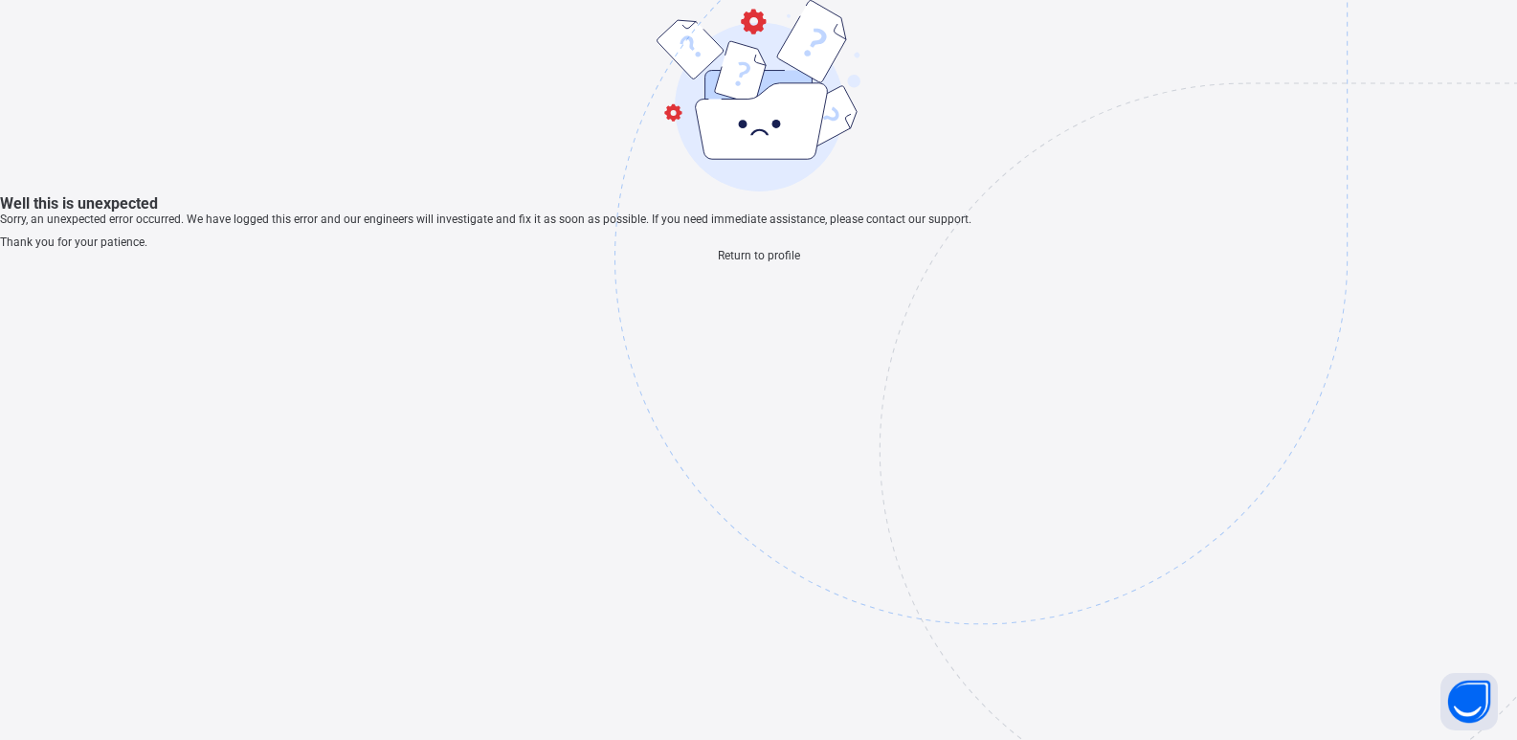
click at [766, 262] on span "Return to profile" at bounding box center [759, 255] width 82 height 13
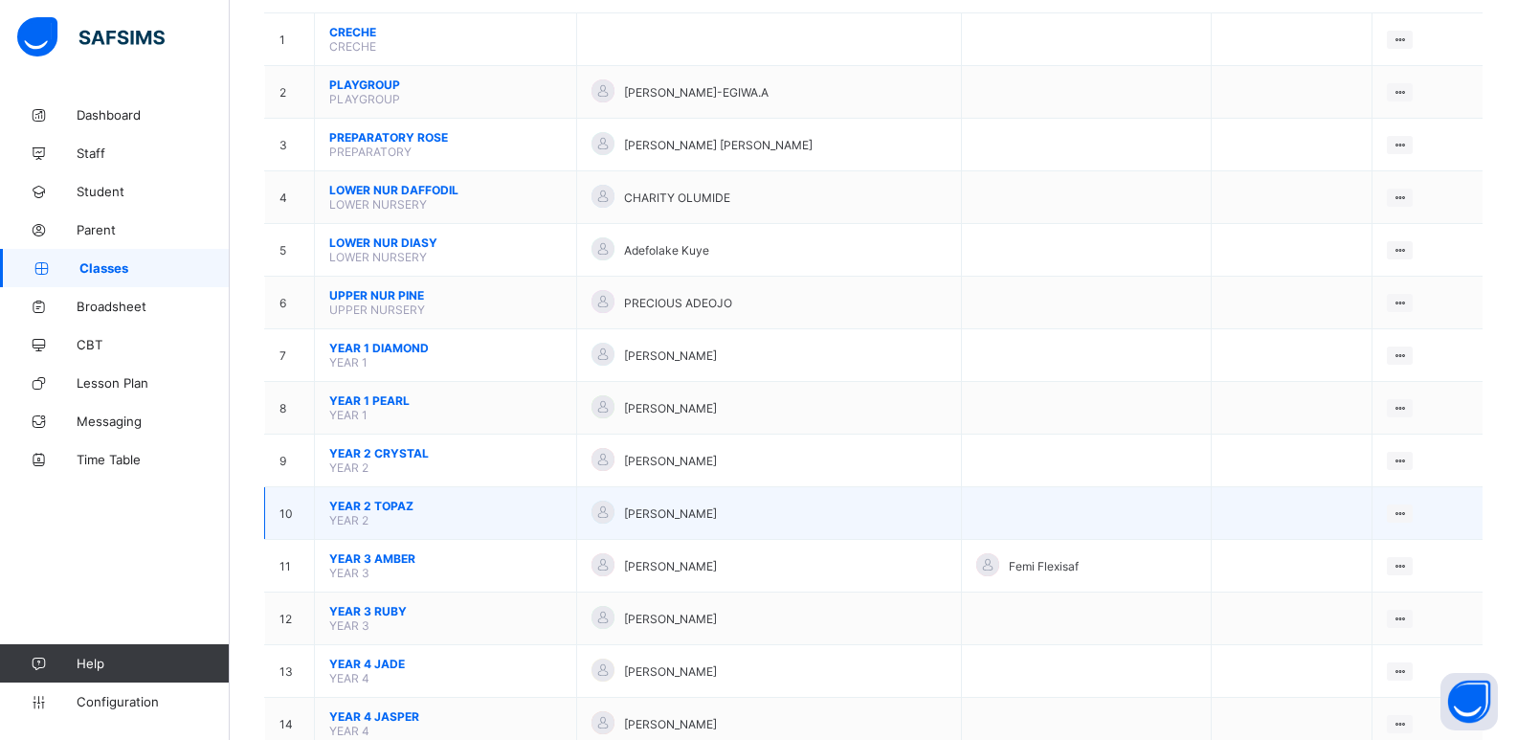
scroll to position [287, 0]
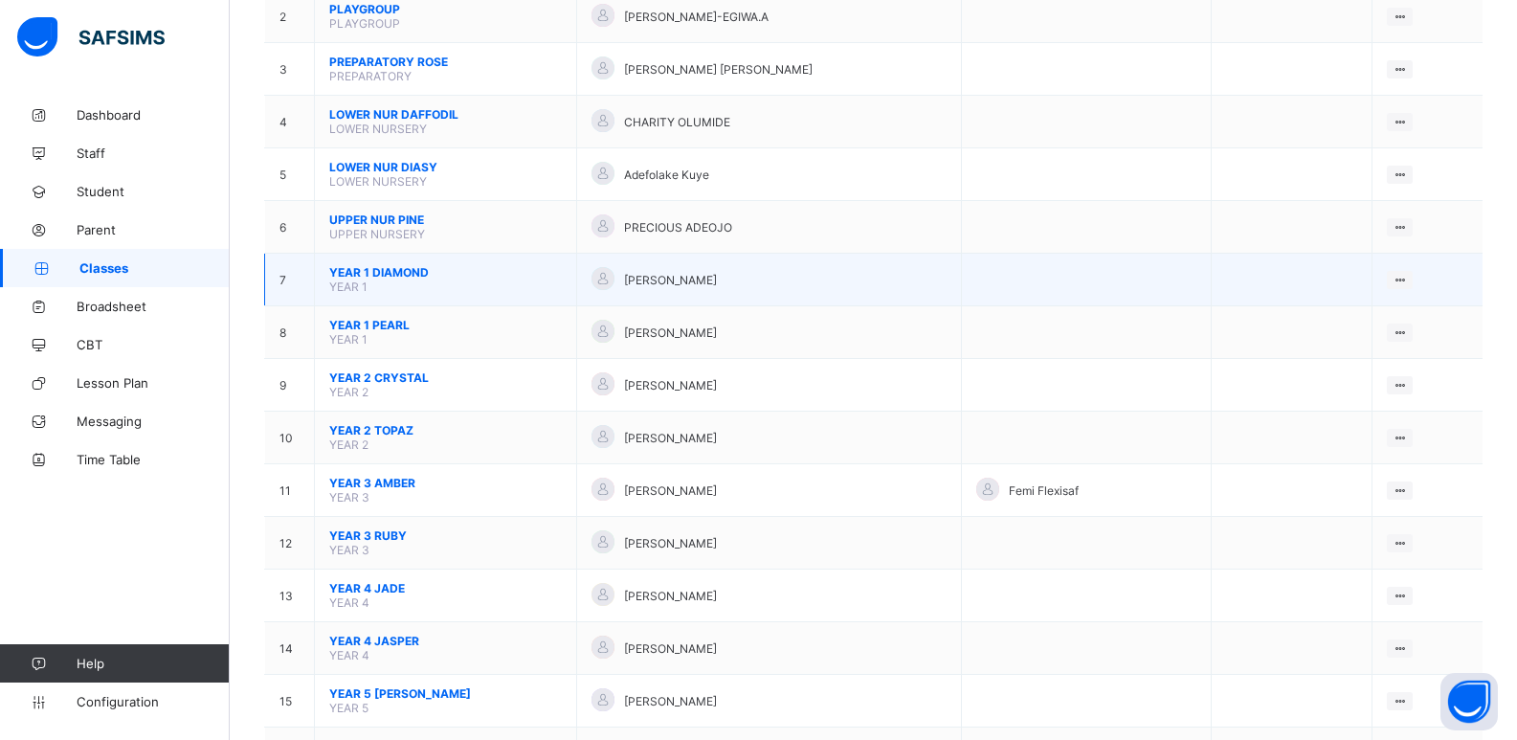
click at [352, 279] on span "YEAR 1" at bounding box center [348, 286] width 38 height 14
click at [1405, 278] on icon at bounding box center [1399, 280] width 16 height 14
click at [1374, 323] on div "View Class" at bounding box center [1349, 316] width 109 height 19
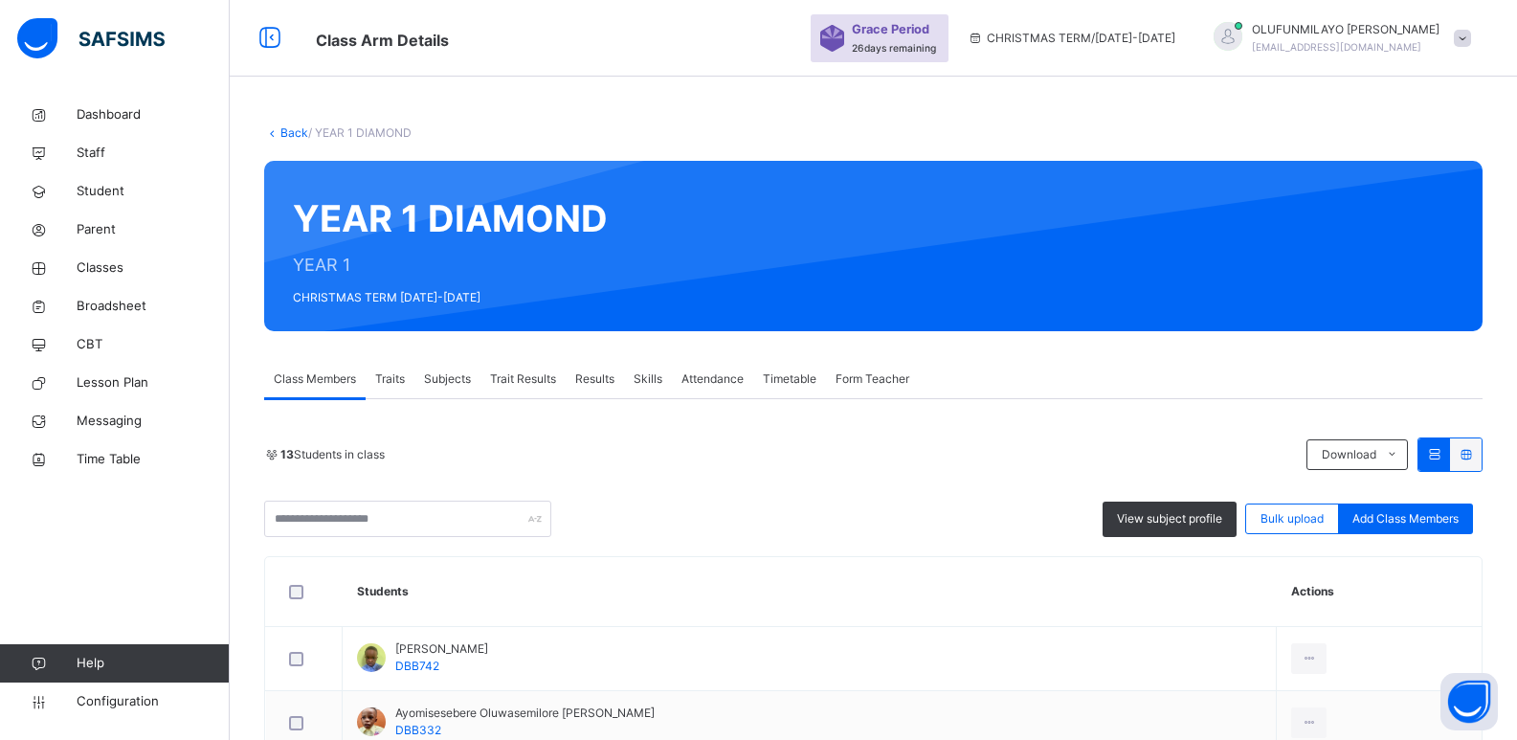
click at [289, 131] on link "Back" at bounding box center [294, 132] width 28 height 14
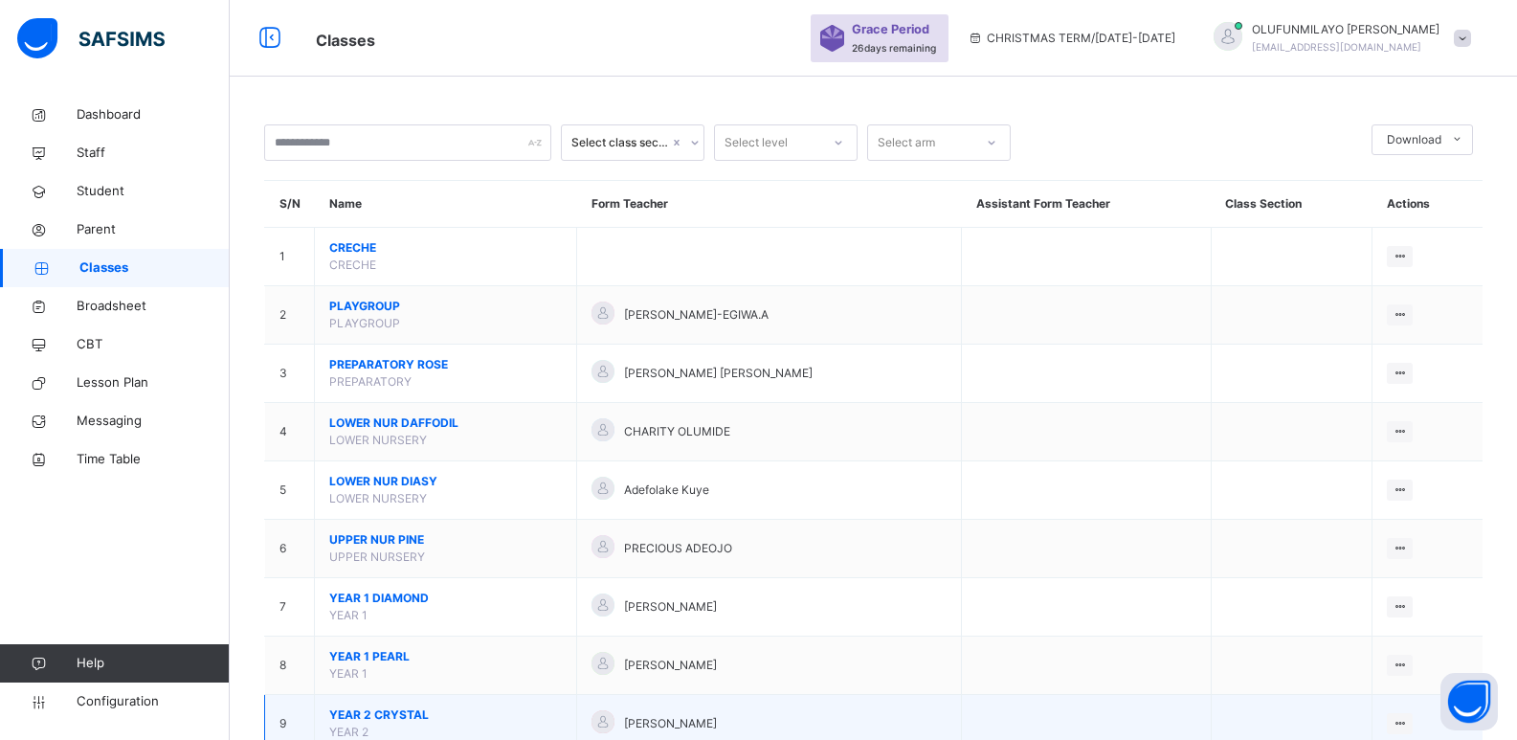
scroll to position [287, 0]
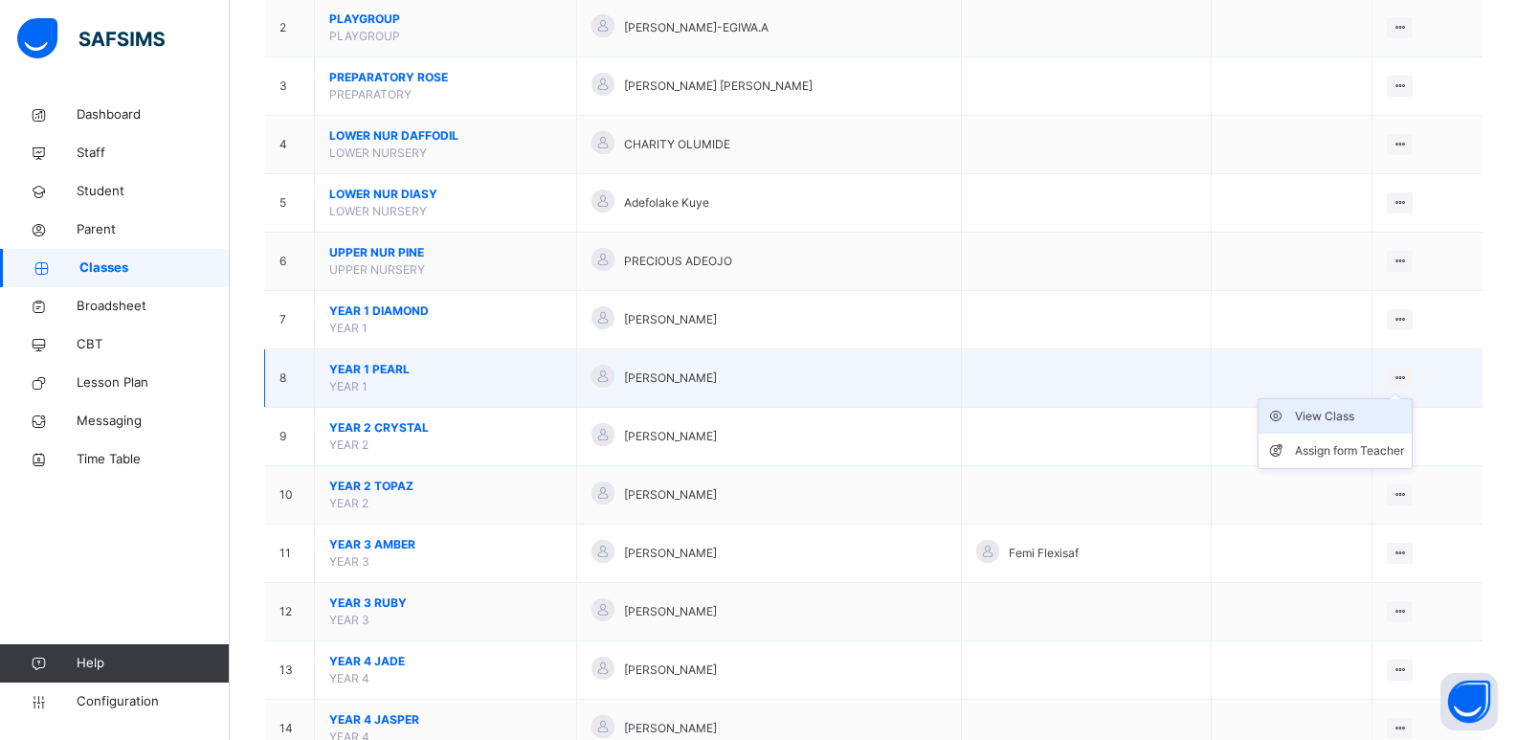
click at [1345, 412] on div "View Class" at bounding box center [1349, 416] width 109 height 19
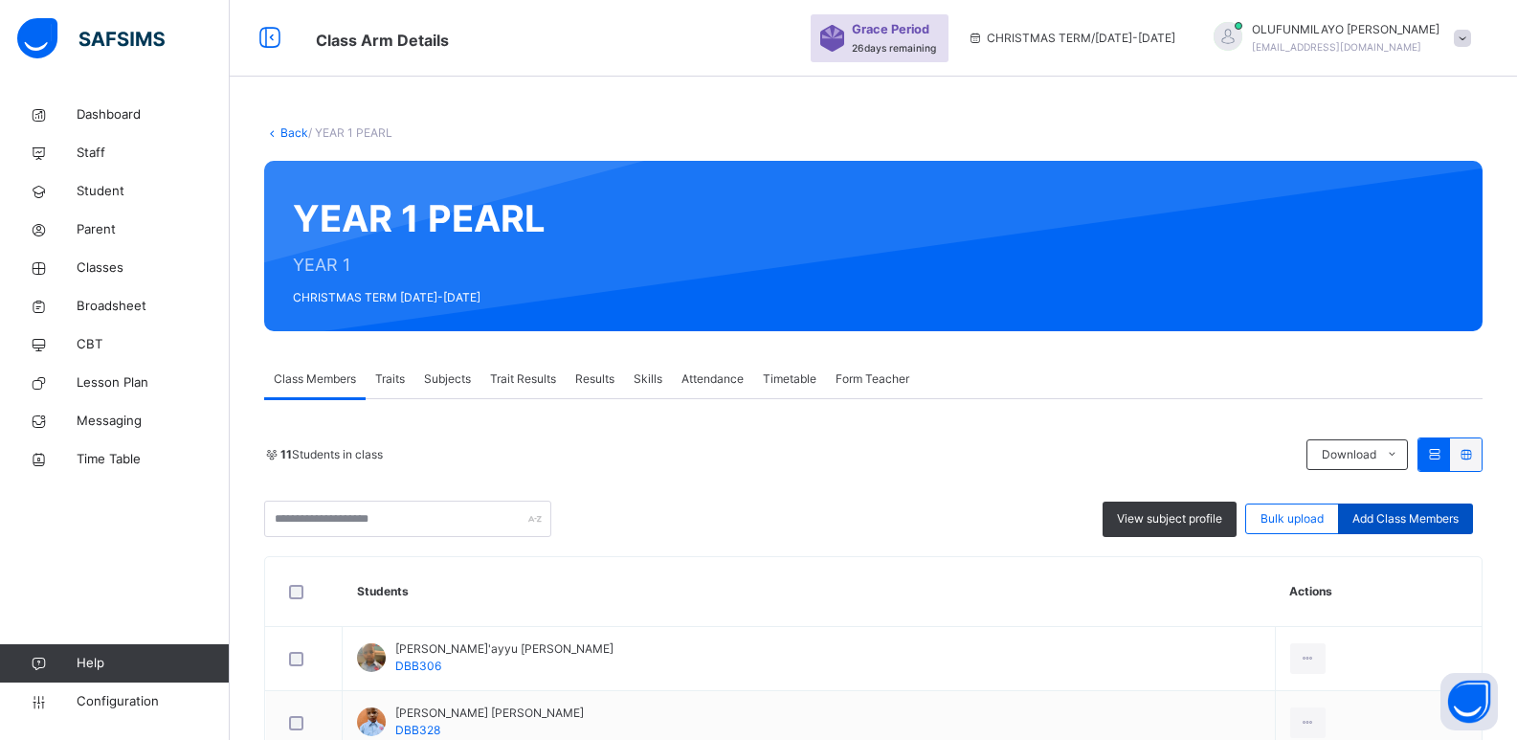
click at [1415, 525] on span "Add Class Members" at bounding box center [1405, 518] width 106 height 17
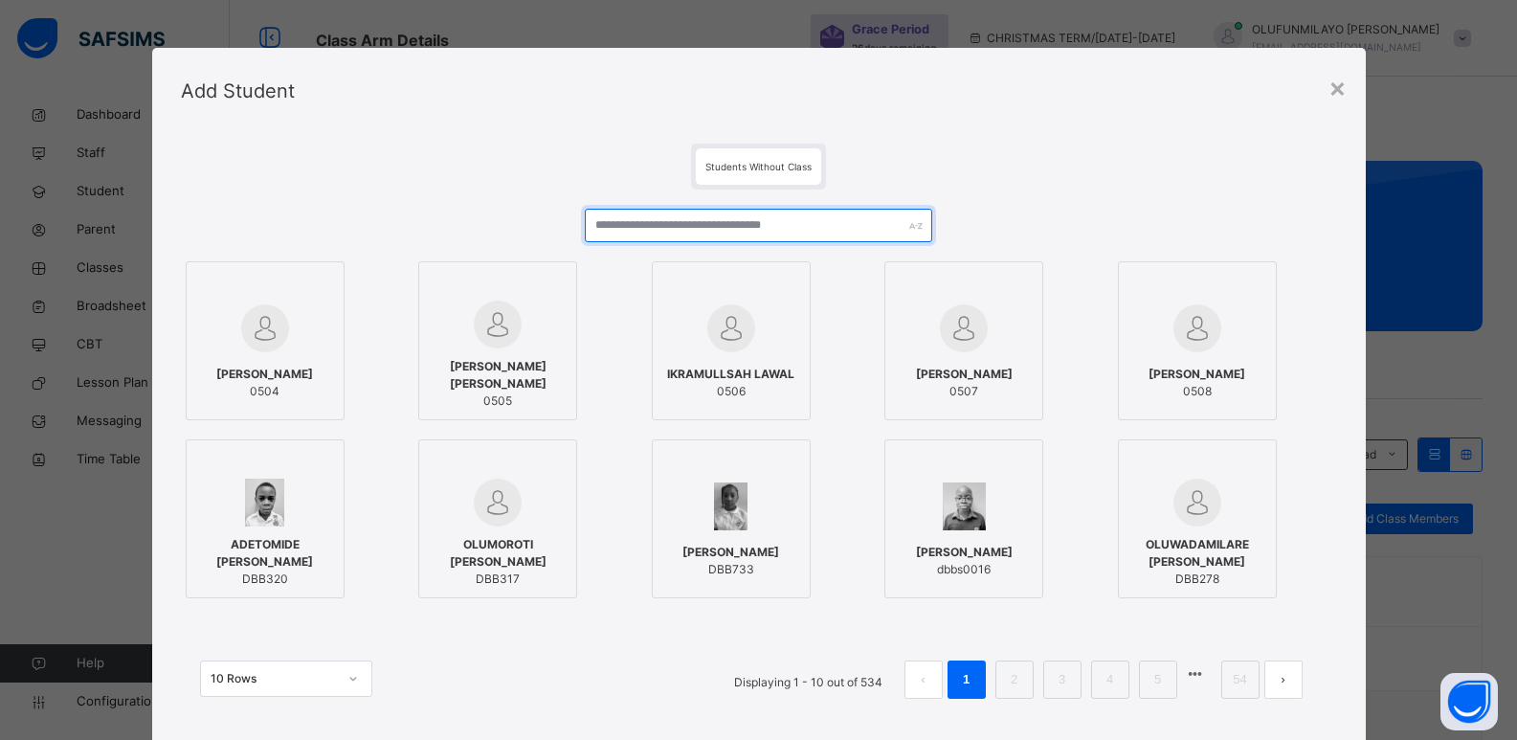
click at [659, 232] on input "text" at bounding box center [758, 225] width 346 height 33
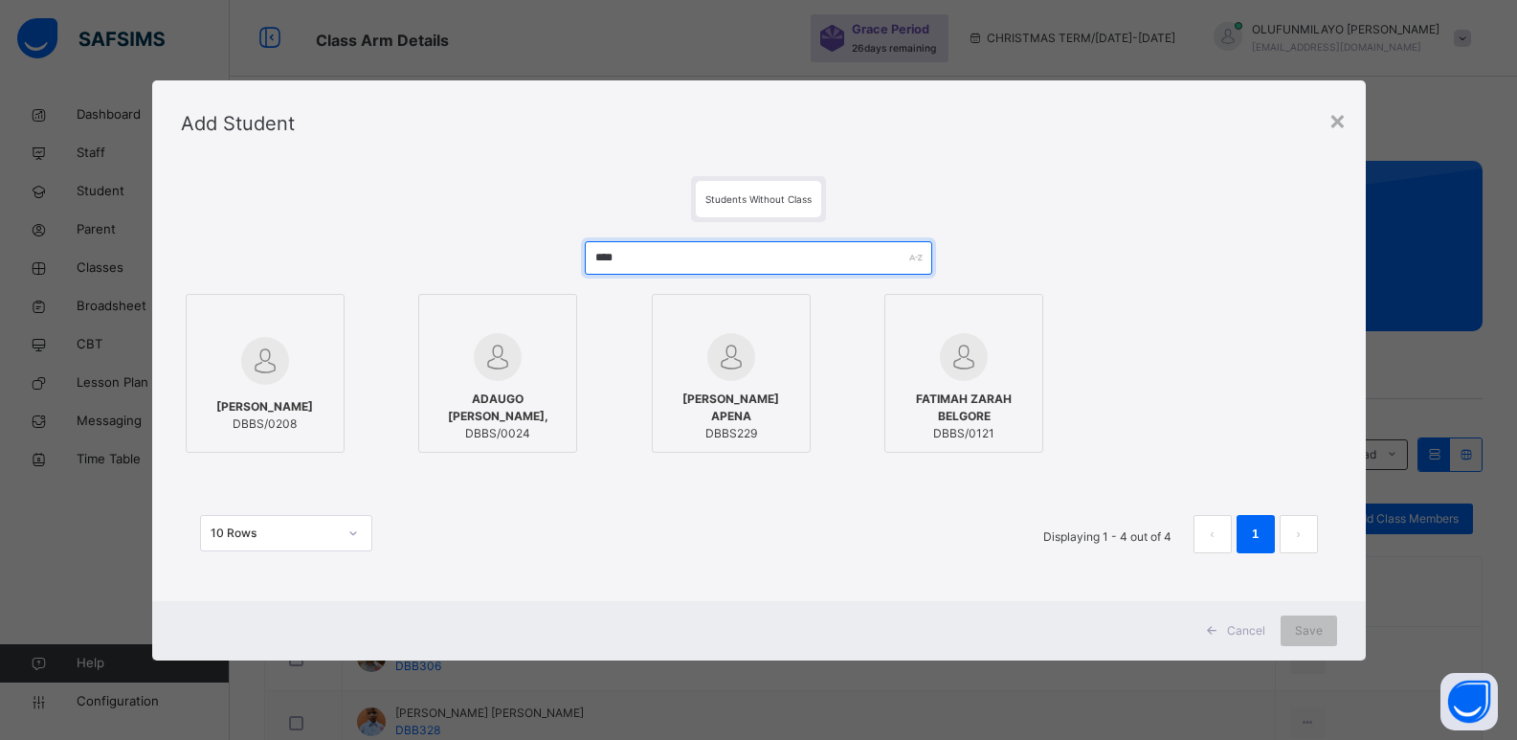
type input "****"
click at [1252, 631] on span "Cancel" at bounding box center [1246, 630] width 38 height 17
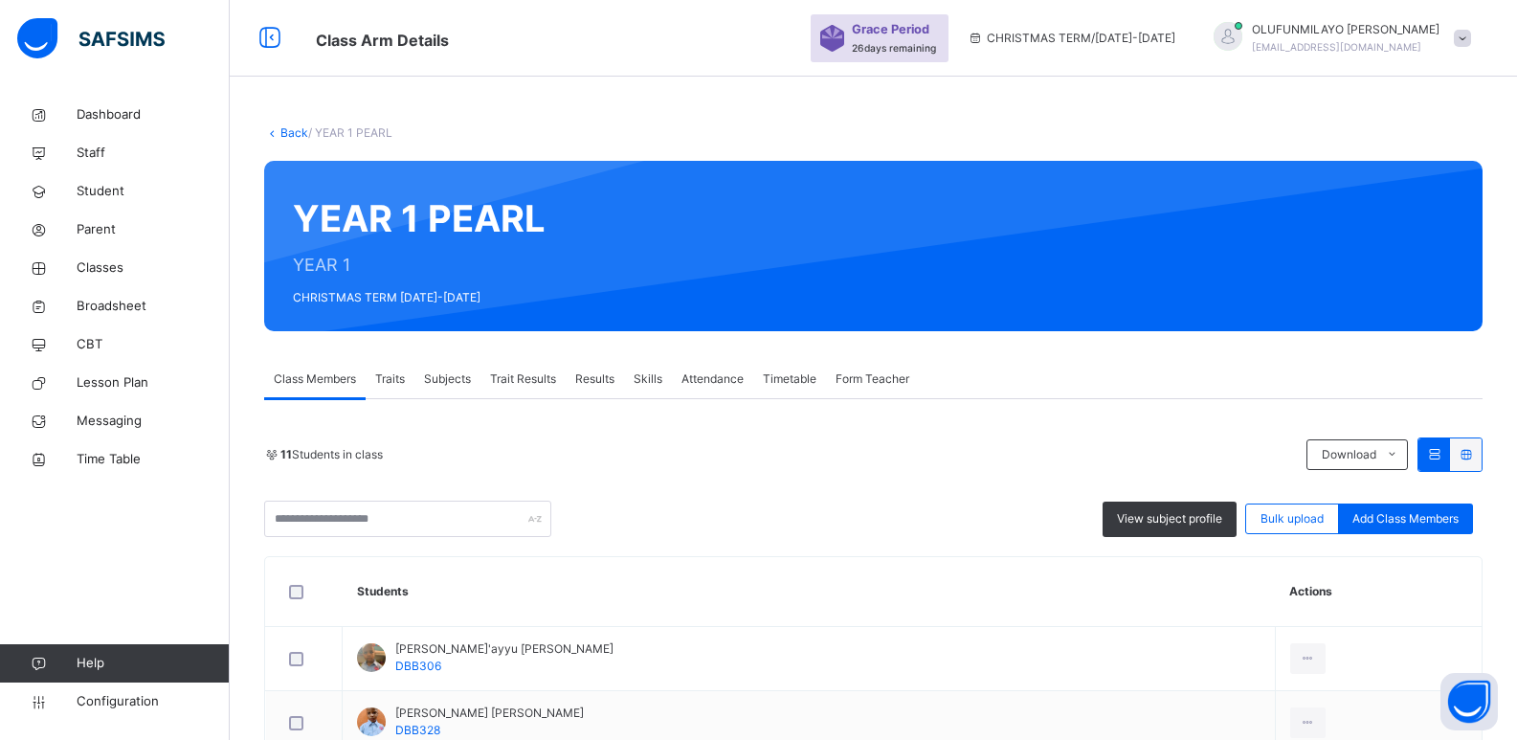
click at [289, 135] on link "Back" at bounding box center [294, 132] width 28 height 14
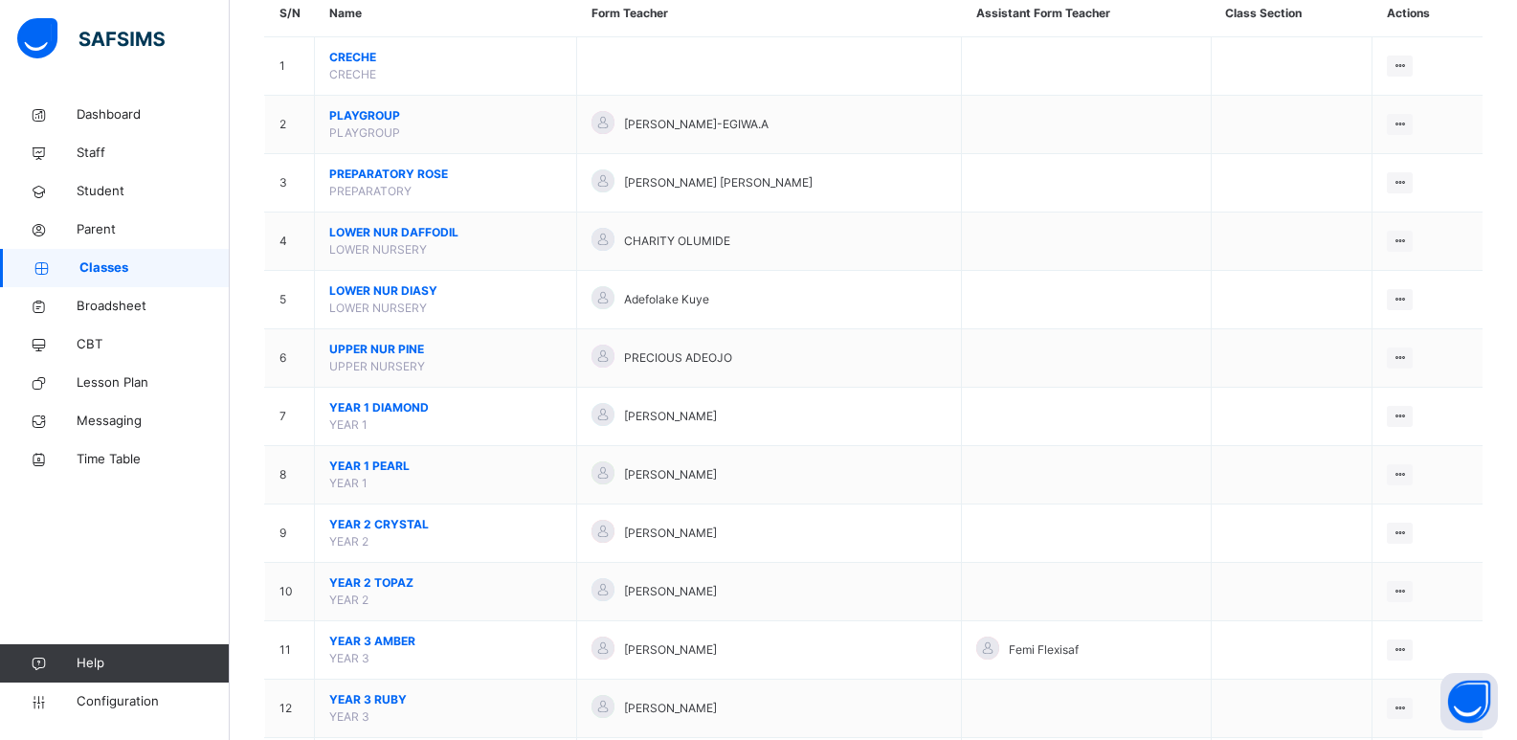
scroll to position [383, 0]
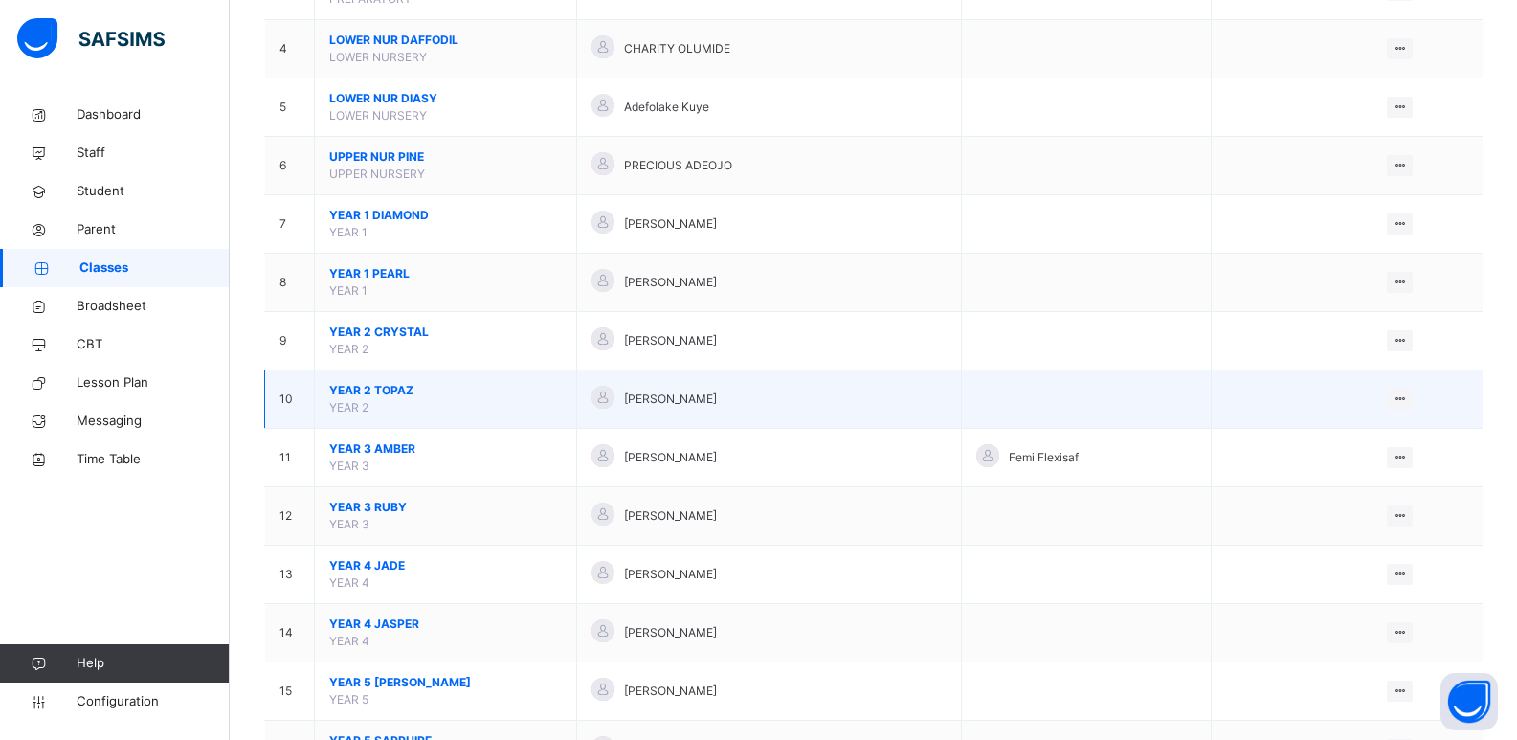
click at [396, 383] on span "YEAR 2 TOPAZ" at bounding box center [445, 390] width 233 height 17
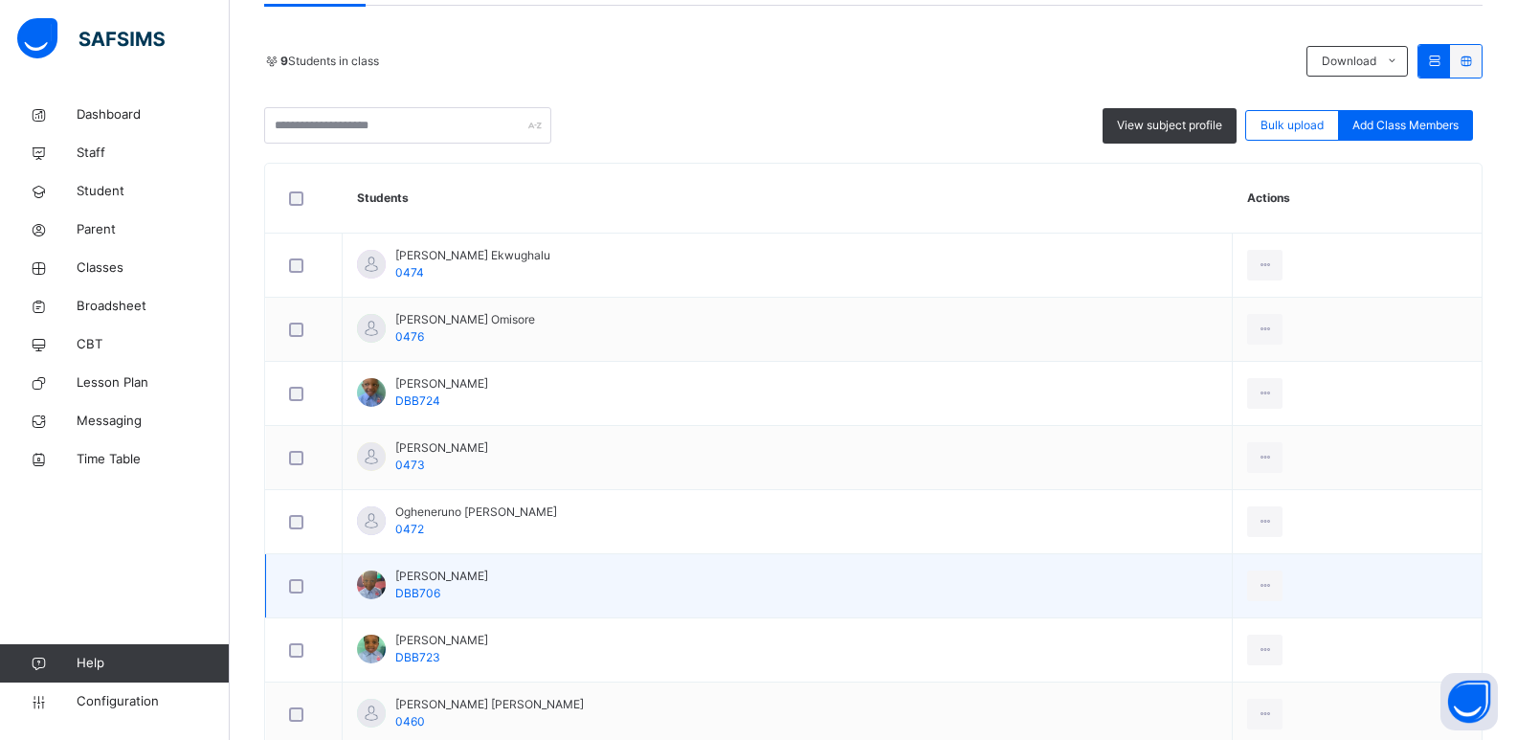
scroll to position [187, 0]
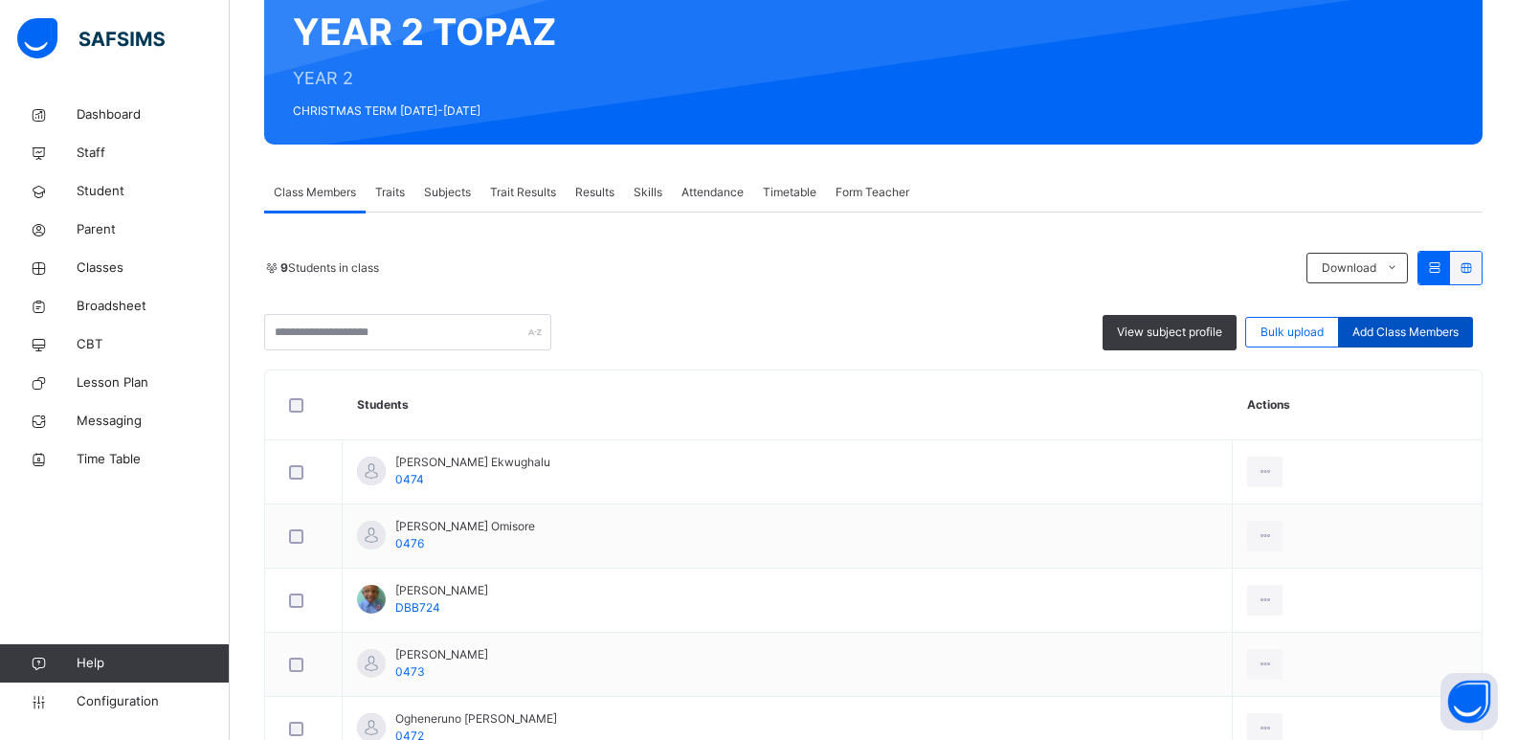
click at [1384, 335] on span "Add Class Members" at bounding box center [1405, 331] width 106 height 17
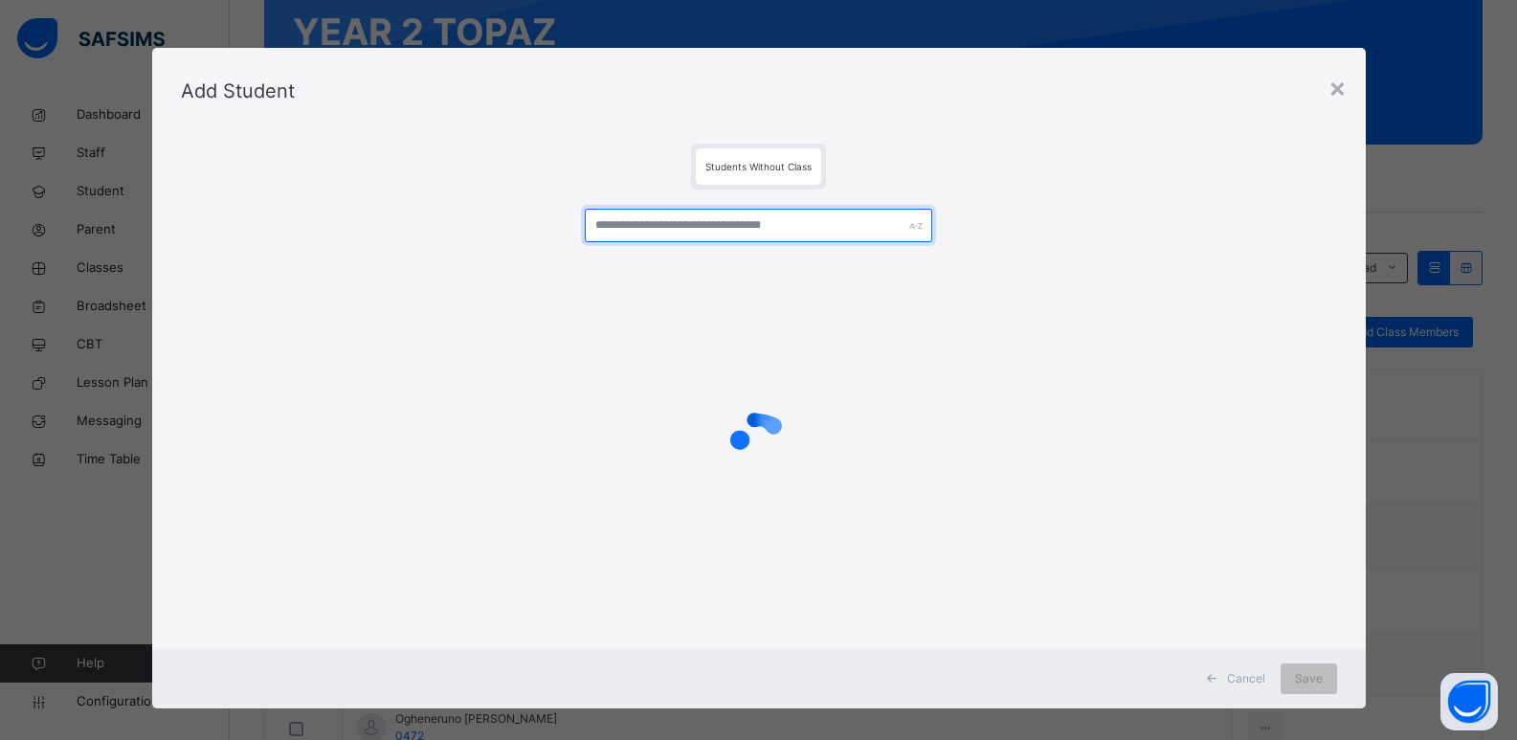
click at [767, 225] on input "text" at bounding box center [758, 225] width 346 height 33
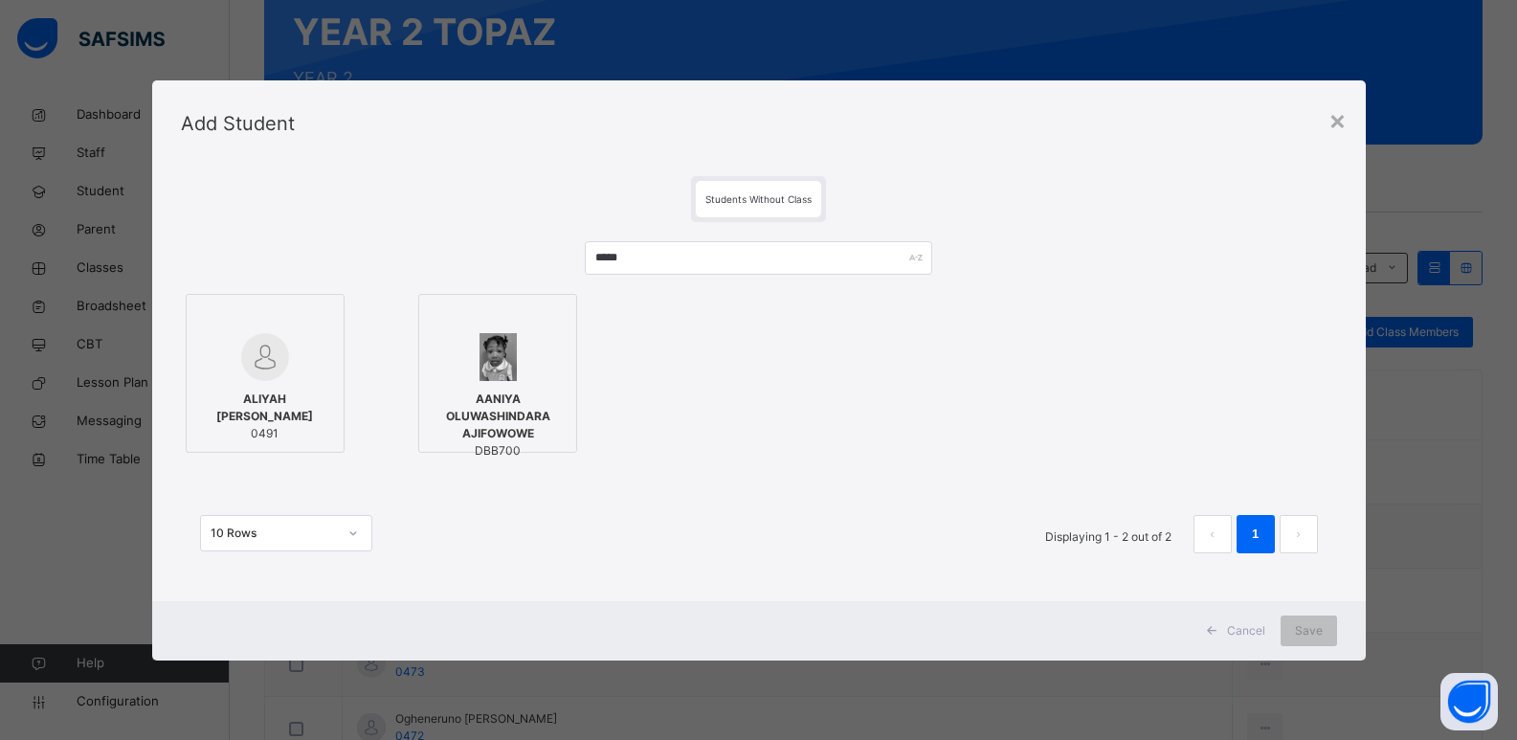
click at [308, 402] on span "ALIYAH [PERSON_NAME]" at bounding box center [265, 407] width 138 height 34
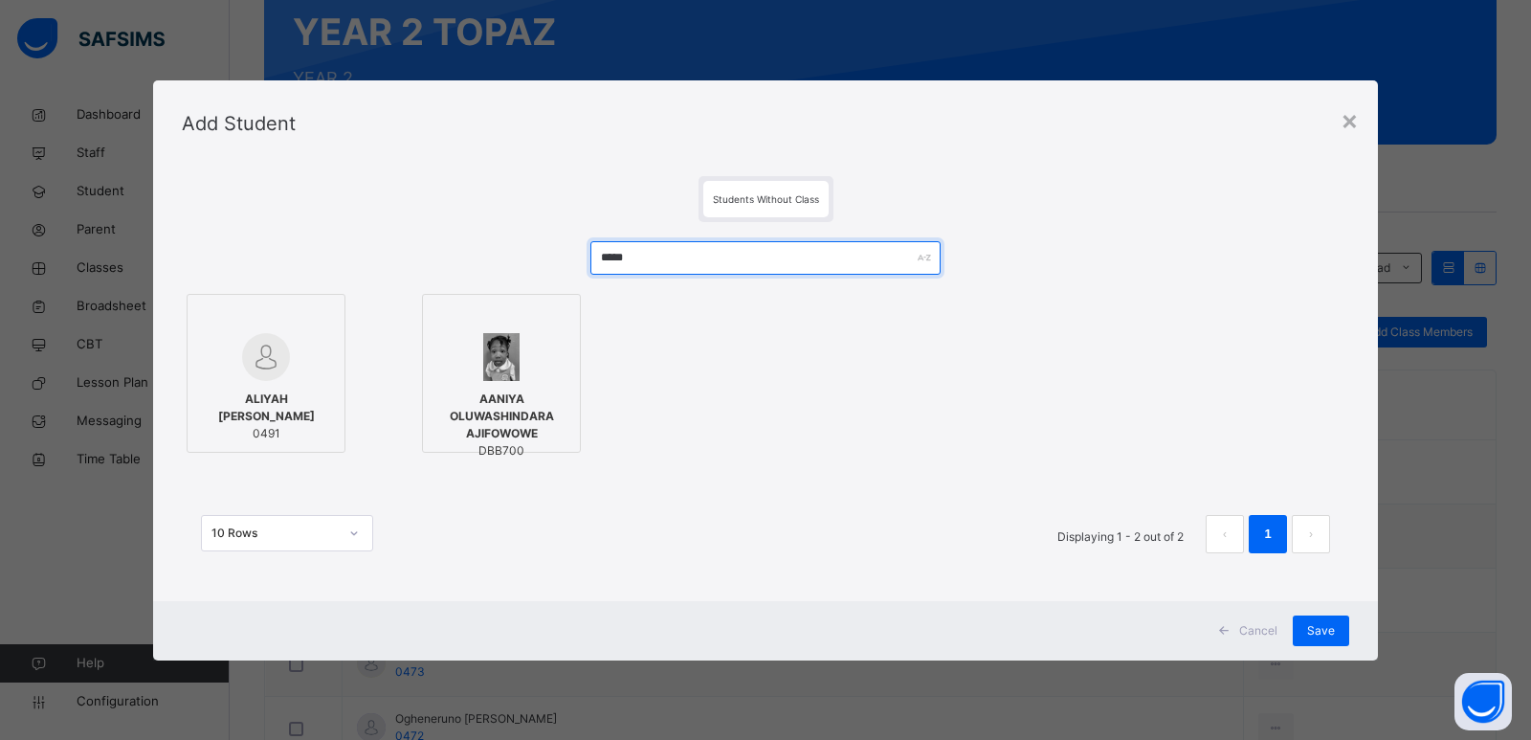
drag, startPoint x: 687, startPoint y: 271, endPoint x: 534, endPoint y: 287, distance: 154.0
click at [534, 287] on div "***** ALIYAH [PERSON_NAME] 0491 AANIYA OLUWASHINDARA AJIFOWOWE DBB700 10 Rows D…" at bounding box center [765, 406] width 1167 height 369
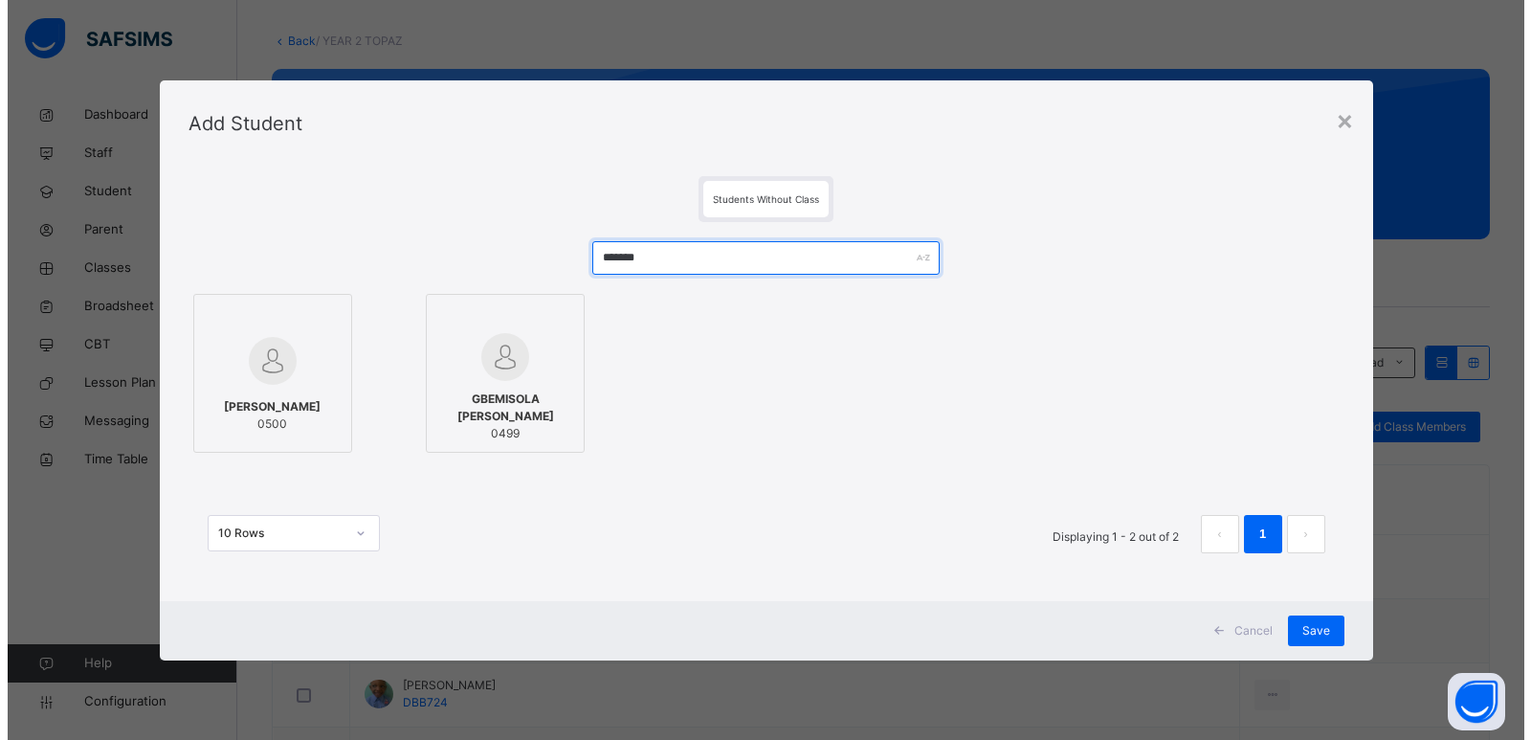
scroll to position [91, 0]
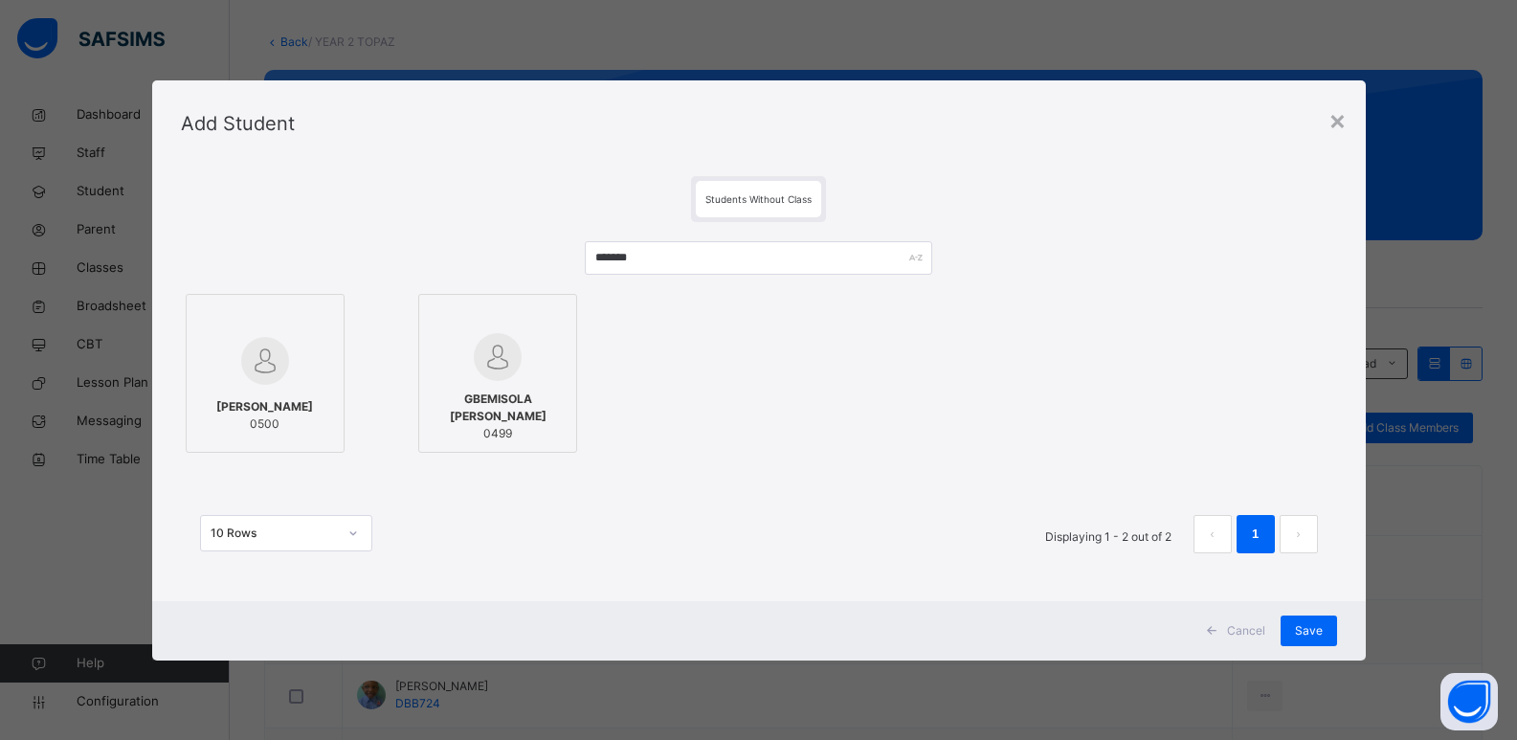
click at [309, 378] on div at bounding box center [265, 361] width 138 height 56
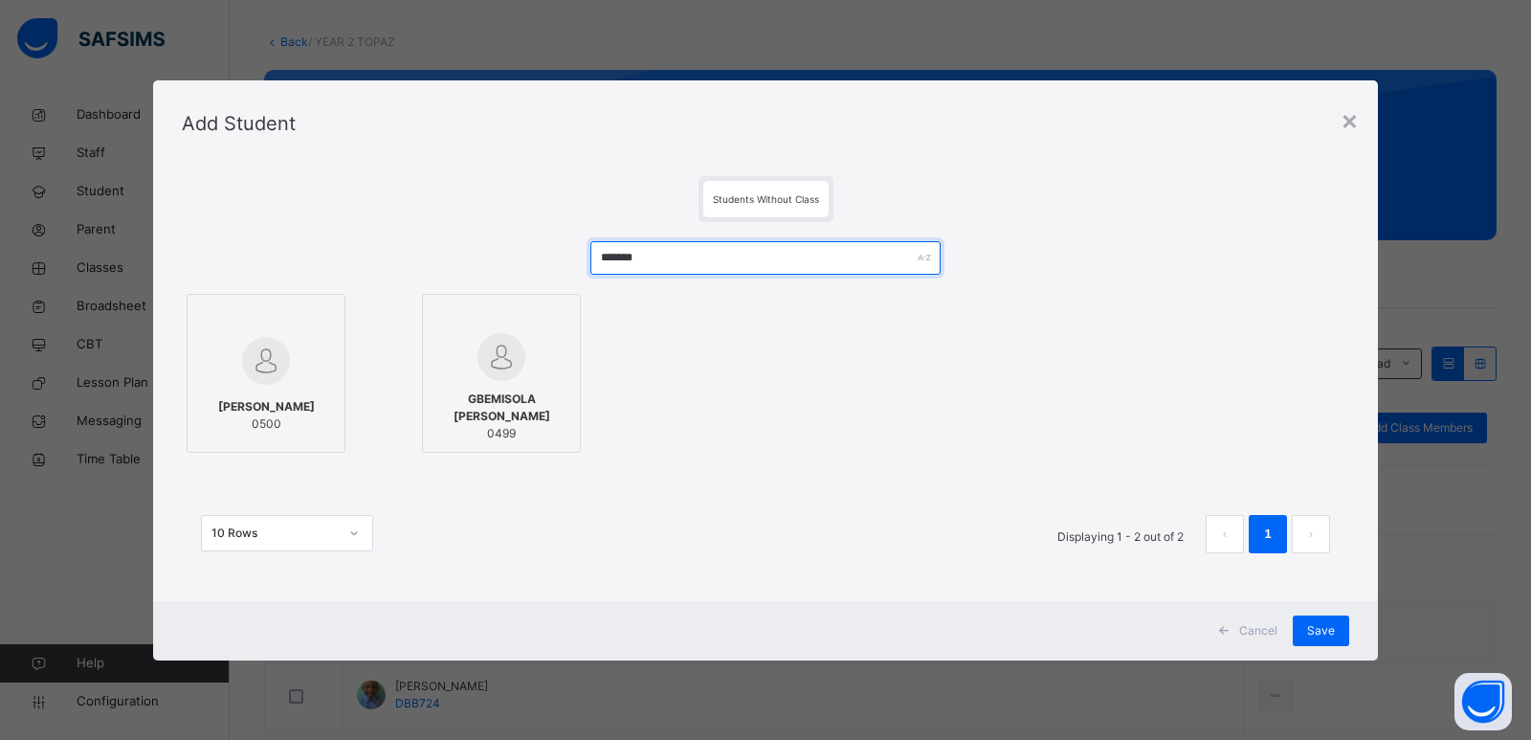
drag, startPoint x: 681, startPoint y: 258, endPoint x: 515, endPoint y: 300, distance: 171.7
click at [515, 300] on div "******* [PERSON_NAME] 0500 [PERSON_NAME] 0499 10 Rows Displaying 1 - 2 out of 2…" at bounding box center [765, 406] width 1167 height 369
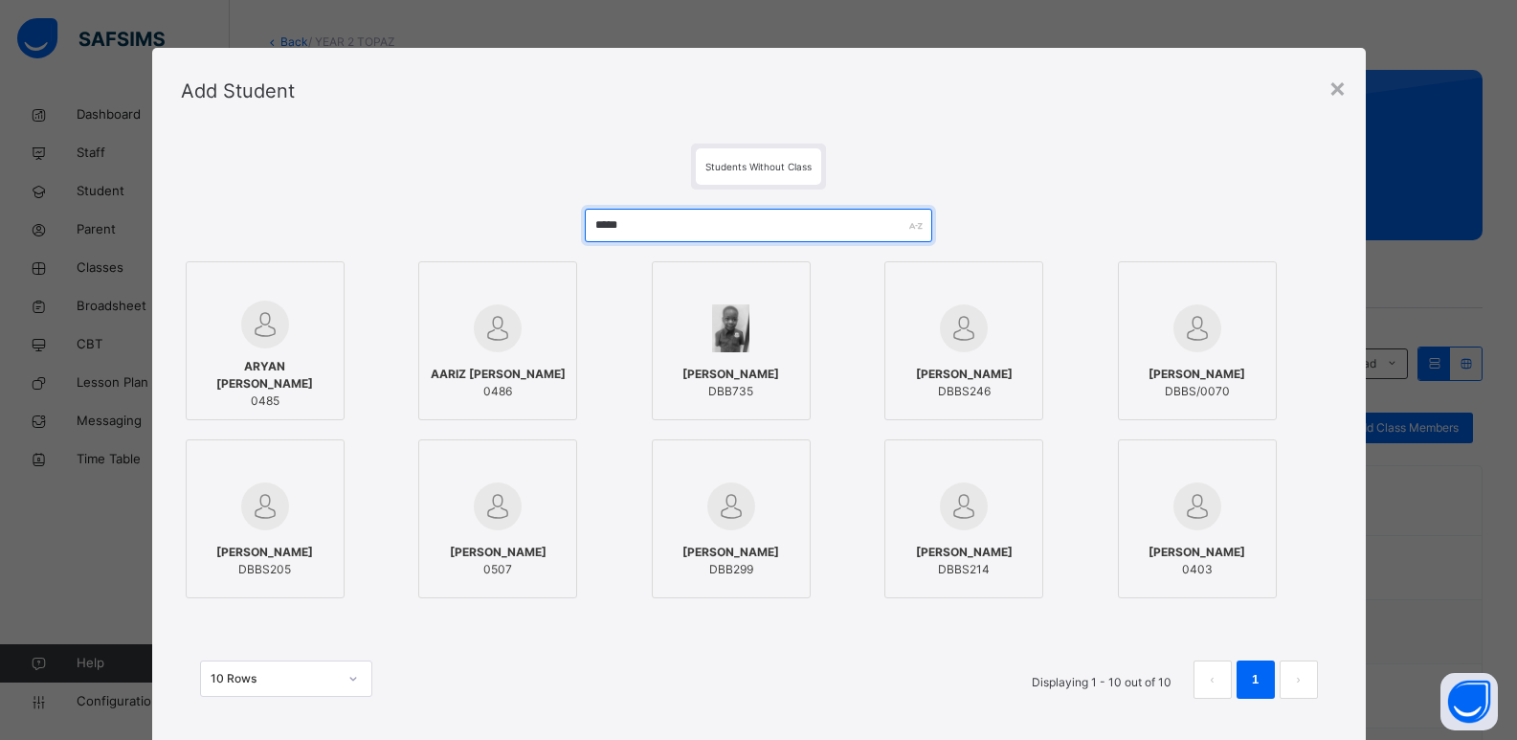
type input "*****"
click at [276, 402] on span "0485" at bounding box center [265, 400] width 138 height 17
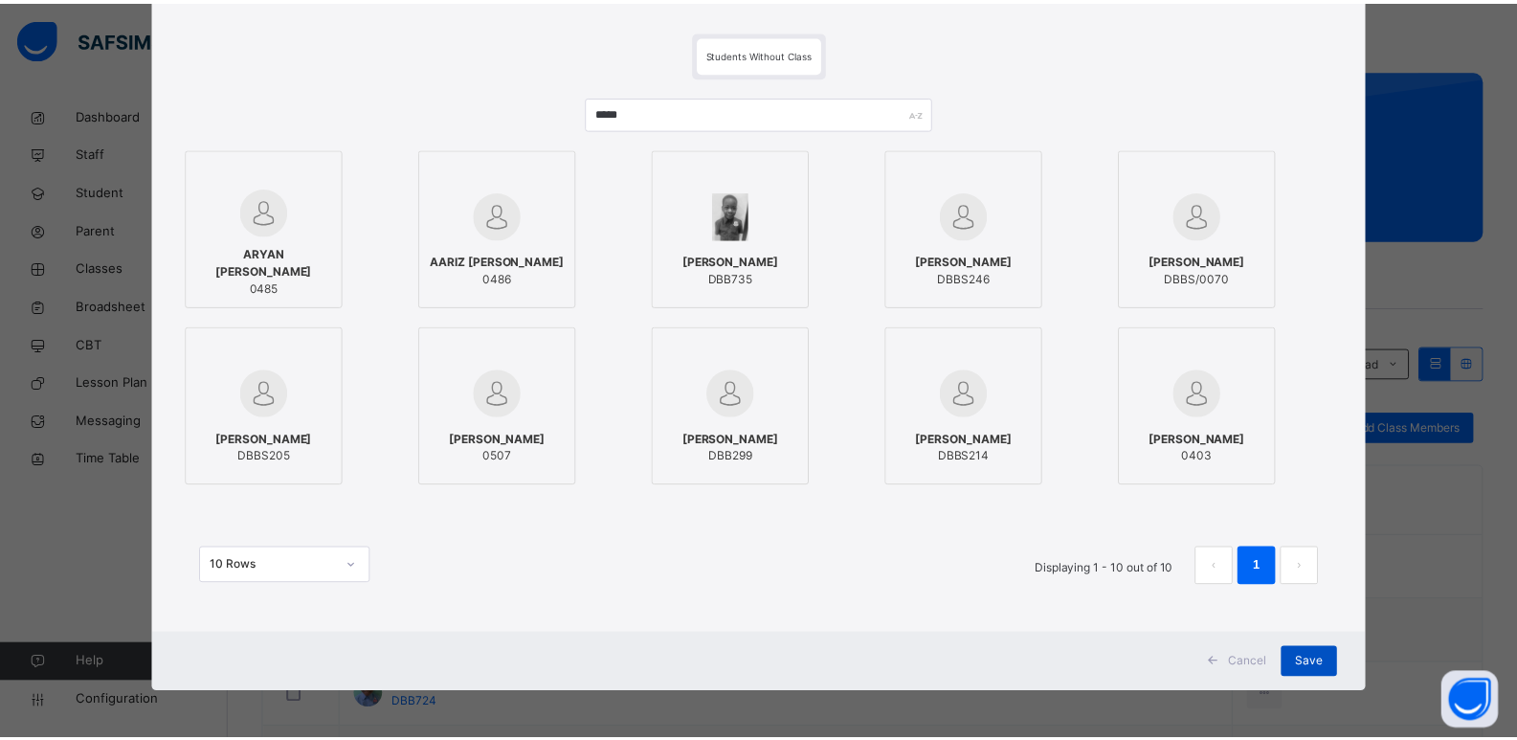
scroll to position [114, 0]
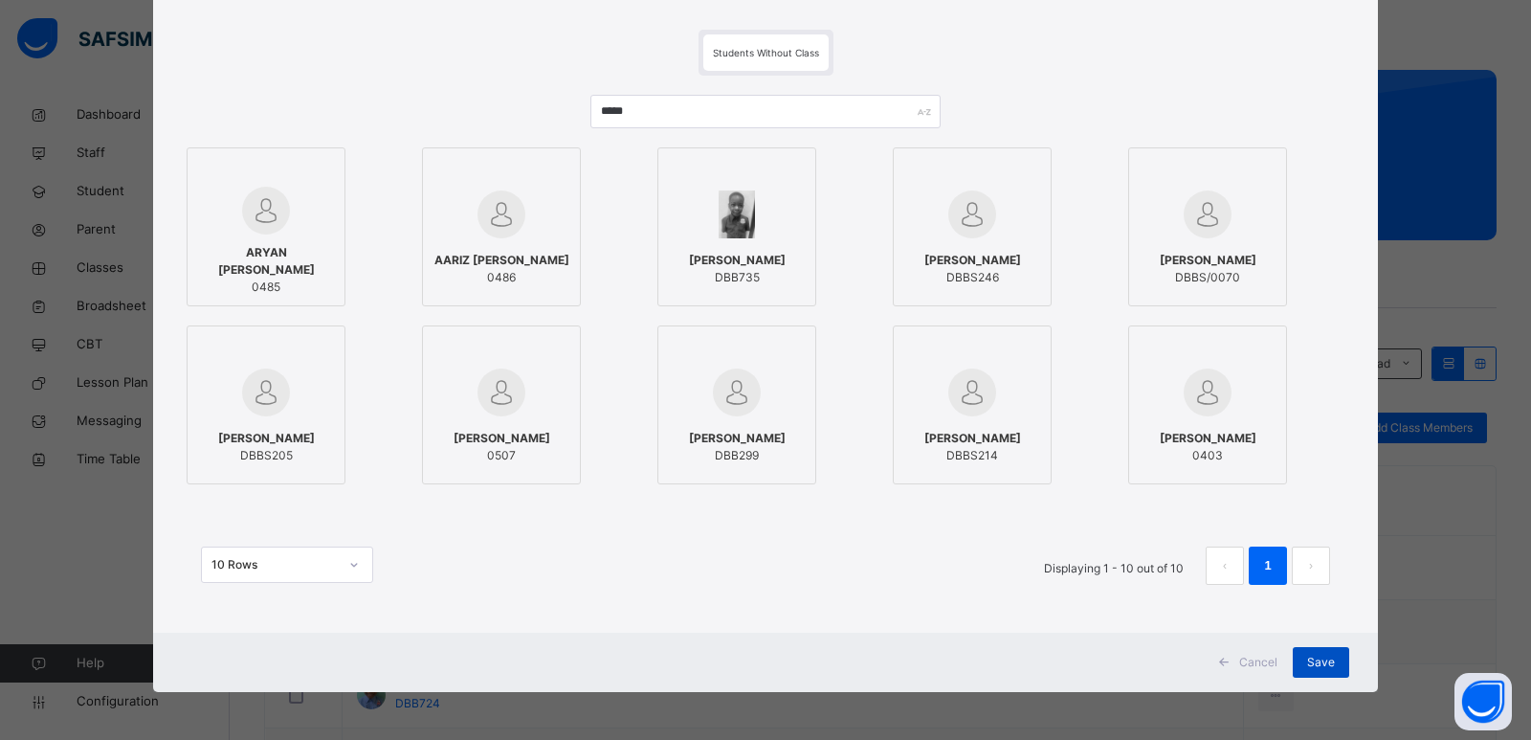
click at [1319, 657] on span "Save" at bounding box center [1321, 662] width 28 height 17
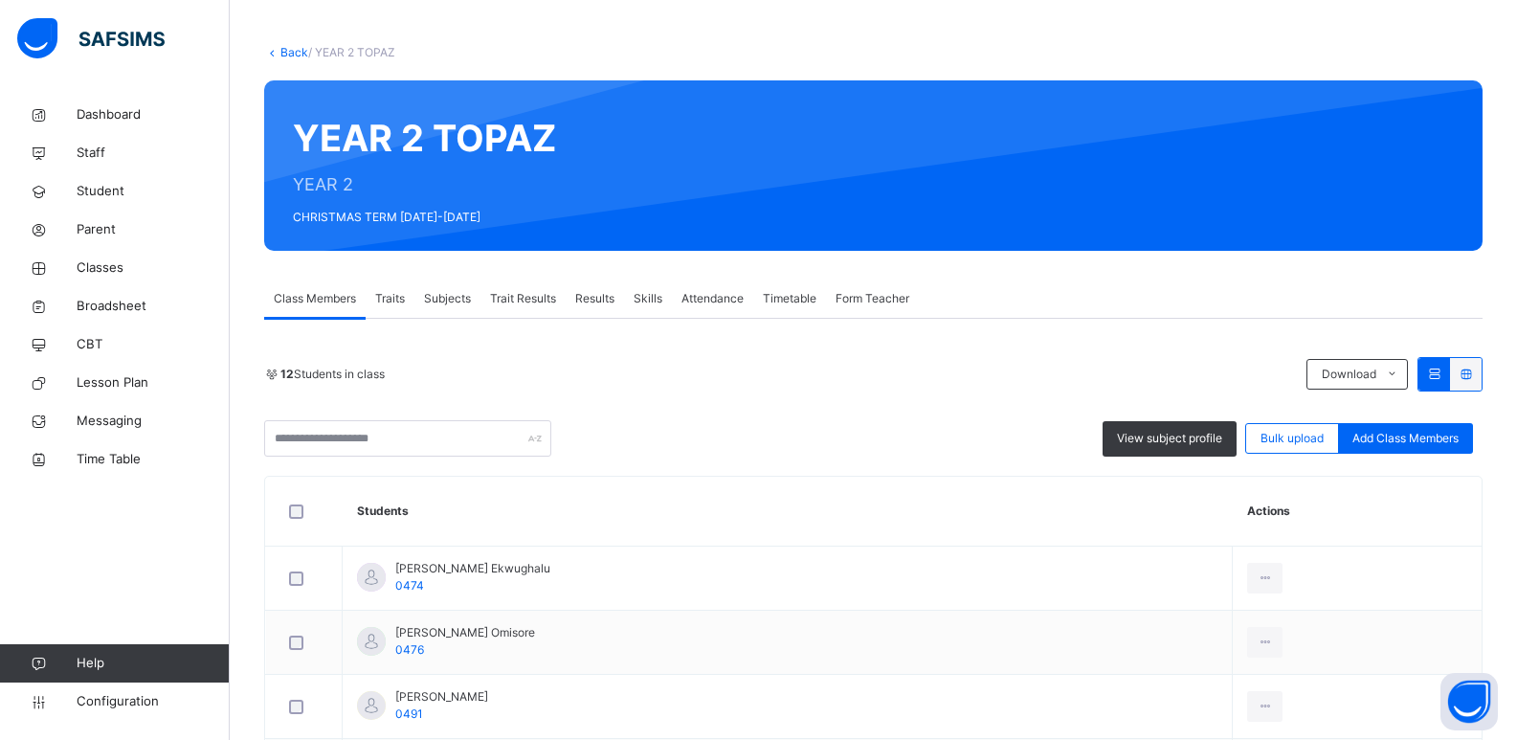
scroll to position [0, 0]
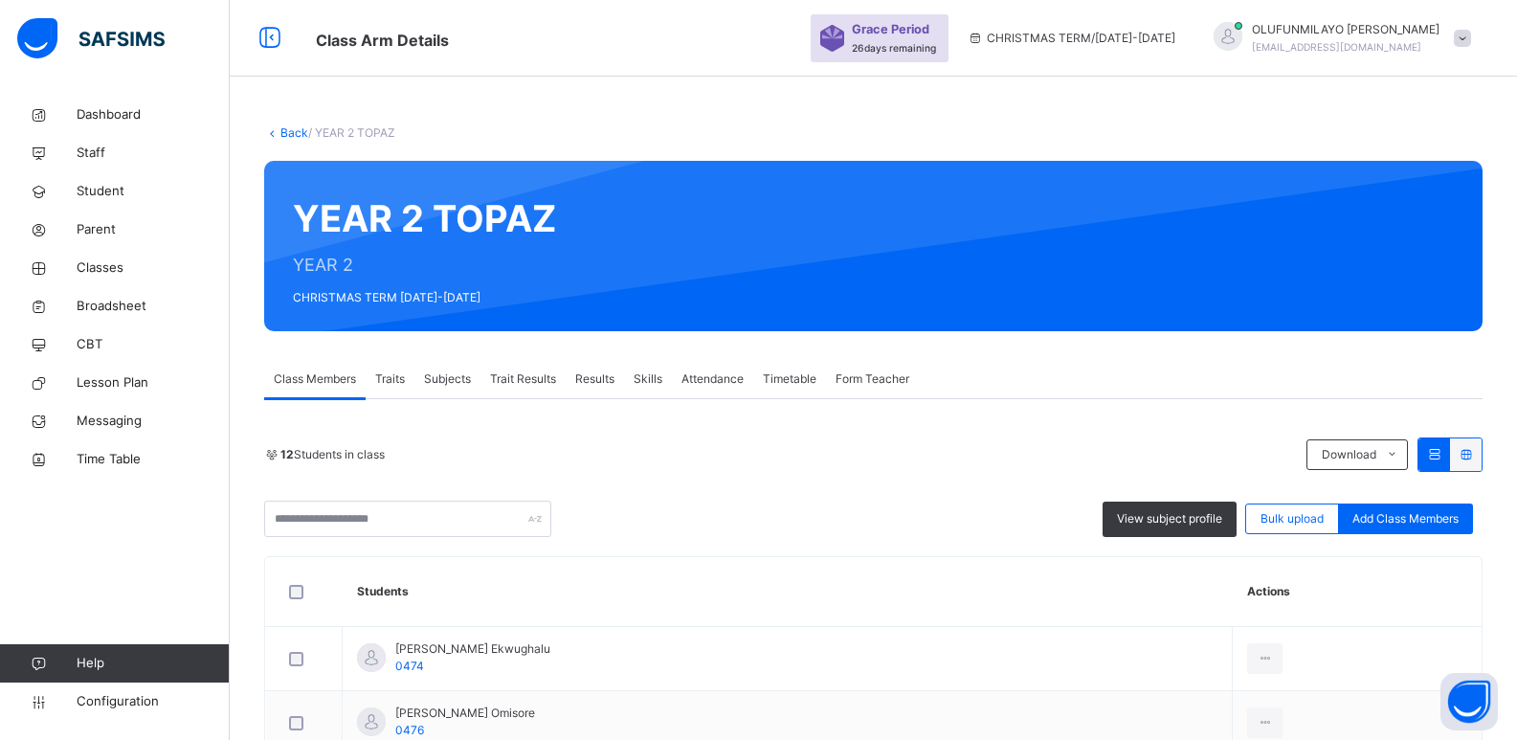
click at [295, 128] on link "Back" at bounding box center [294, 132] width 28 height 14
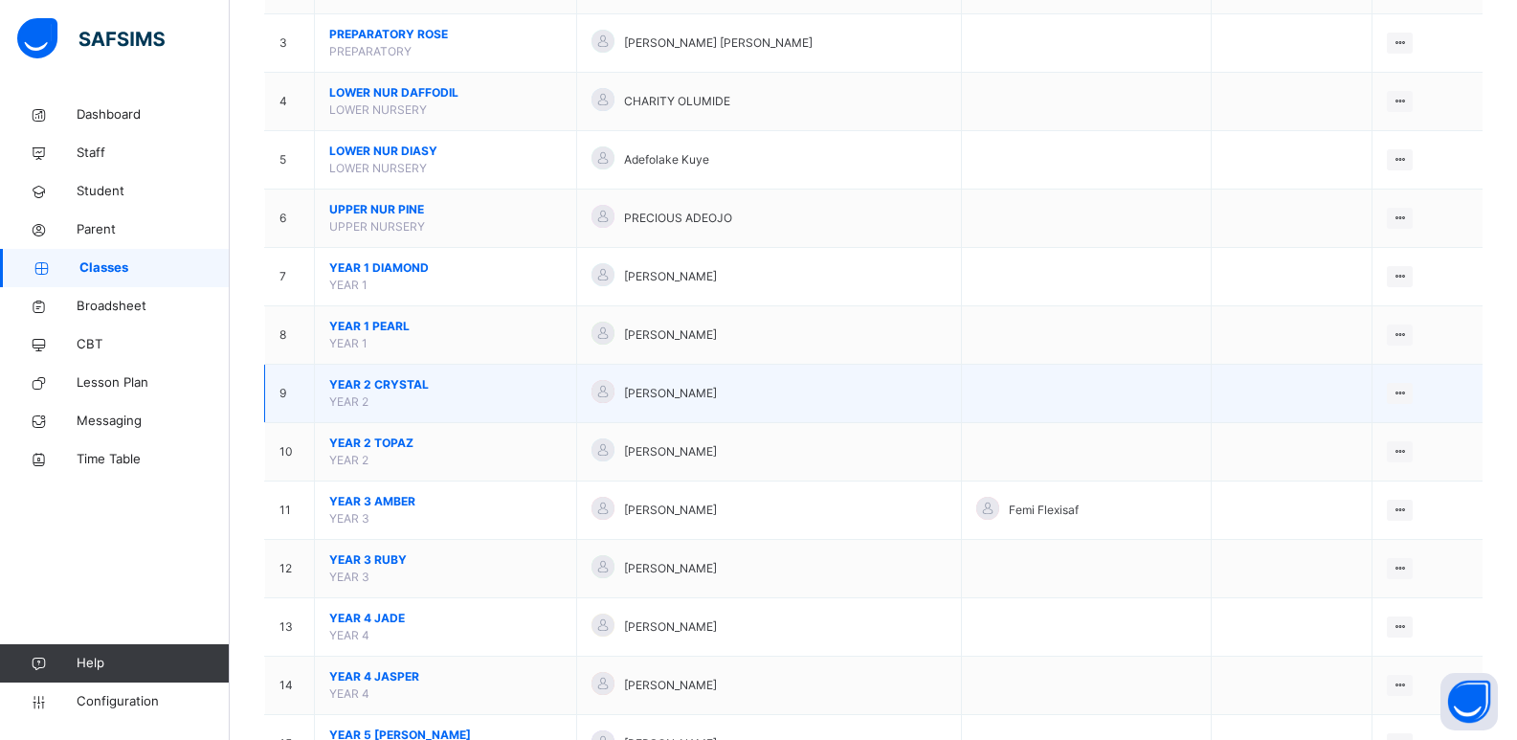
scroll to position [287, 0]
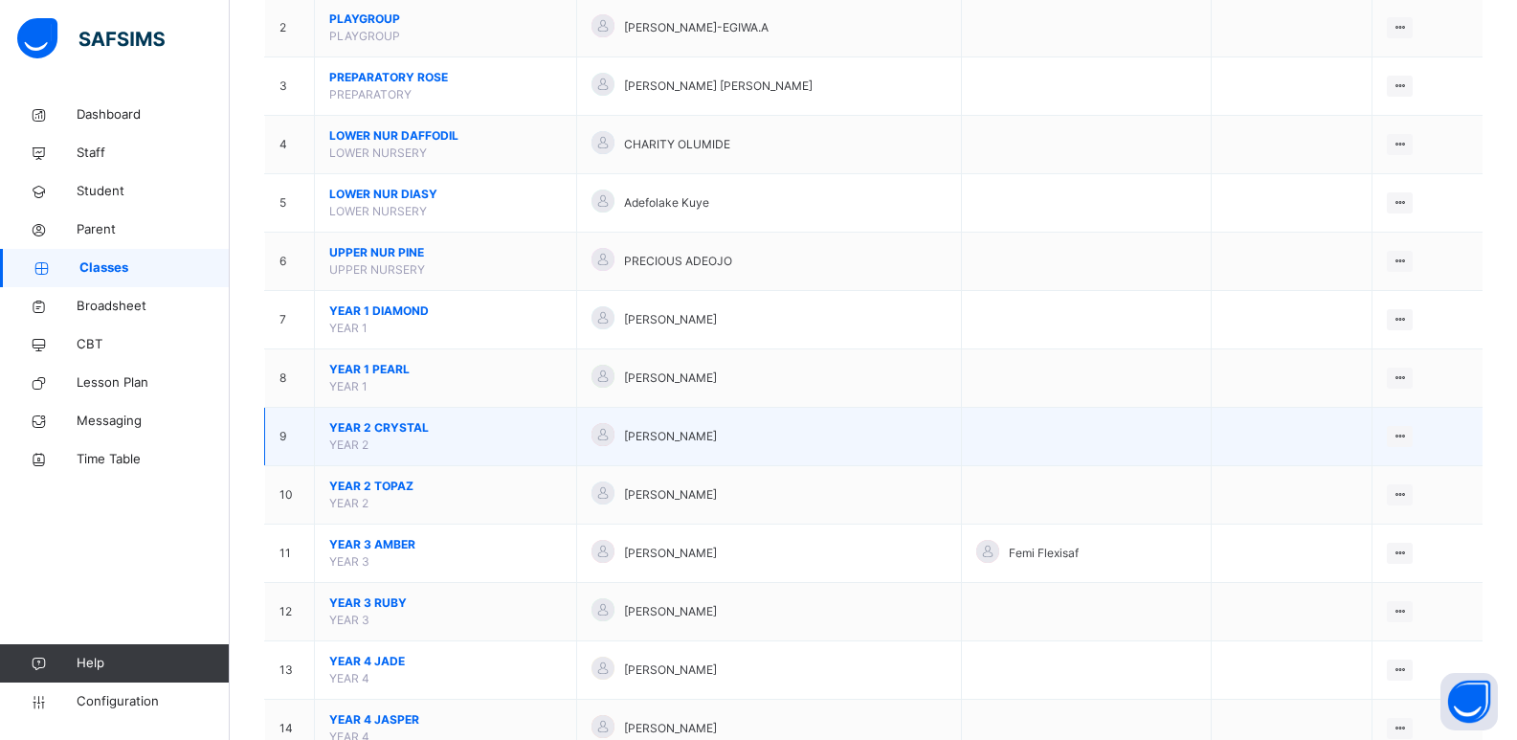
click at [368, 427] on span "YEAR 2 CRYSTAL" at bounding box center [445, 427] width 233 height 17
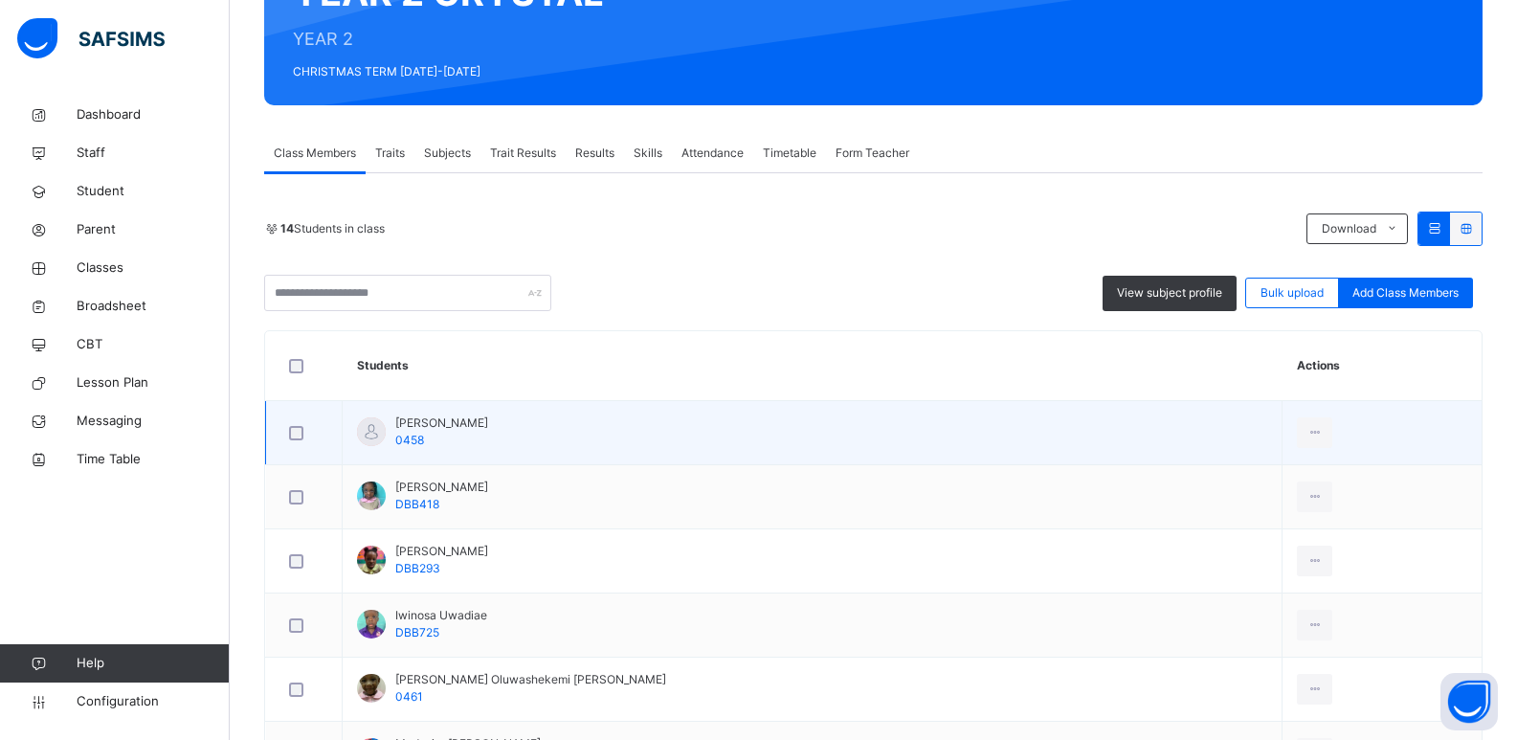
scroll to position [191, 0]
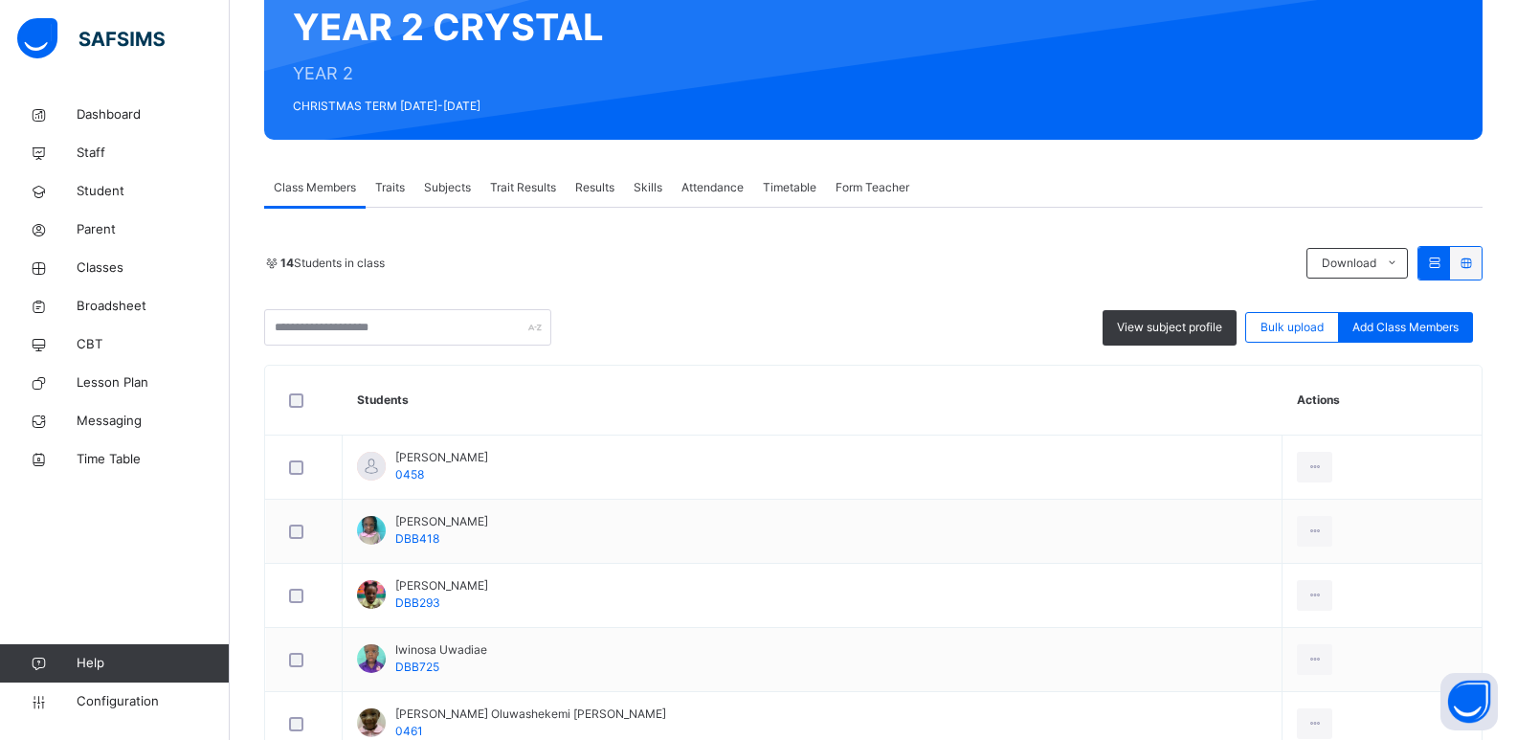
click at [617, 310] on div "View subject profile Bulk upload Add Class Members" at bounding box center [873, 327] width 1218 height 36
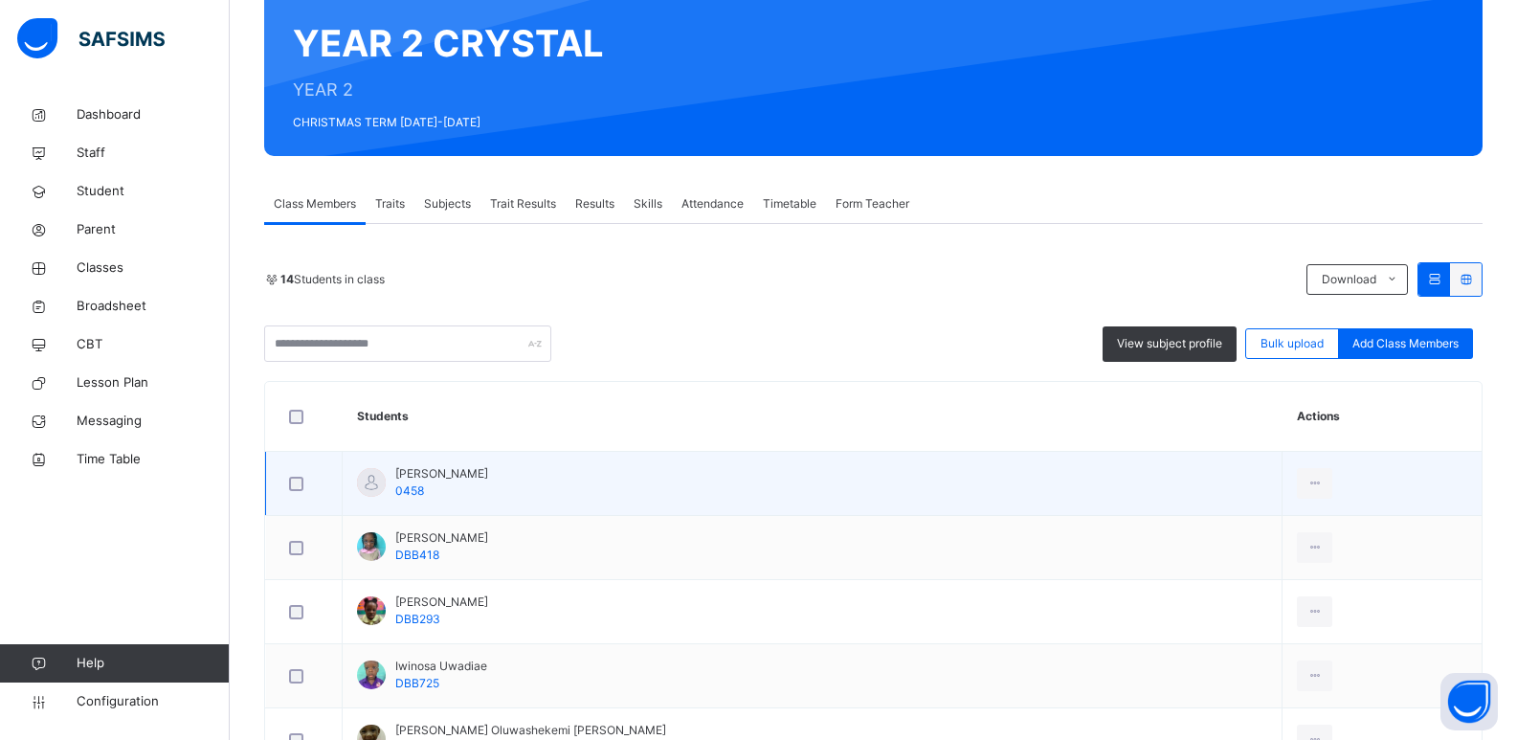
scroll to position [0, 0]
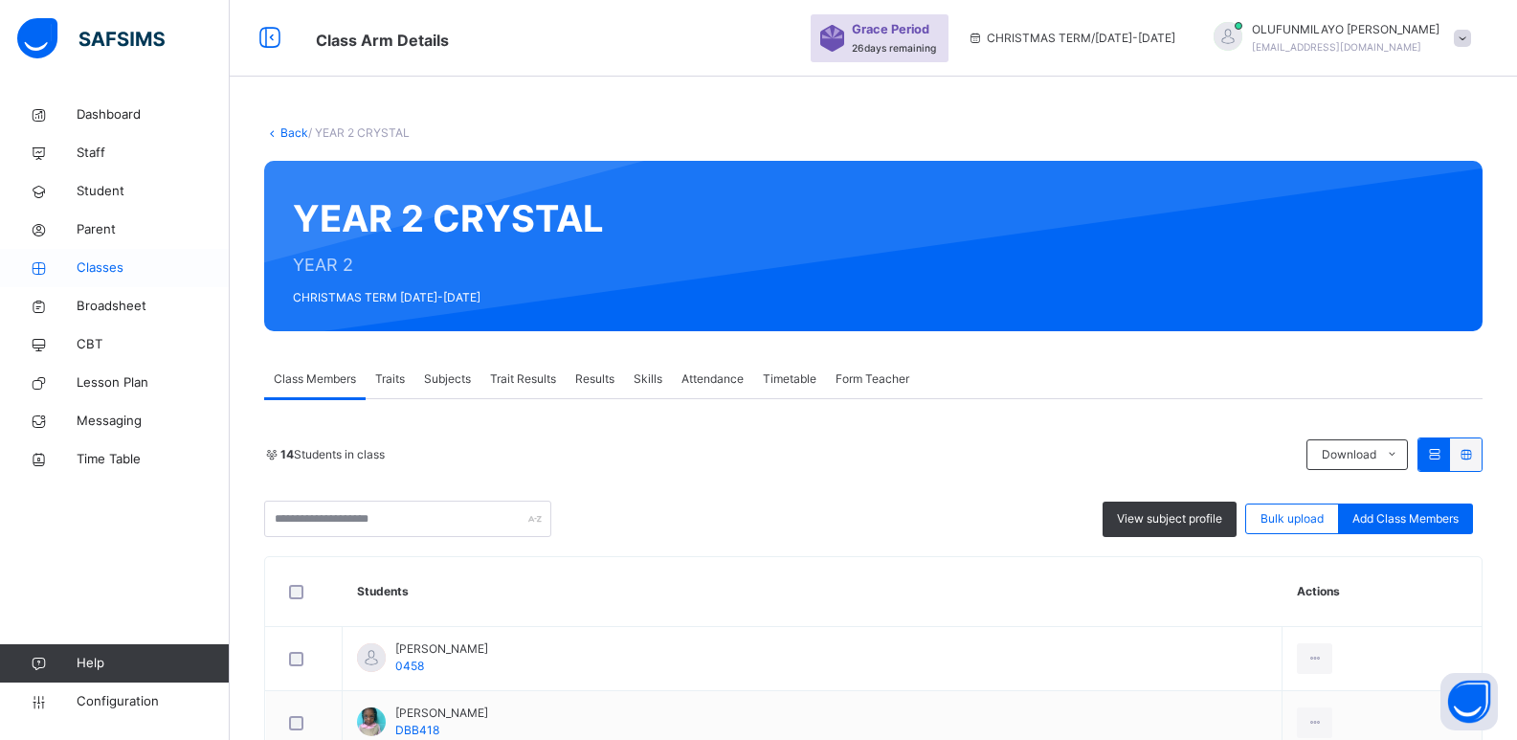
click at [100, 265] on span "Classes" at bounding box center [153, 267] width 153 height 19
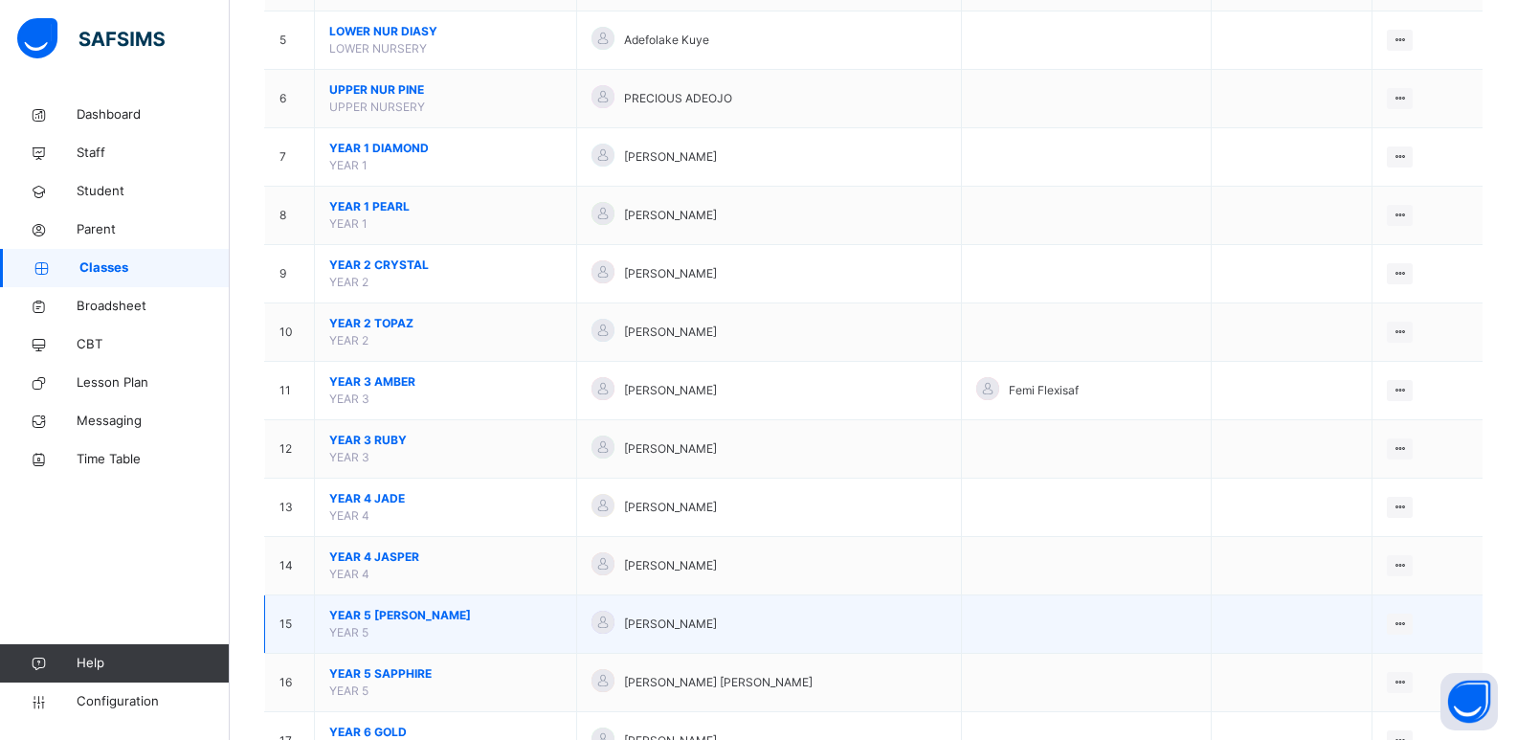
scroll to position [478, 0]
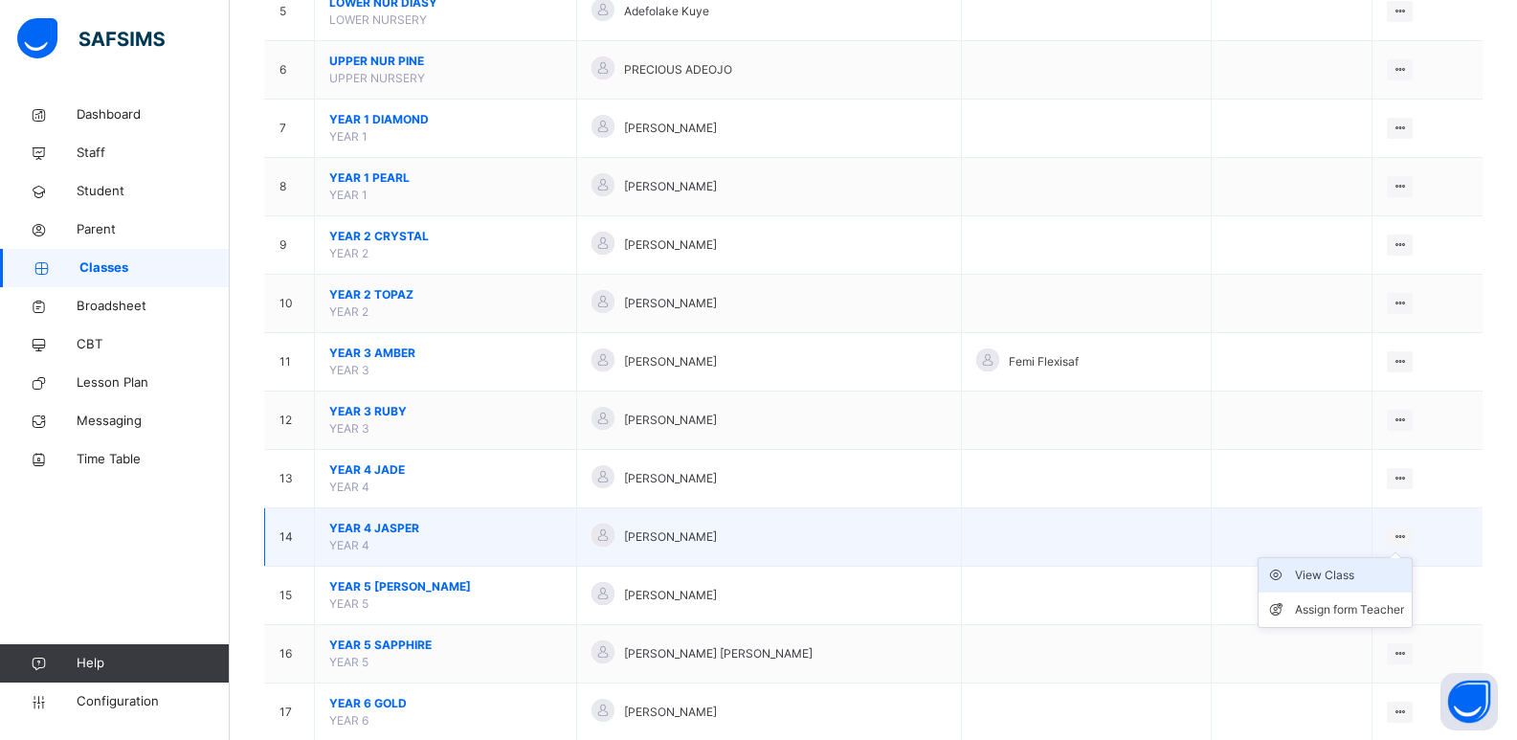
click at [1383, 578] on div "View Class" at bounding box center [1349, 575] width 109 height 19
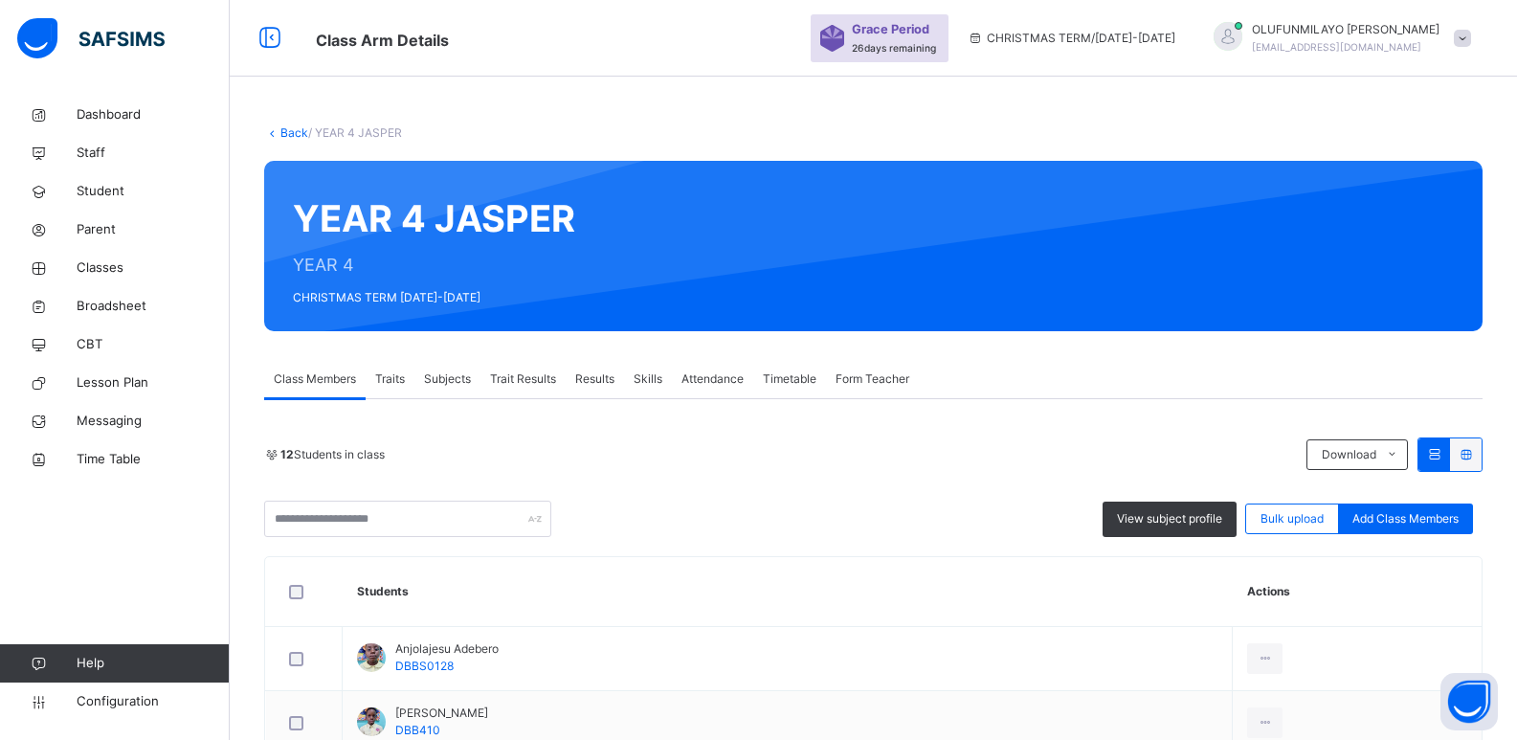
click at [597, 458] on div "12 Students in class" at bounding box center [780, 454] width 1033 height 17
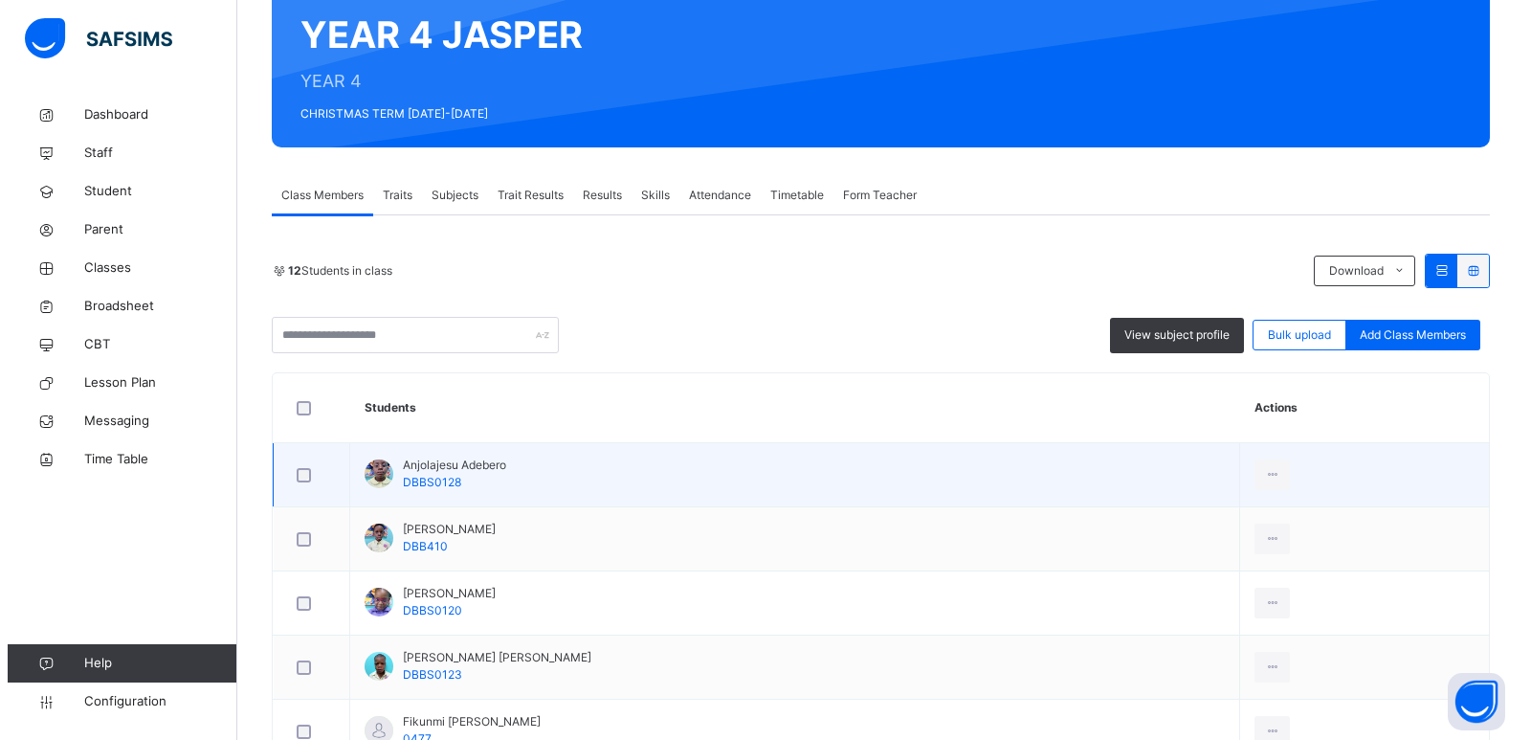
scroll to position [191, 0]
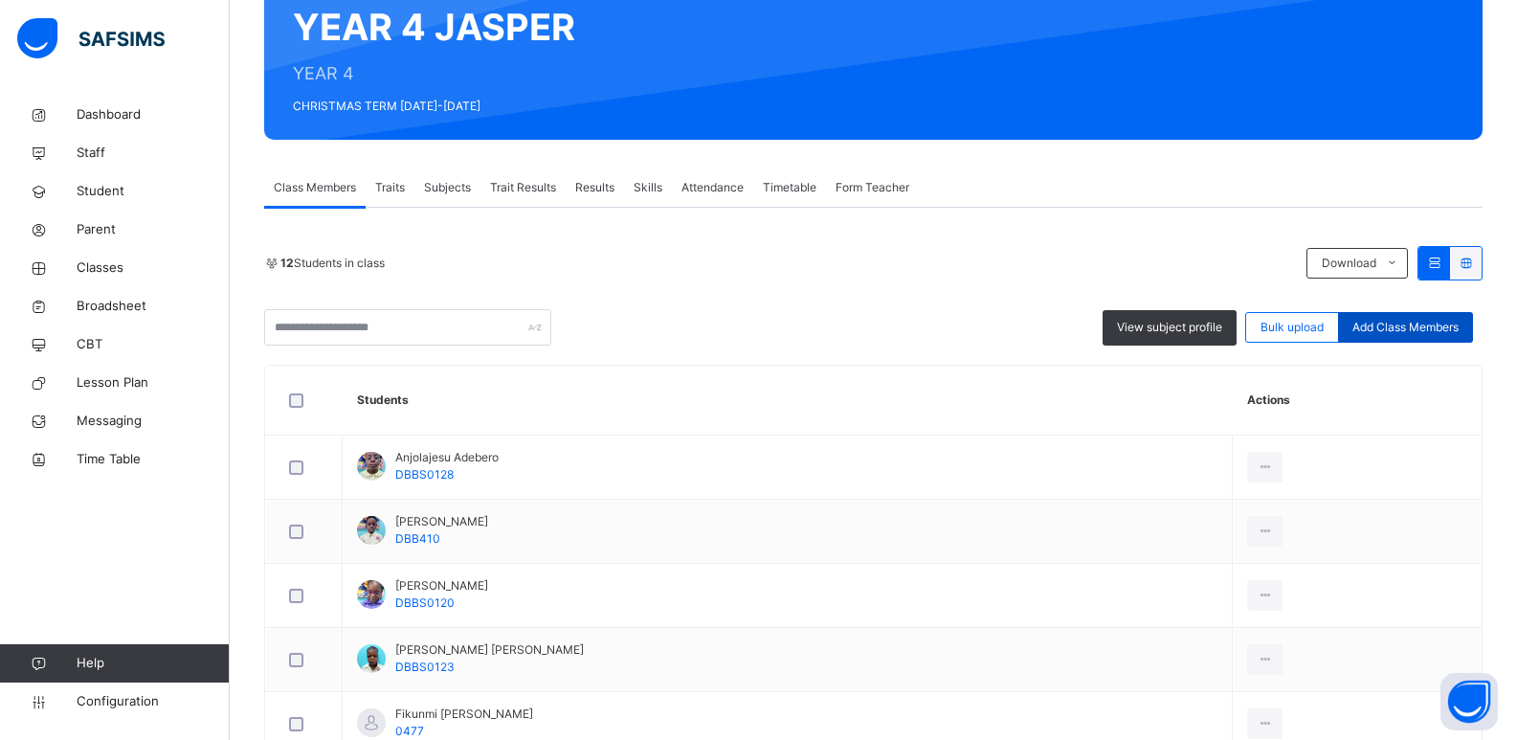
click at [1386, 327] on span "Add Class Members" at bounding box center [1405, 327] width 106 height 17
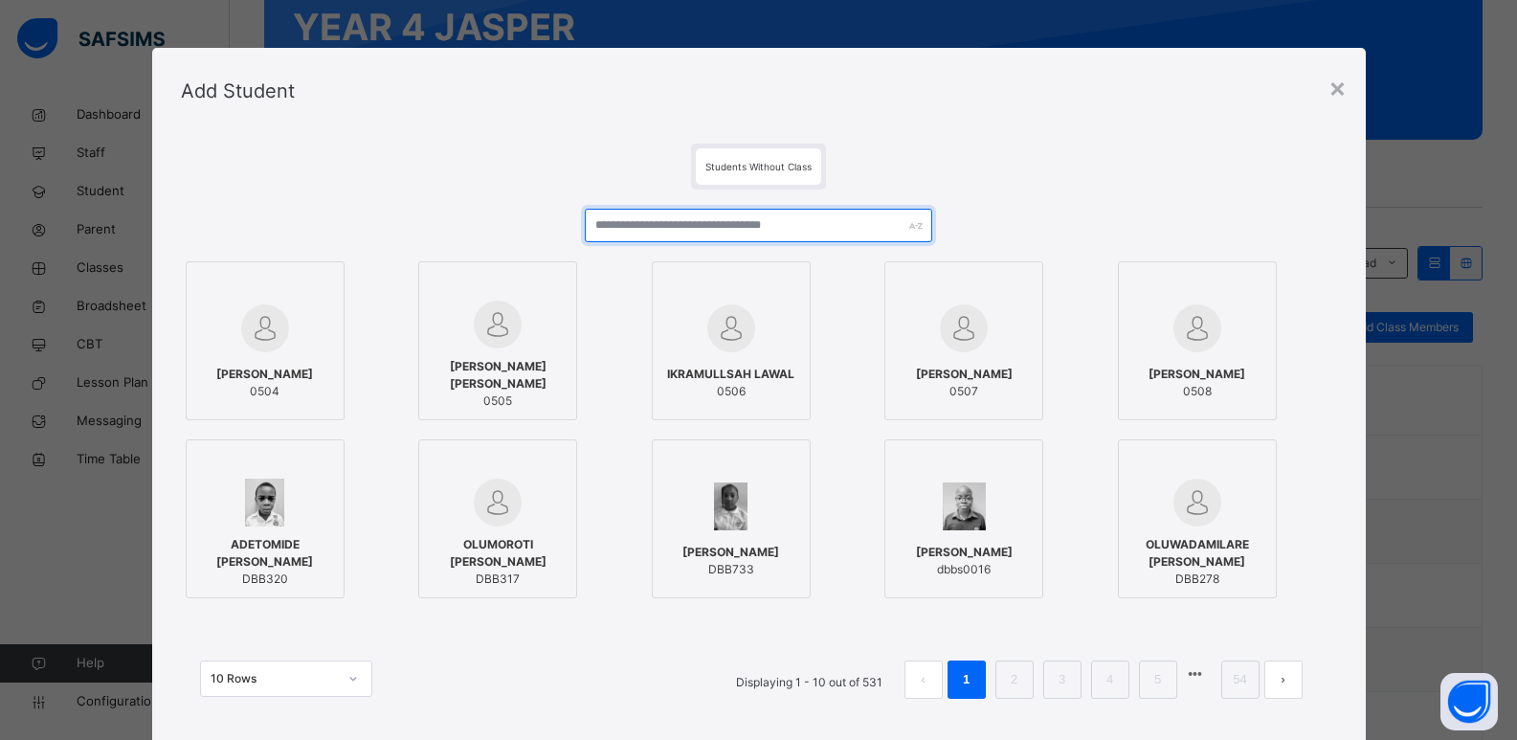
click at [623, 228] on input "text" at bounding box center [758, 225] width 346 height 33
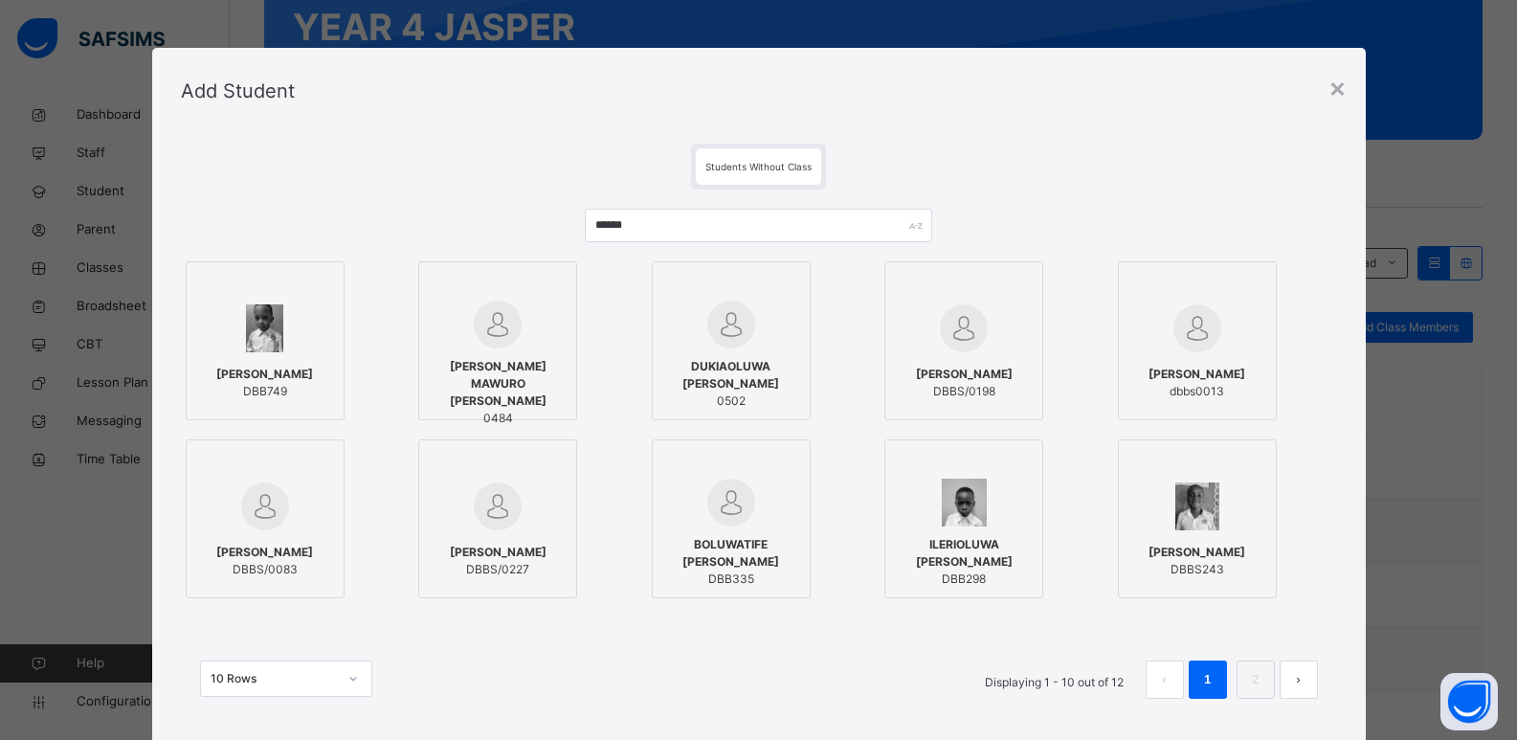
click at [559, 370] on label "[PERSON_NAME] MAWURO [PERSON_NAME] 0484" at bounding box center [497, 340] width 159 height 159
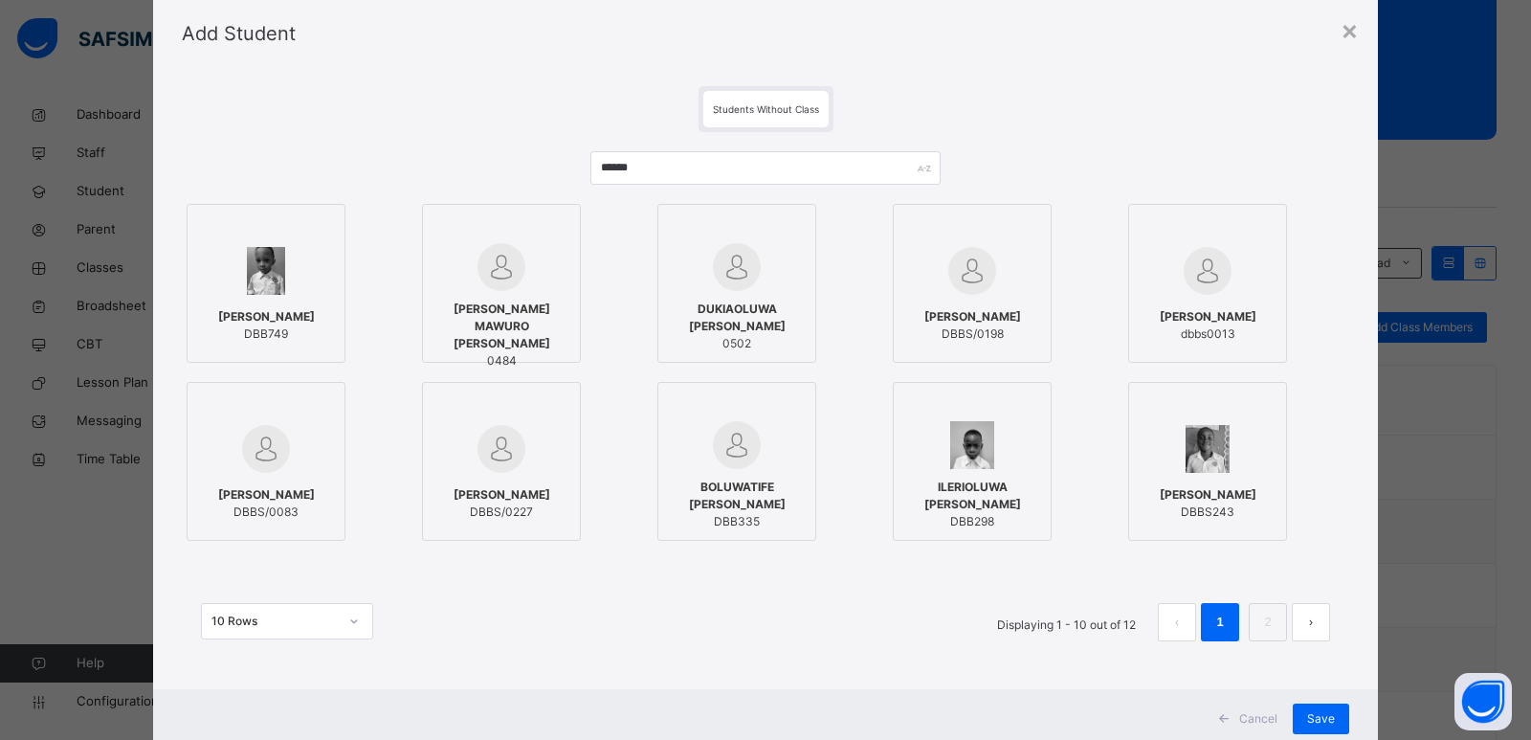
scroll to position [114, 0]
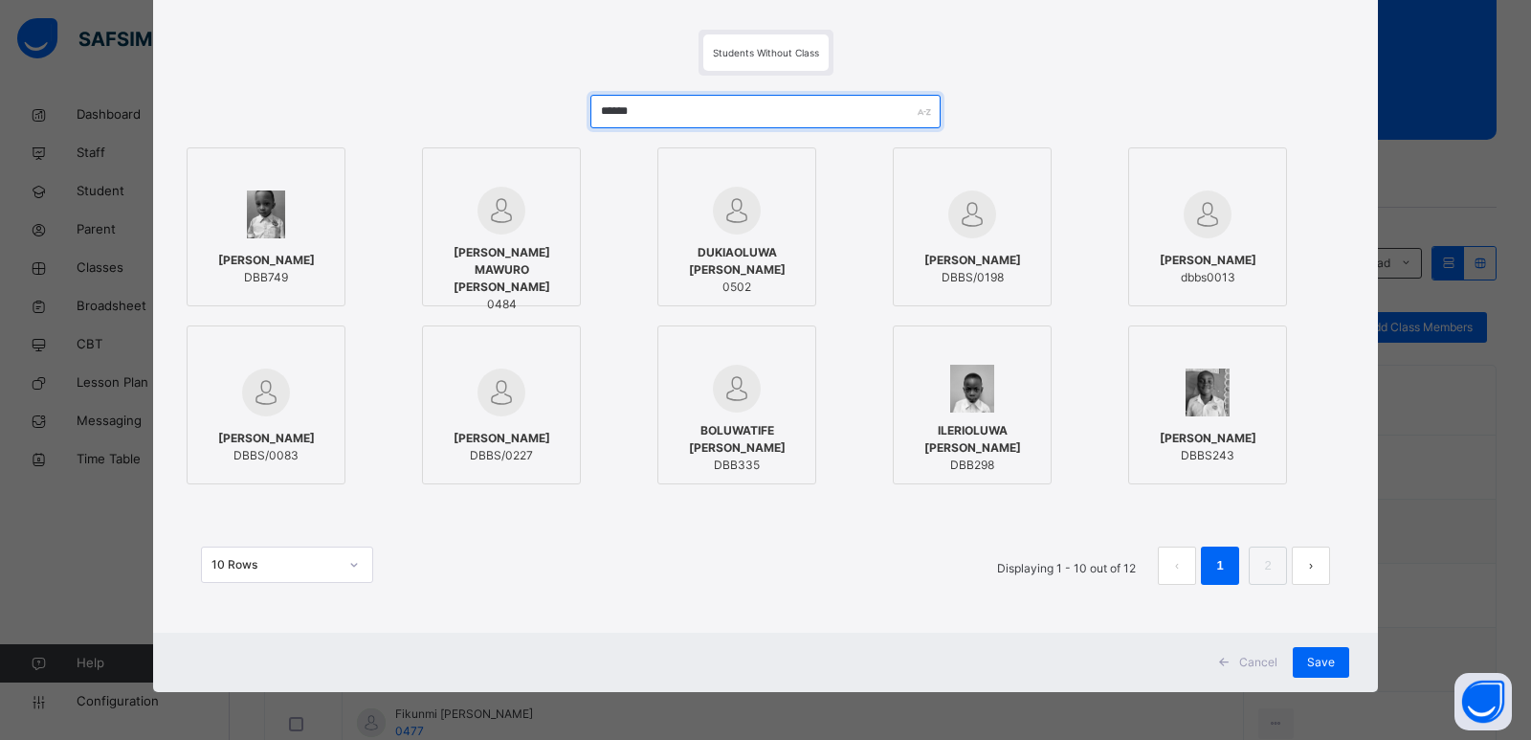
click at [674, 109] on input "******" at bounding box center [765, 111] width 350 height 33
drag, startPoint x: 659, startPoint y: 116, endPoint x: 514, endPoint y: 144, distance: 148.1
click at [522, 140] on div "****** [PERSON_NAME] DBB749 [PERSON_NAME] MAWURO [PERSON_NAME] 0484 DUKIAOLUWA …" at bounding box center [765, 349] width 1167 height 547
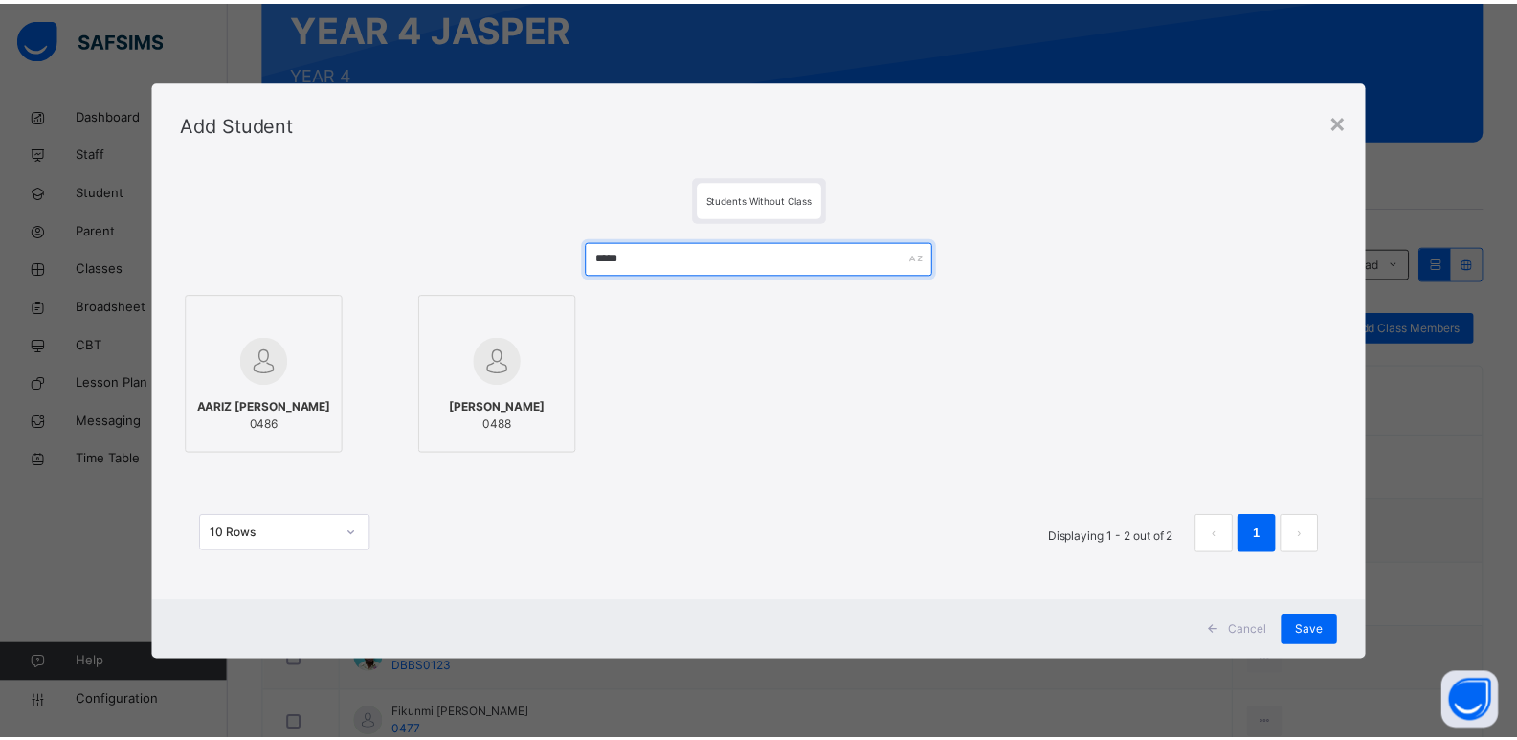
scroll to position [0, 0]
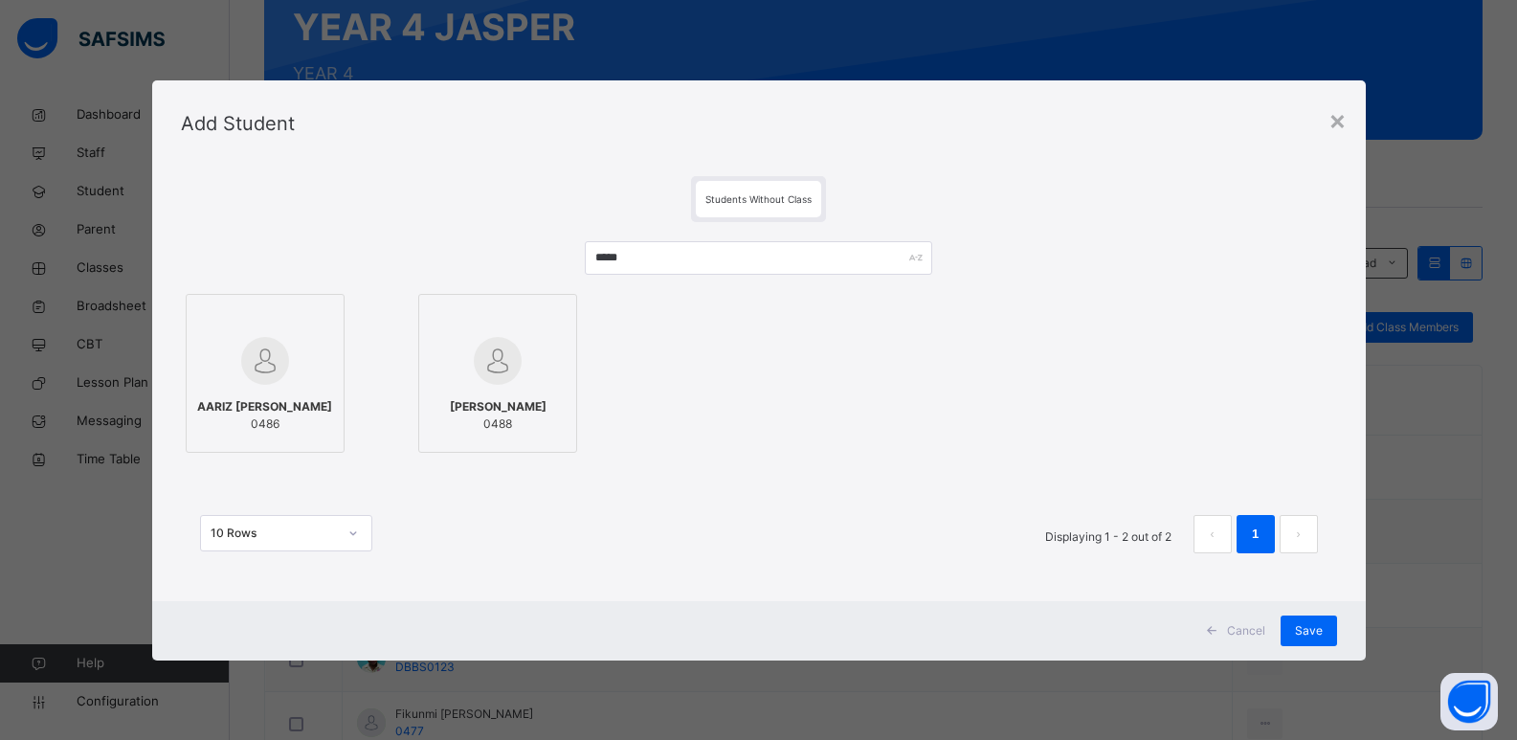
click at [283, 424] on span "0486" at bounding box center [264, 423] width 135 height 17
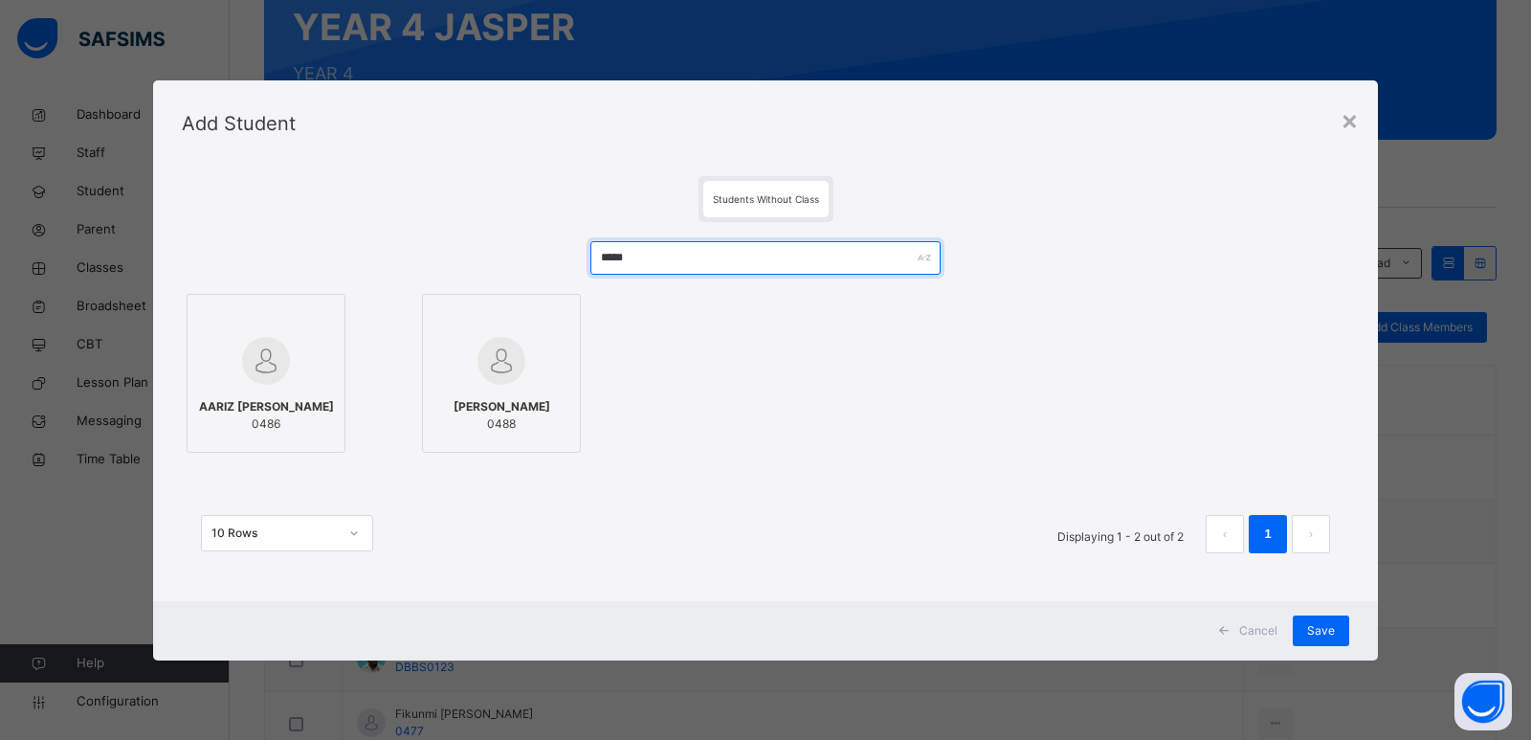
drag, startPoint x: 643, startPoint y: 263, endPoint x: 582, endPoint y: 284, distance: 64.8
click at [582, 284] on div "***** [PERSON_NAME] 0486 [PERSON_NAME] SHONOWO 0488 10 Rows Displaying 1 - 2 ou…" at bounding box center [765, 406] width 1167 height 369
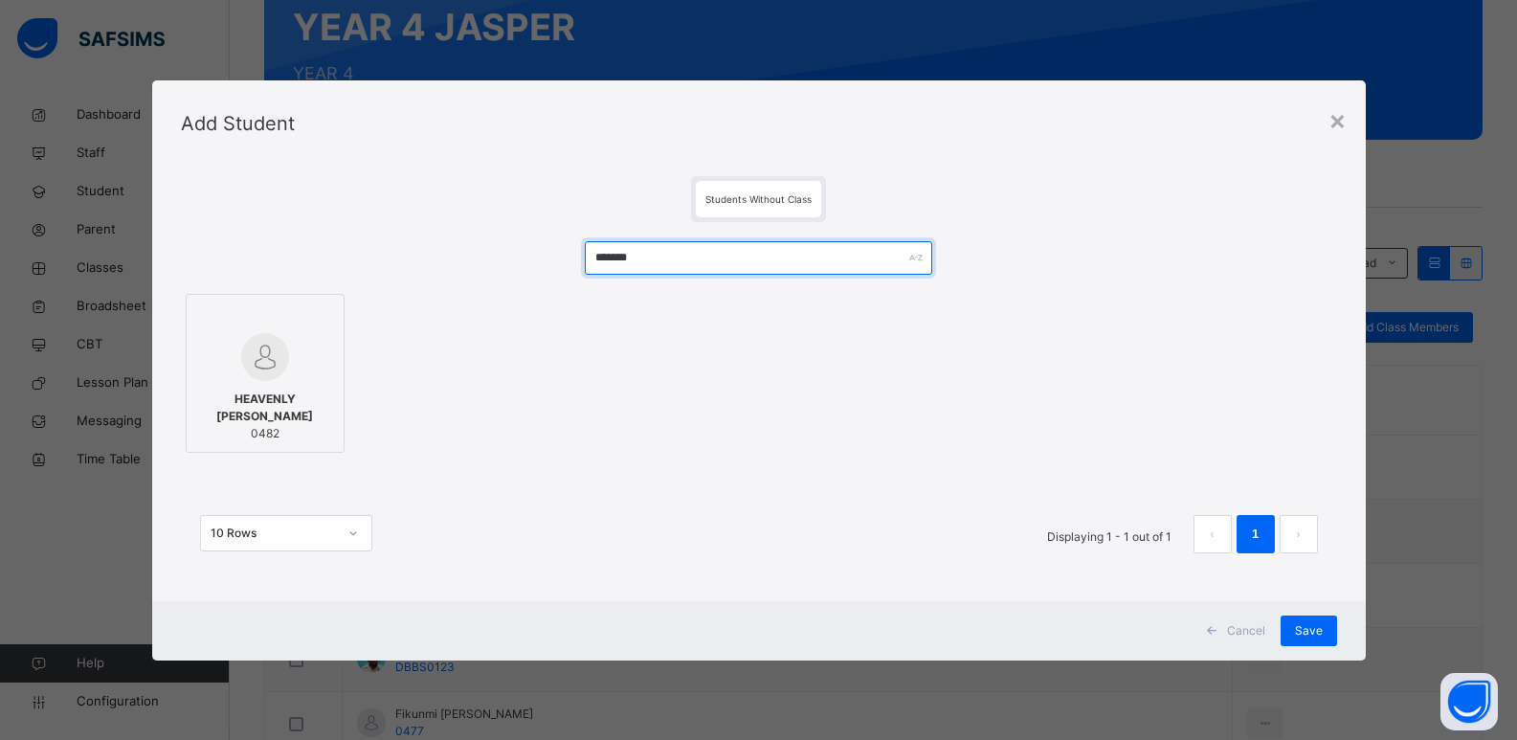
type input "*******"
click at [278, 424] on span "HEAVENLY [PERSON_NAME]" at bounding box center [265, 407] width 138 height 34
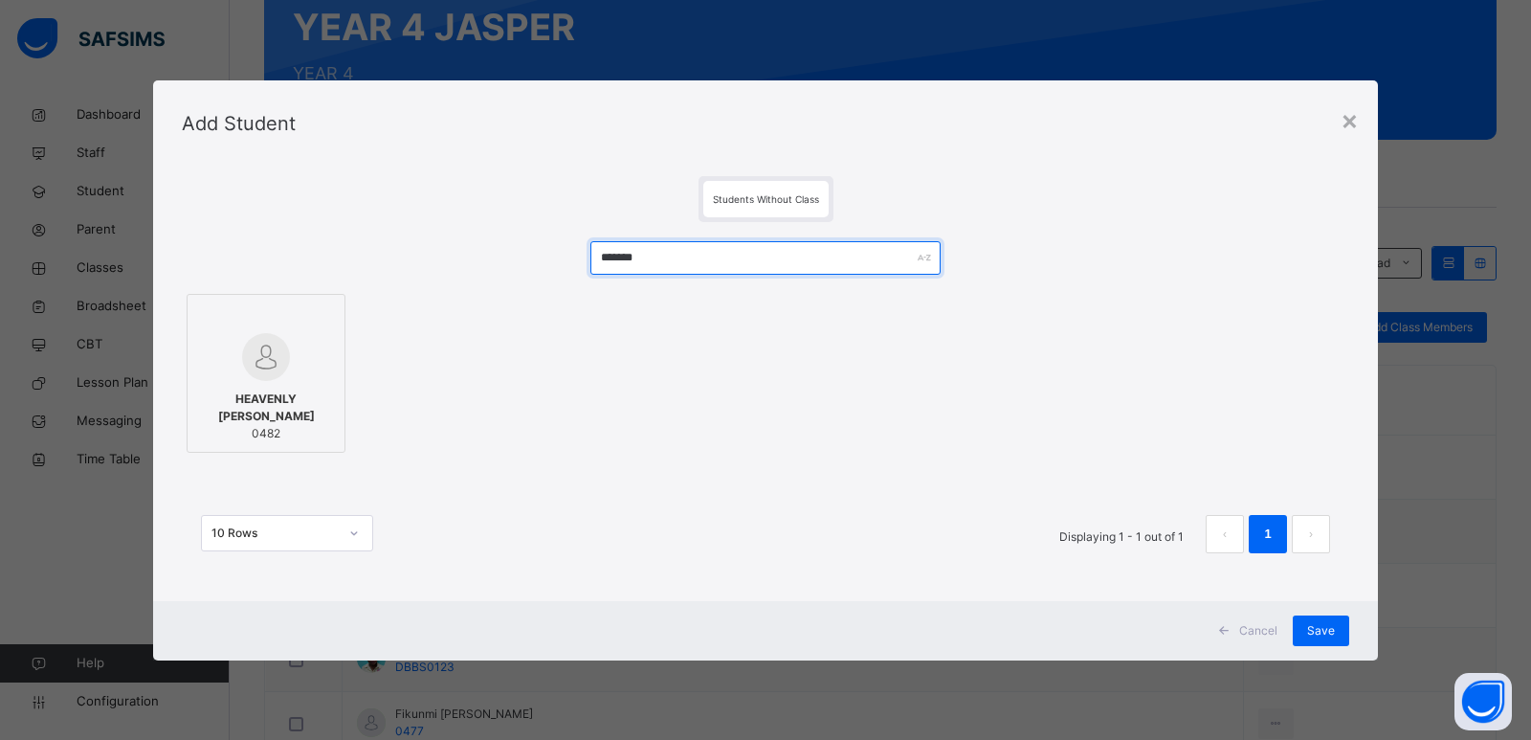
drag, startPoint x: 657, startPoint y: 266, endPoint x: 528, endPoint y: 271, distance: 129.3
click at [528, 271] on div "******* HEAVENLY ADACHUKWU ANUKWU 0482 10 Rows Displaying 1 - 1 out of 1 1" at bounding box center [765, 406] width 1167 height 369
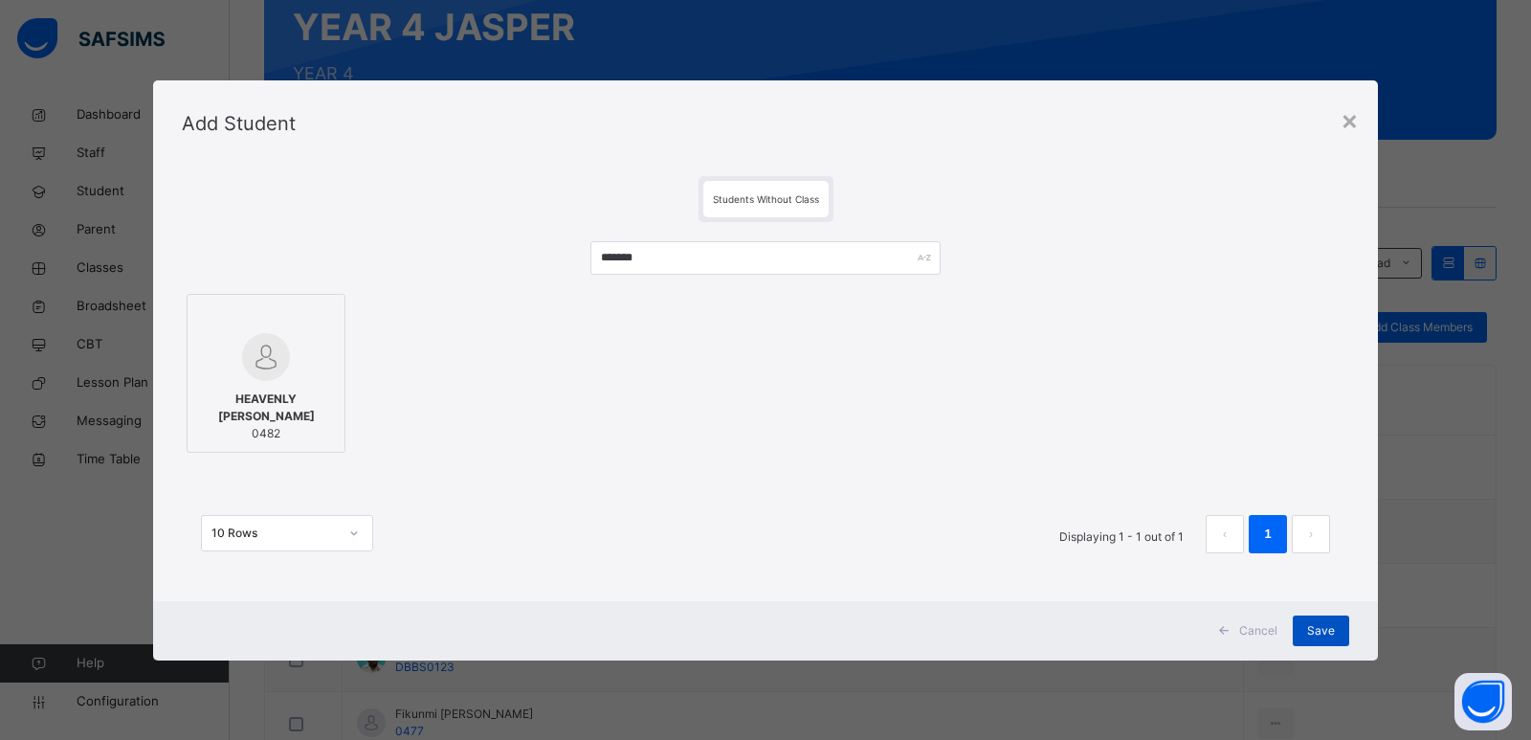
click at [1332, 636] on span "Save" at bounding box center [1321, 630] width 28 height 17
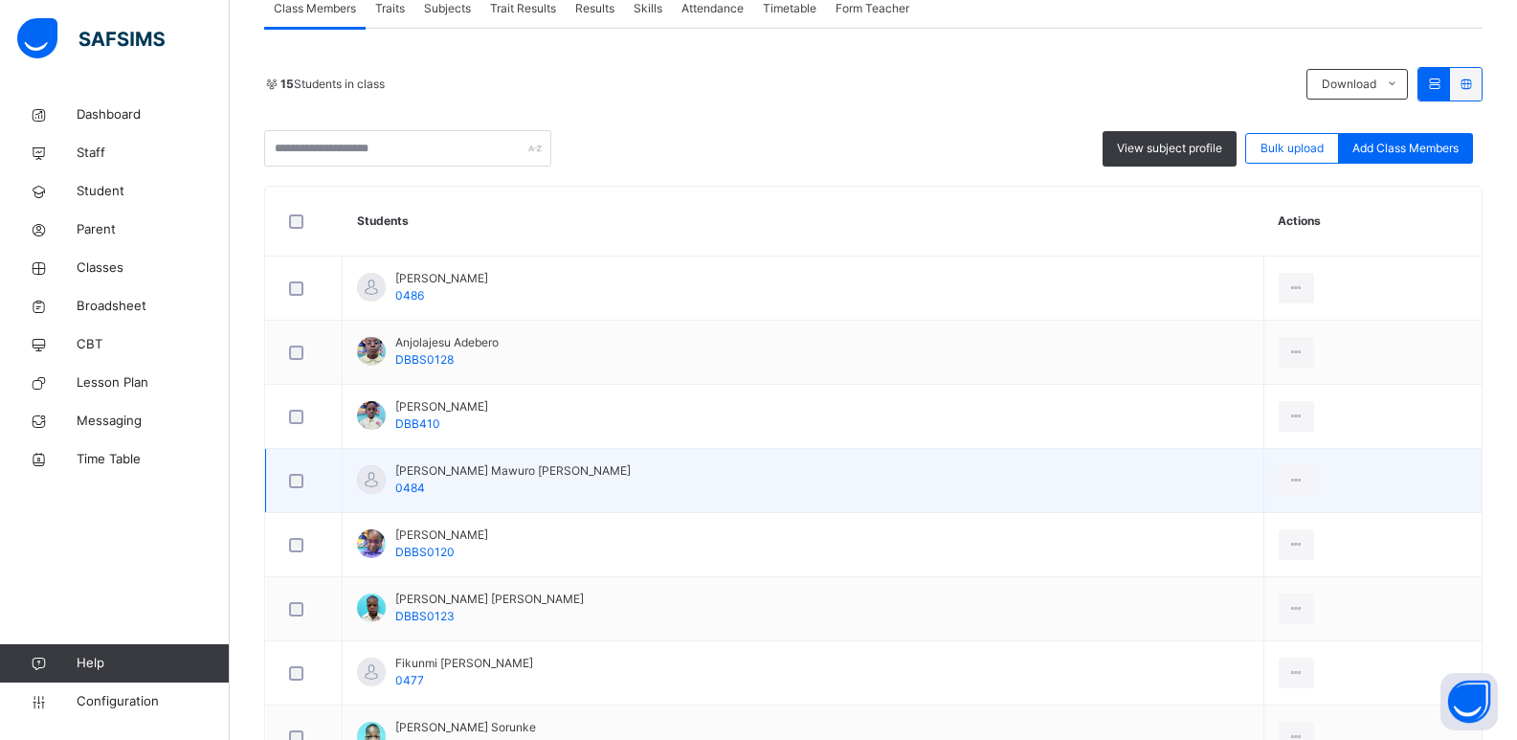
scroll to position [383, 0]
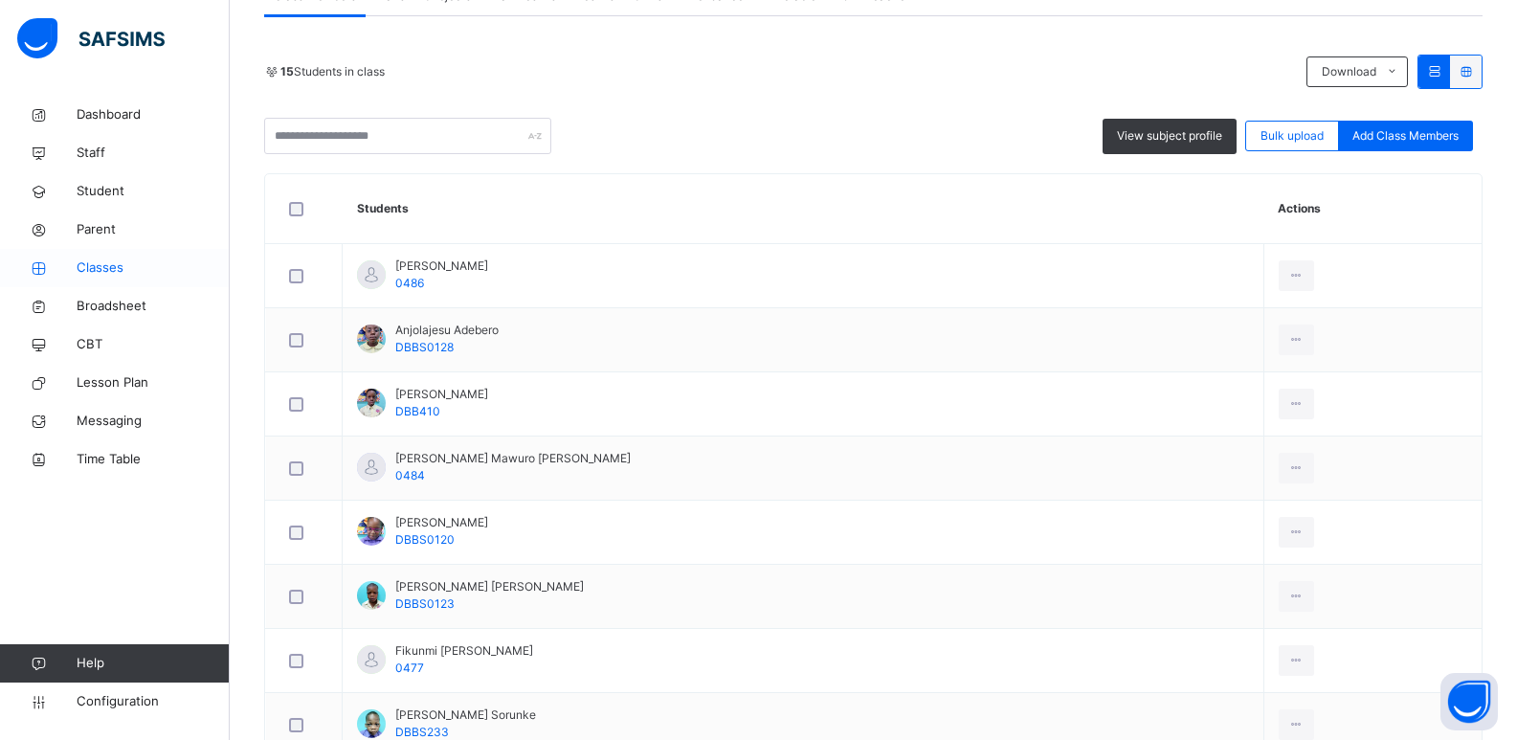
click at [111, 264] on span "Classes" at bounding box center [153, 267] width 153 height 19
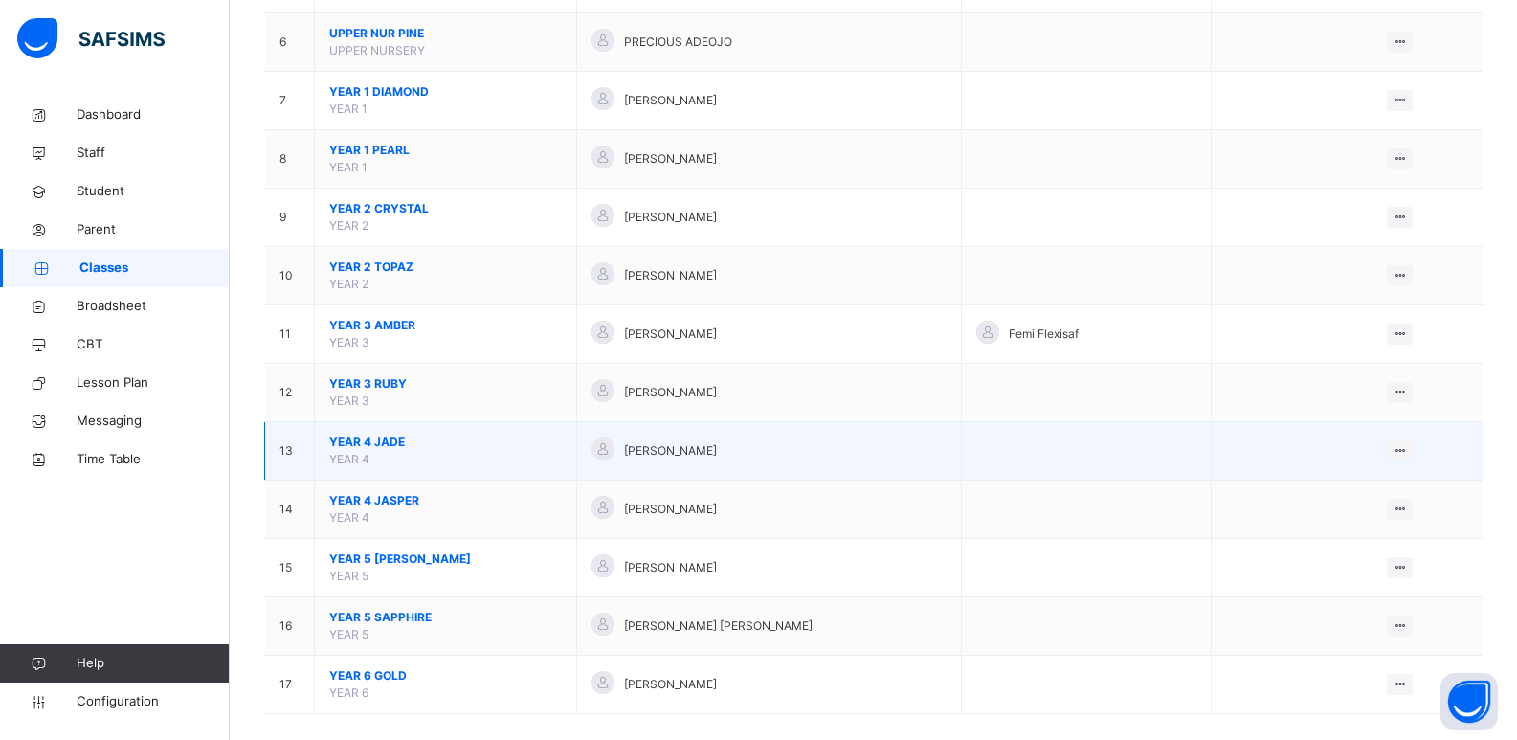
scroll to position [528, 0]
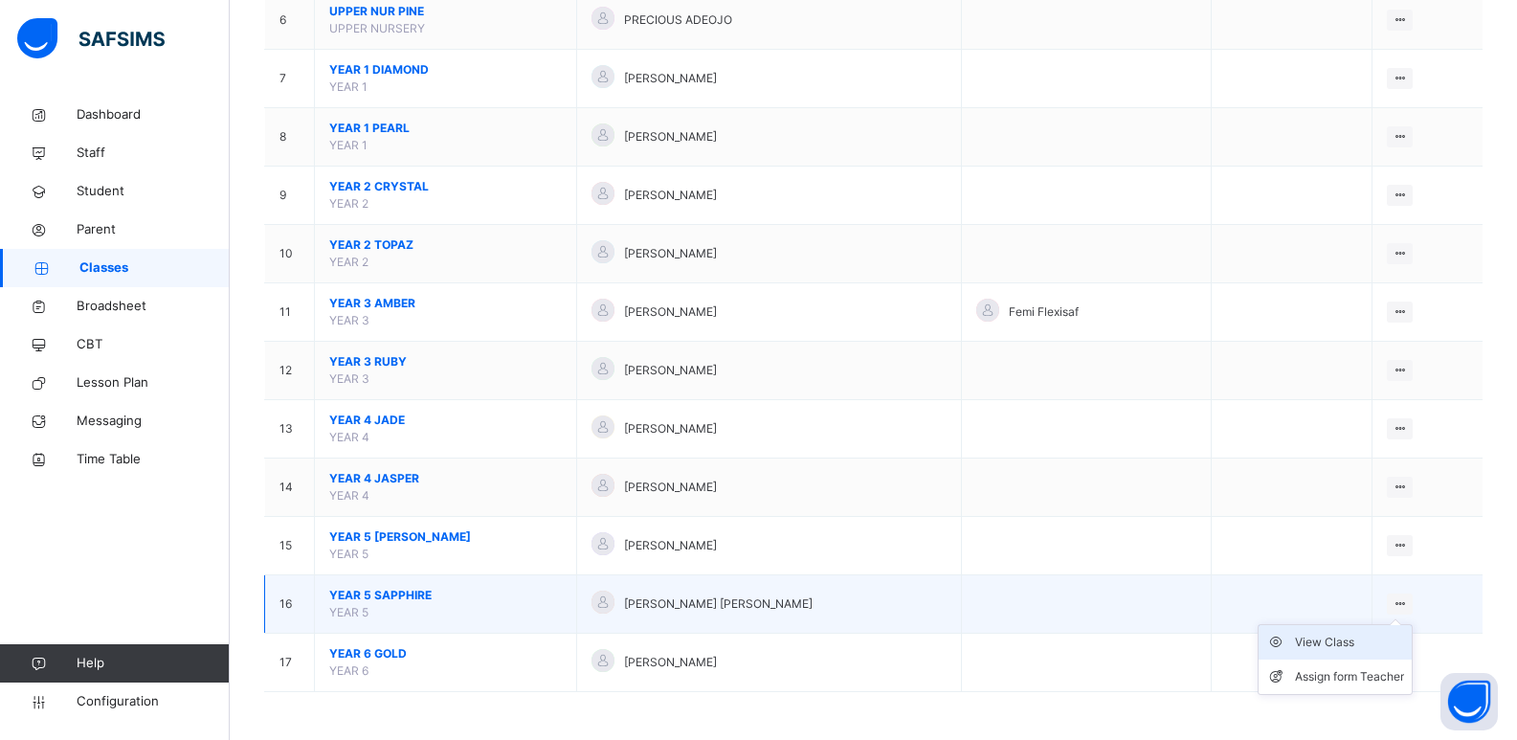
click at [1344, 640] on div "View Class" at bounding box center [1349, 642] width 109 height 19
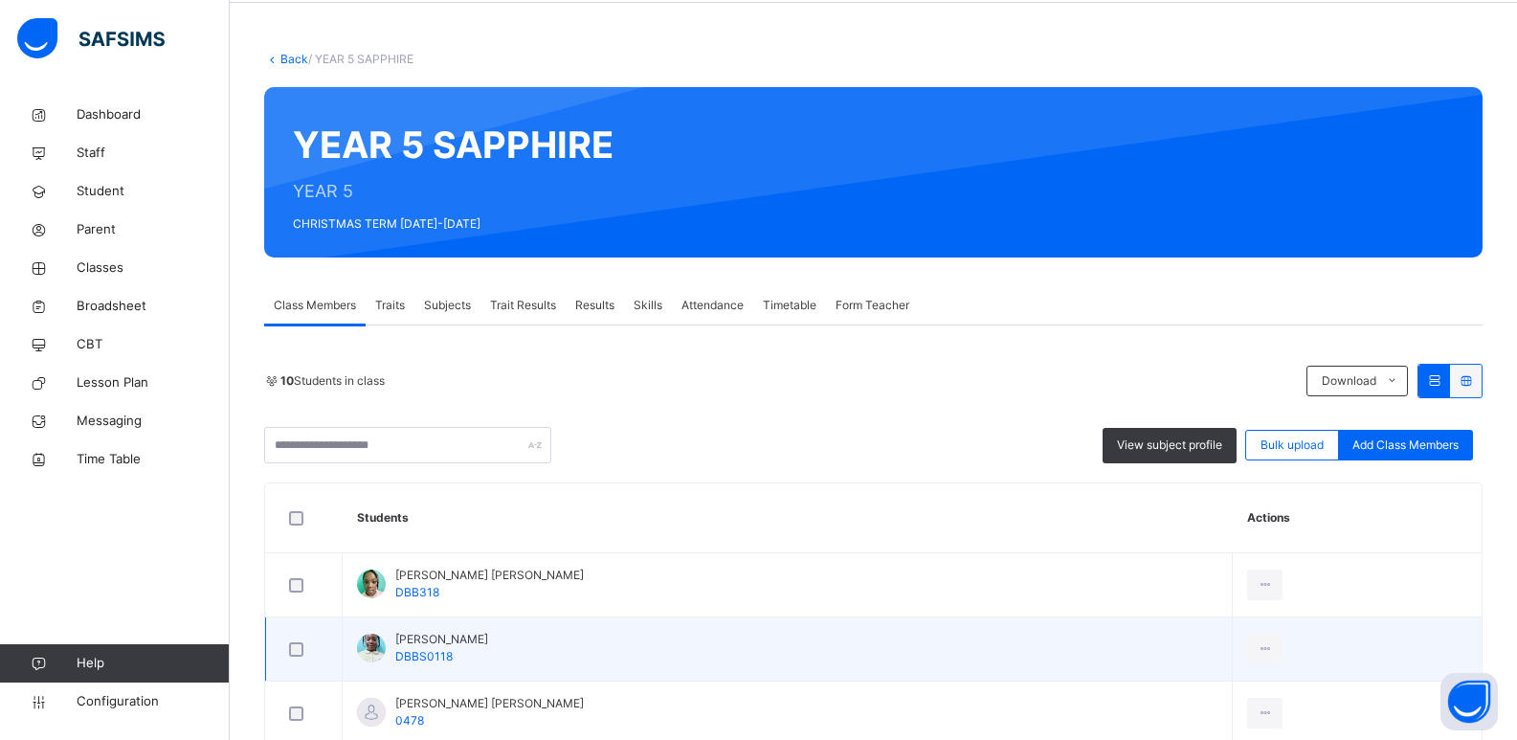
scroll to position [287, 0]
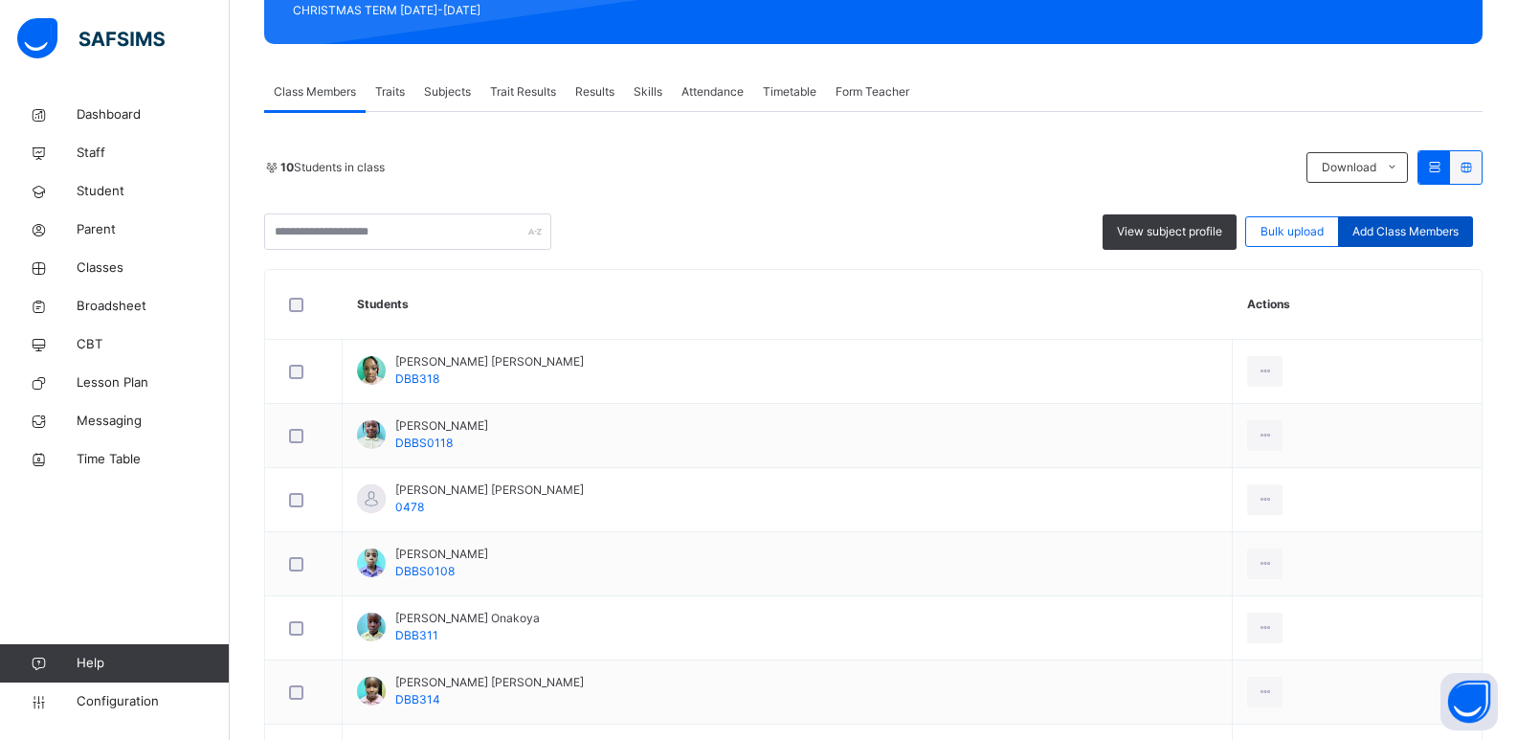
click at [1431, 228] on span "Add Class Members" at bounding box center [1405, 231] width 106 height 17
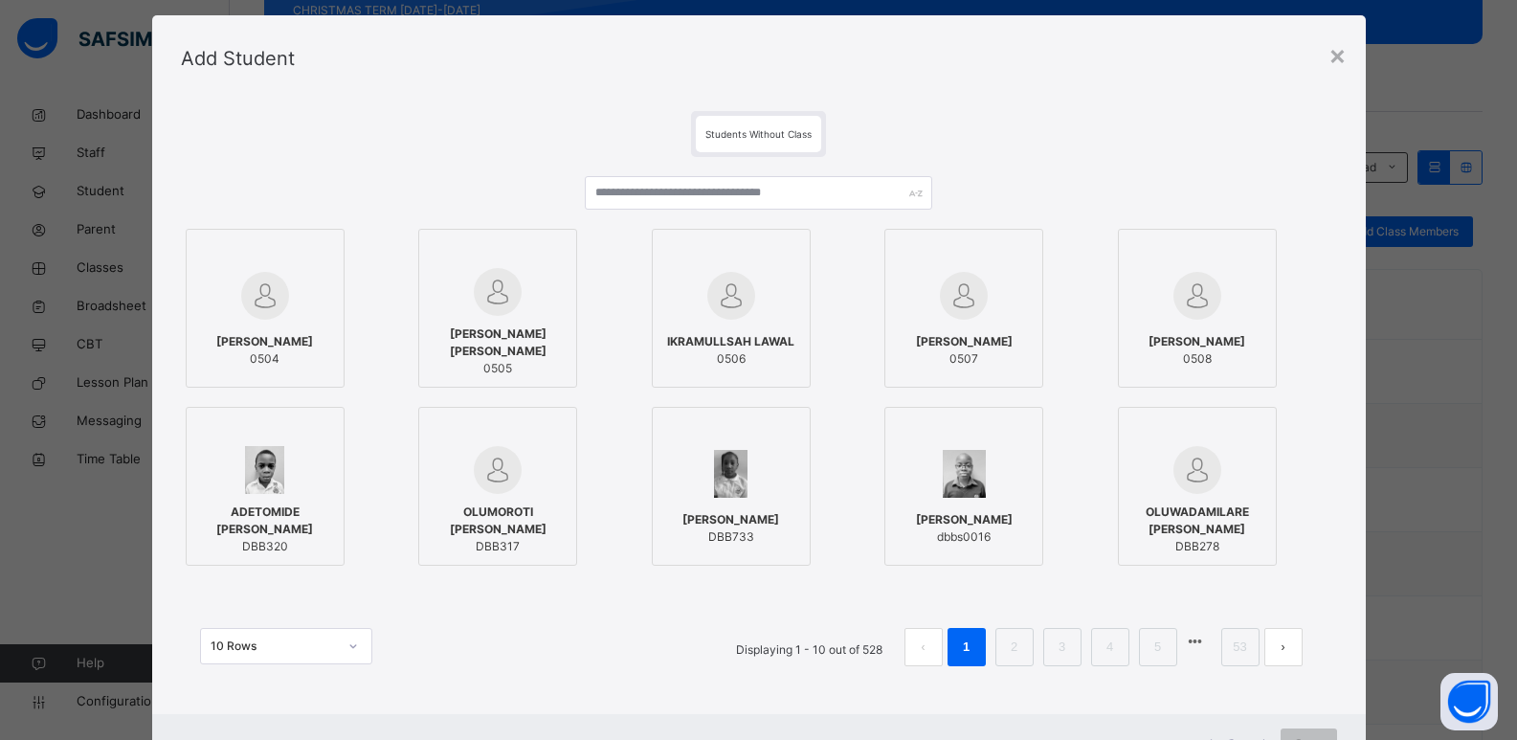
scroll to position [0, 0]
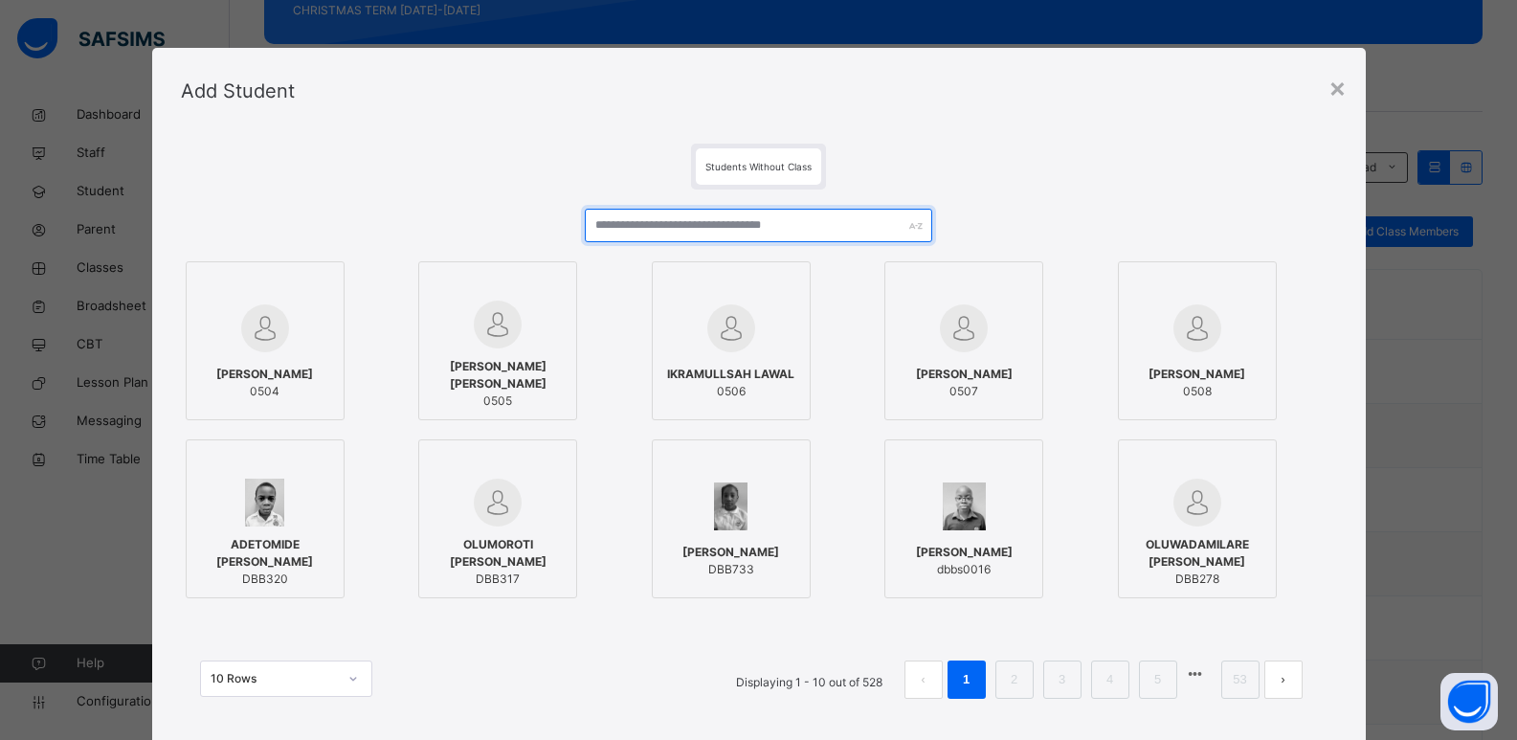
click at [702, 228] on input "text" at bounding box center [758, 225] width 346 height 33
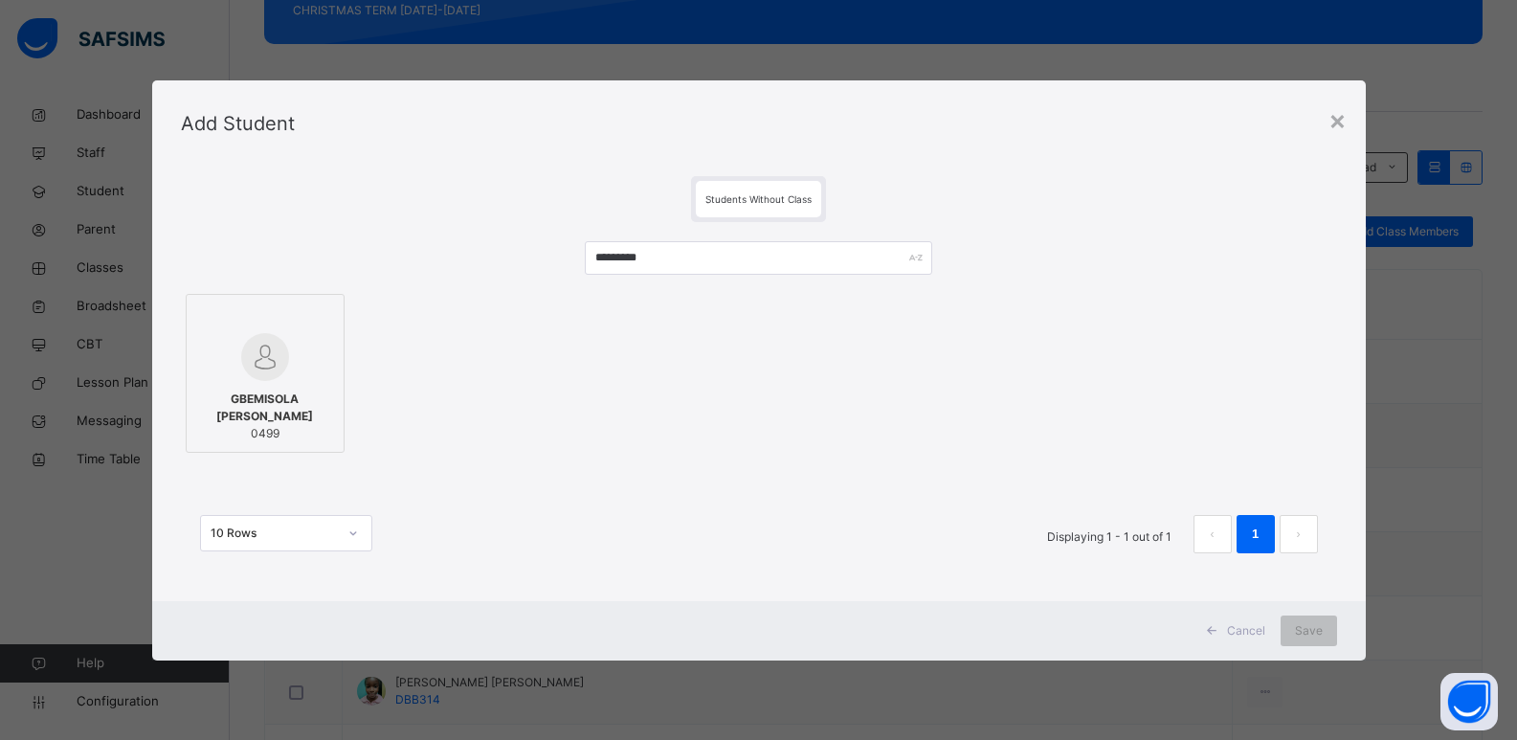
click at [262, 409] on span "GBEMISOLA [PERSON_NAME]" at bounding box center [265, 407] width 138 height 34
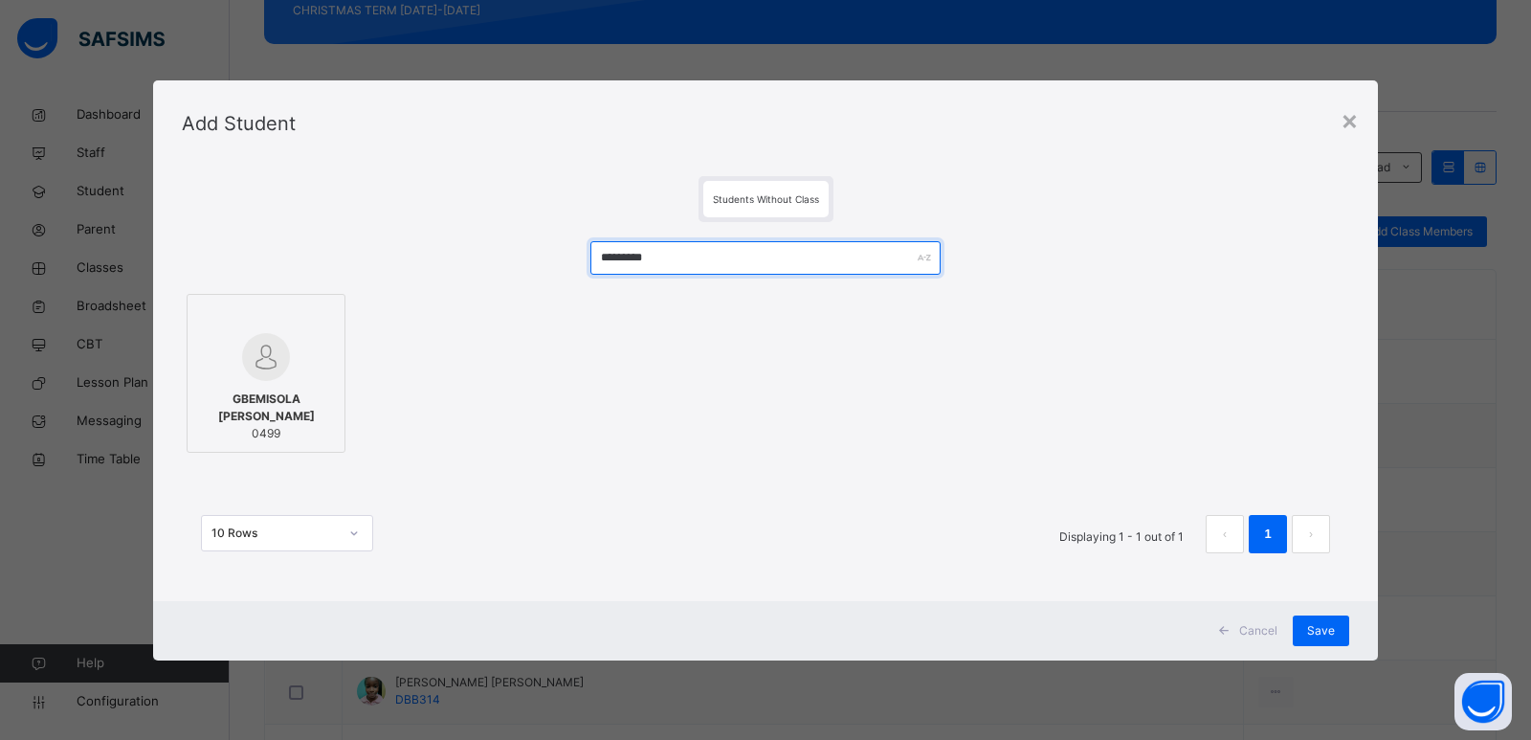
drag, startPoint x: 690, startPoint y: 260, endPoint x: 428, endPoint y: 319, distance: 268.6
click at [434, 316] on div "********* [PERSON_NAME] 0499 10 Rows Displaying 1 - 1 out of 1 1" at bounding box center [765, 406] width 1167 height 369
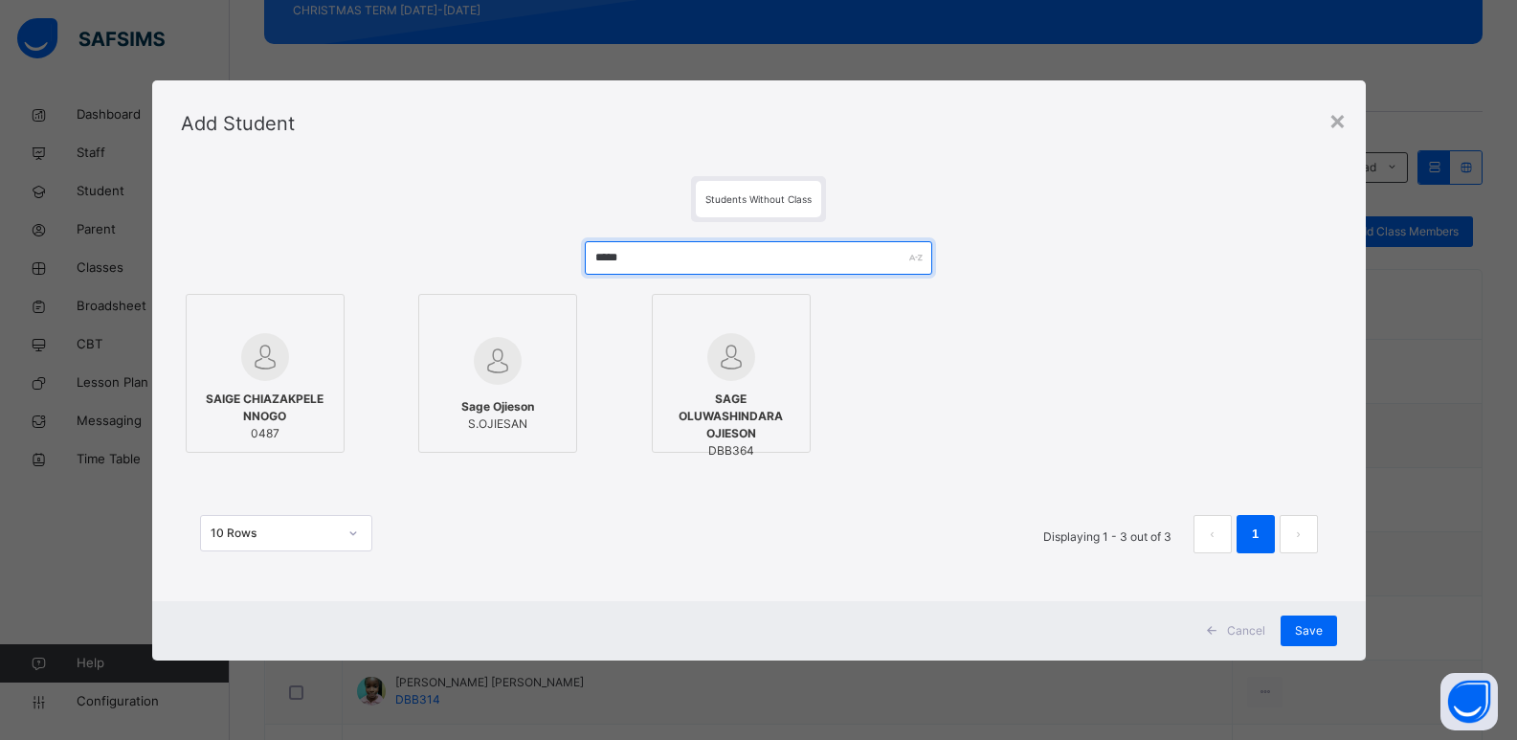
type input "*****"
click at [259, 429] on span "0487" at bounding box center [265, 433] width 138 height 17
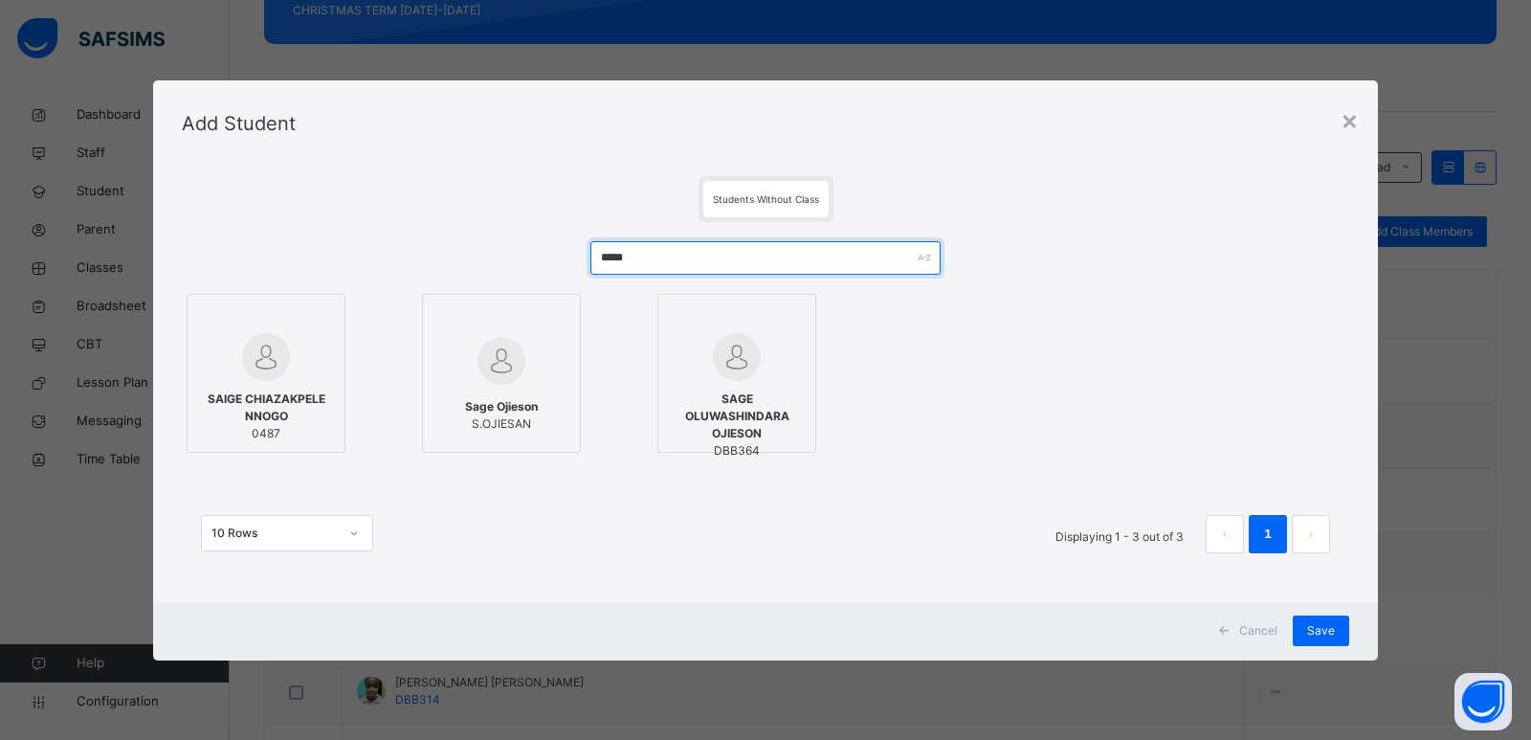
drag, startPoint x: 668, startPoint y: 267, endPoint x: 513, endPoint y: 315, distance: 162.2
click at [514, 314] on div "***** SAIGE CHIAZAKPELE NNOGO 0487 Sage Ojieson S.OJIESAN SAGE OLUWASHINDARA OJ…" at bounding box center [765, 406] width 1167 height 369
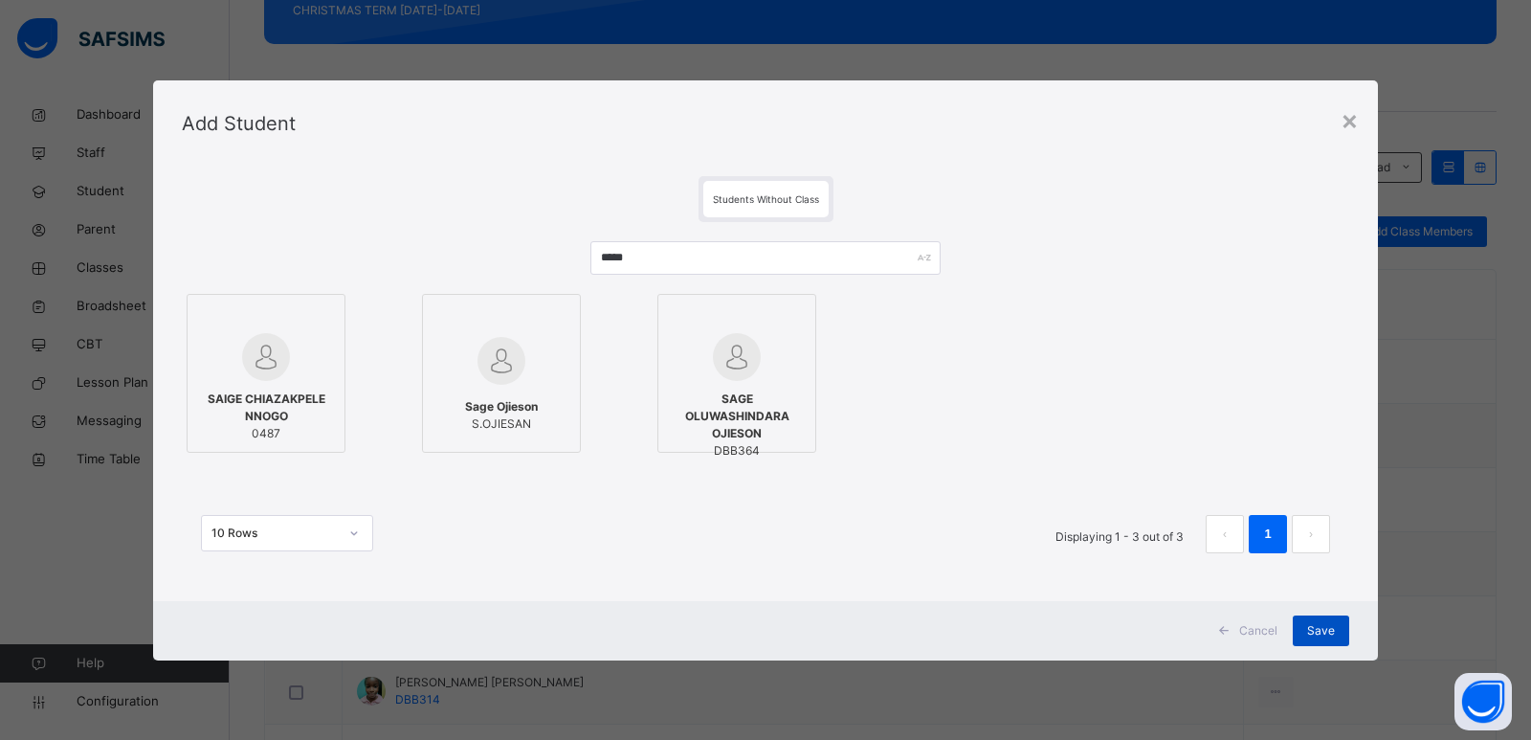
click at [1313, 629] on span "Save" at bounding box center [1321, 630] width 28 height 17
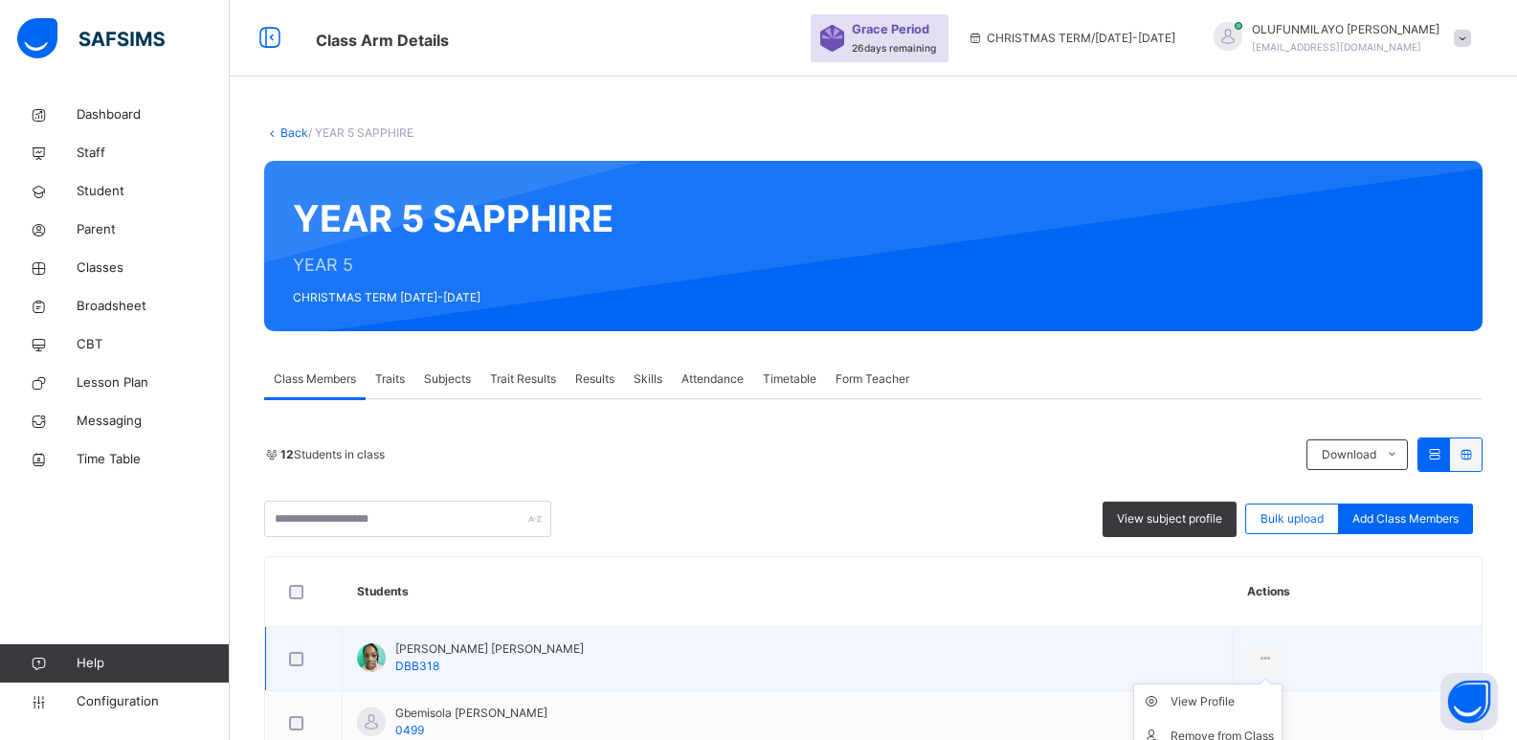
drag, startPoint x: 1267, startPoint y: 643, endPoint x: 1286, endPoint y: 673, distance: 35.3
click at [1282, 668] on div "View Profile Remove from Class Transfer Student" at bounding box center [1264, 658] width 35 height 31
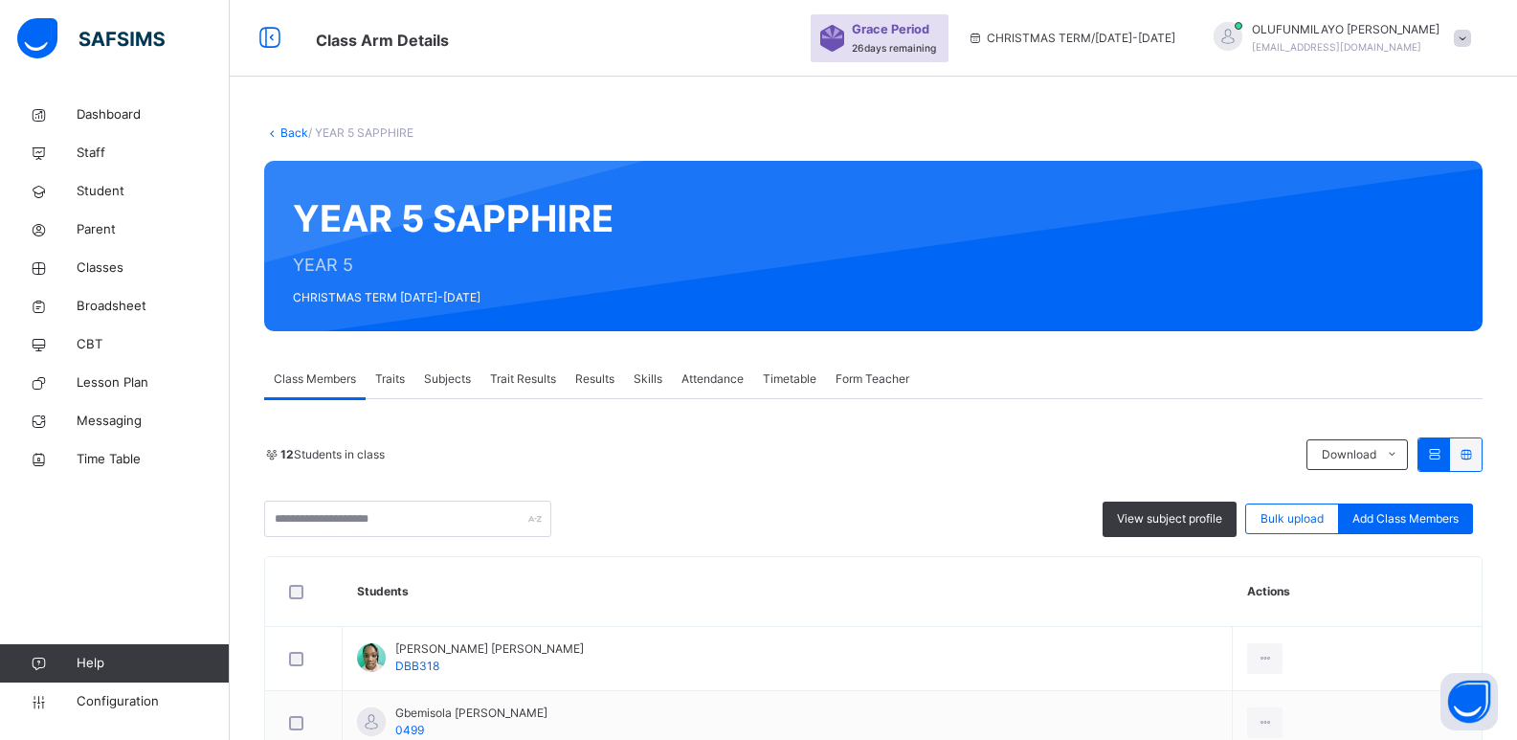
click at [283, 133] on link "Back" at bounding box center [294, 132] width 28 height 14
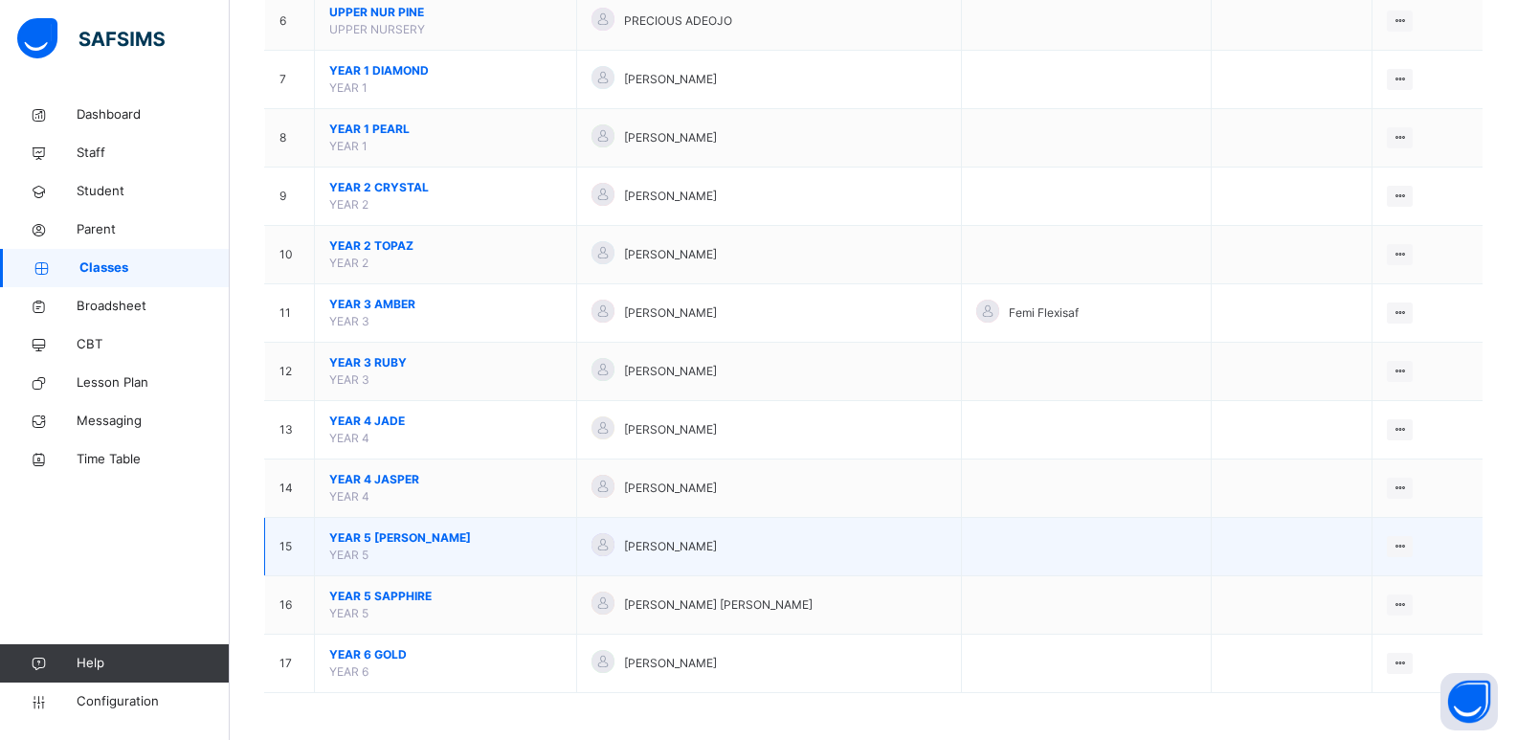
scroll to position [528, 0]
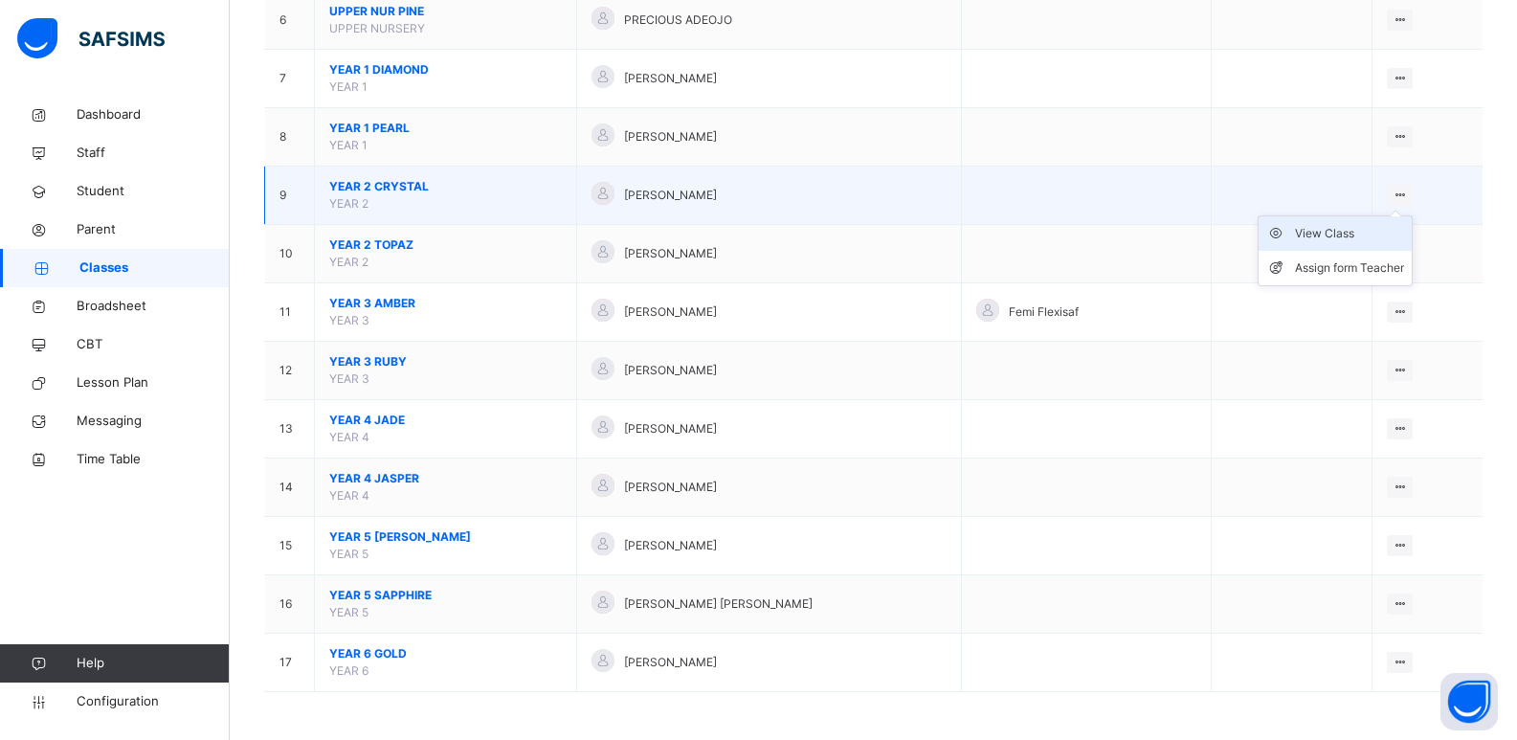
click at [1370, 238] on div "View Class" at bounding box center [1349, 233] width 109 height 19
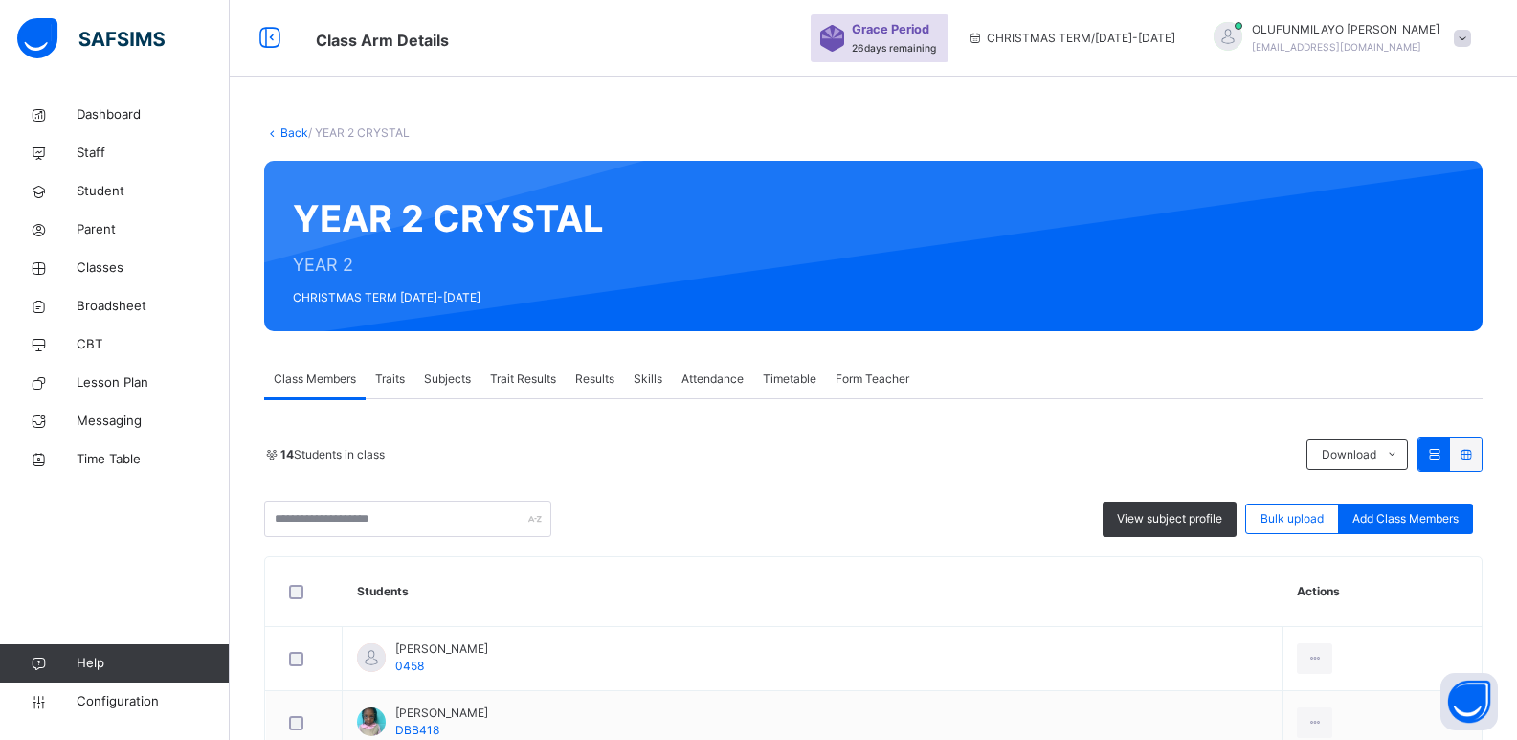
click at [284, 129] on link "Back" at bounding box center [294, 132] width 28 height 14
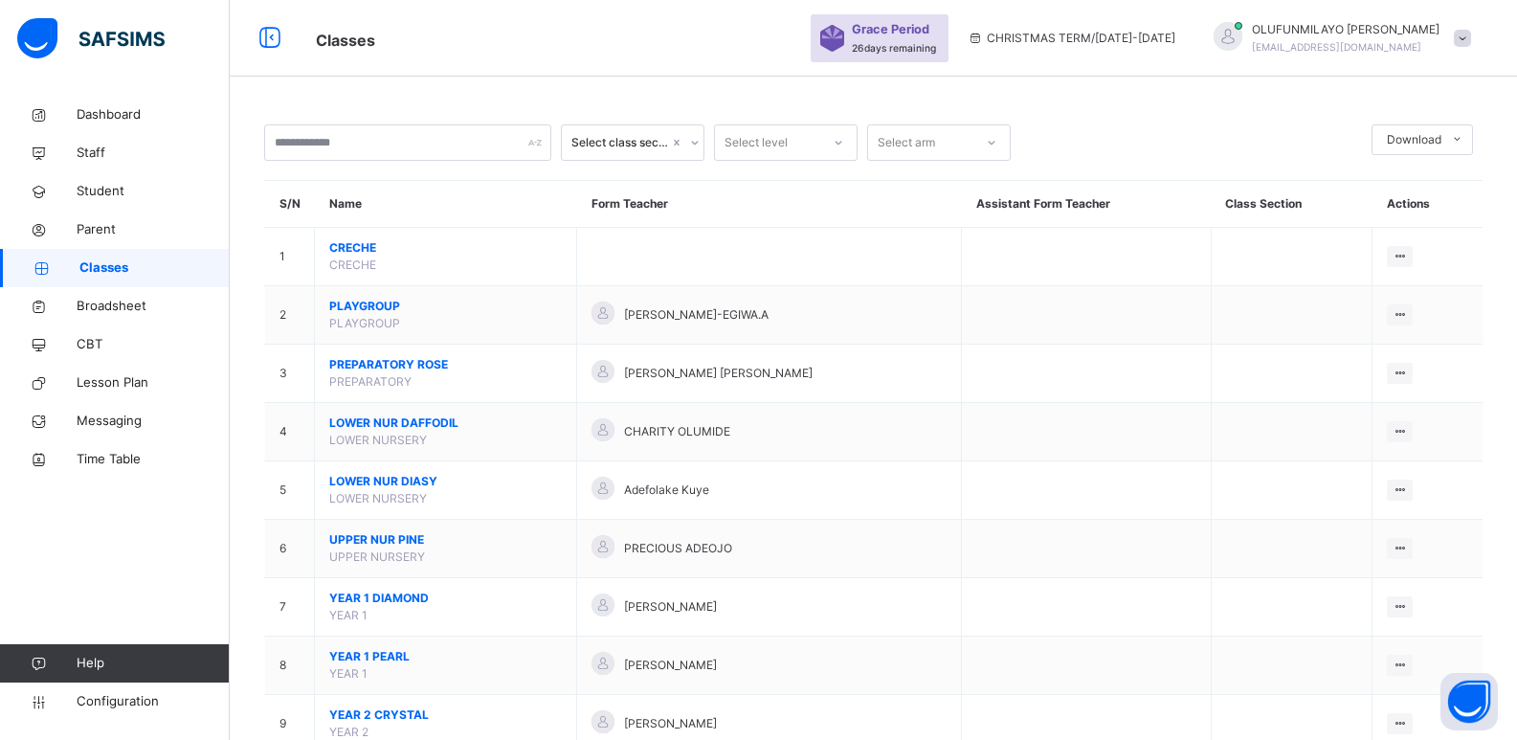
click at [0, 0] on div "View Class" at bounding box center [0, 0] width 0 height 0
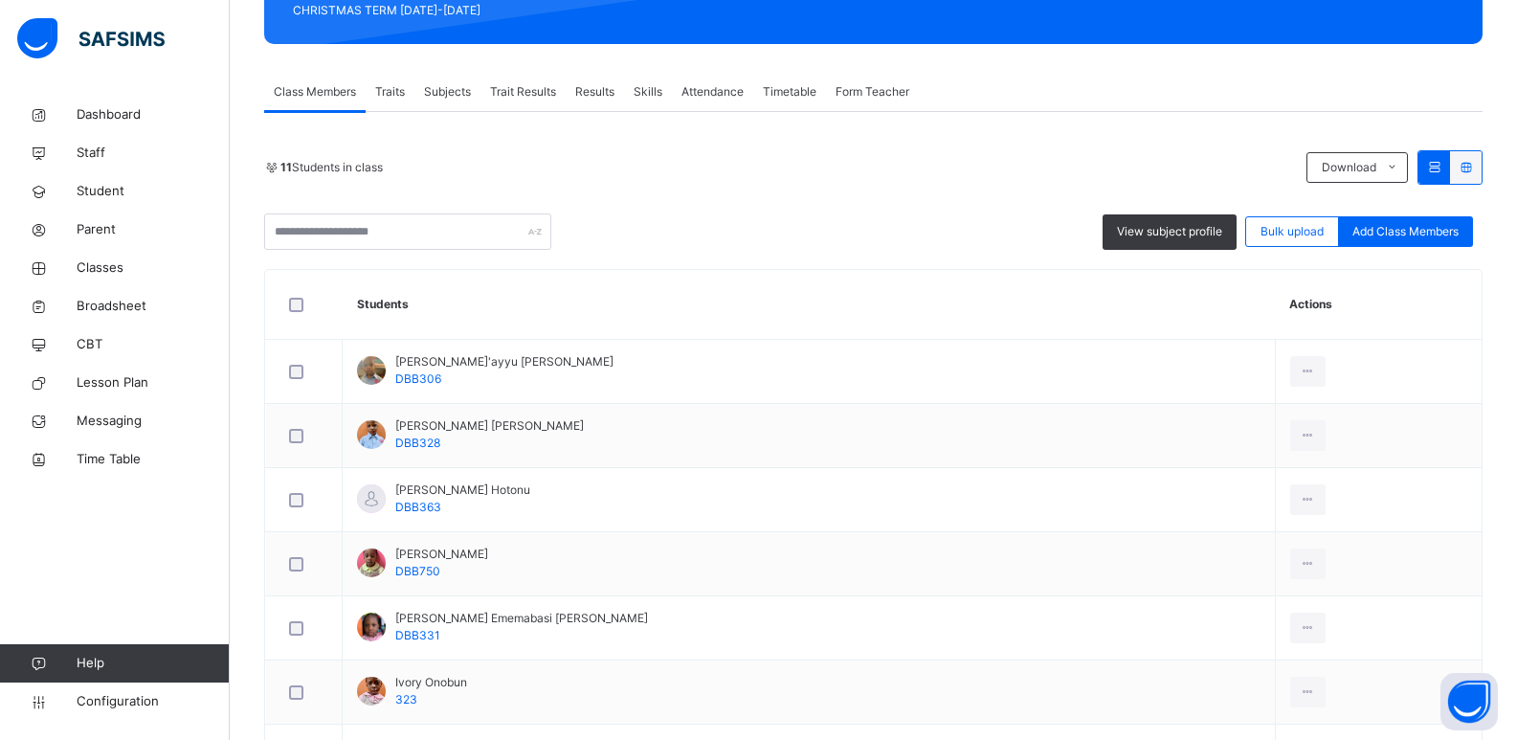
scroll to position [96, 0]
